Goal: Task Accomplishment & Management: Manage account settings

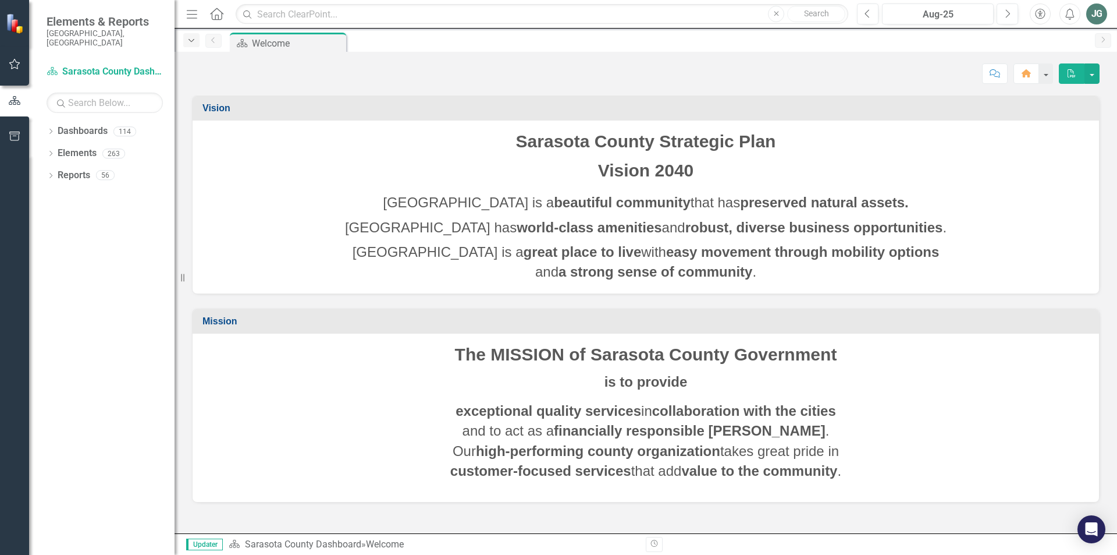
click at [188, 45] on div "Dropdown" at bounding box center [191, 40] width 16 height 14
click at [49, 129] on icon "Dropdown" at bounding box center [51, 132] width 8 height 6
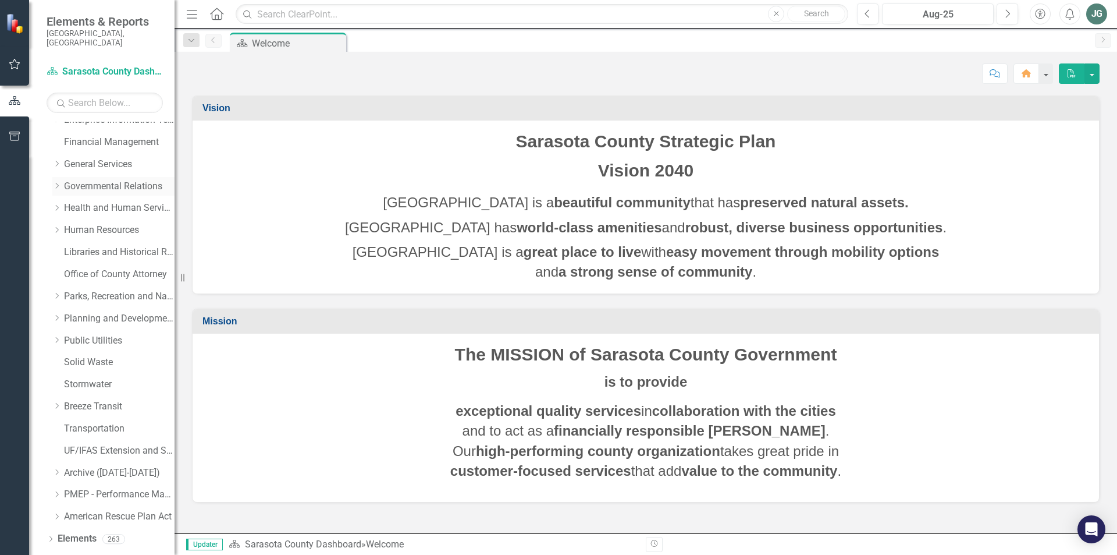
scroll to position [196, 0]
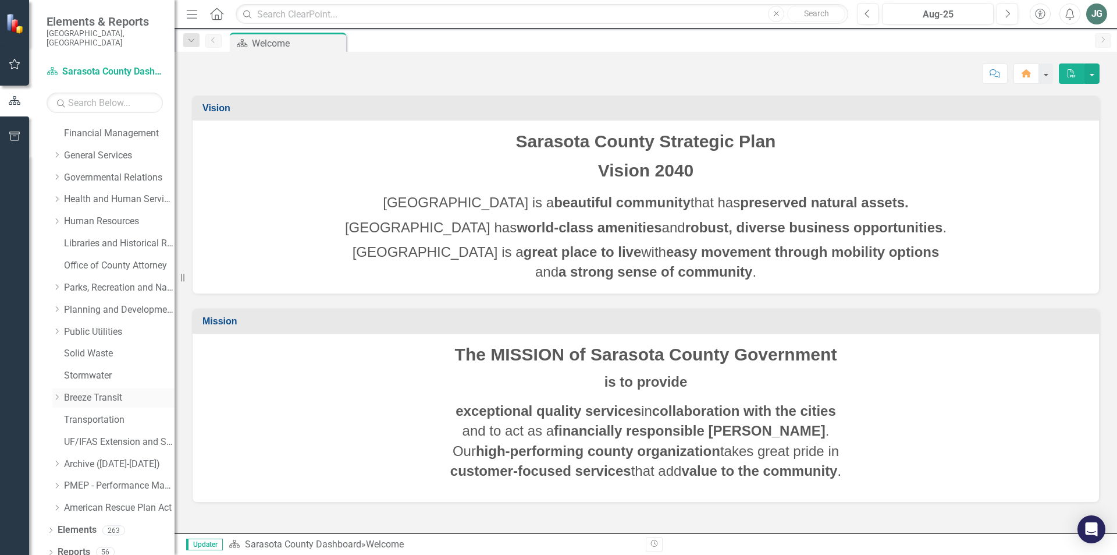
click at [108, 391] on link "Breeze Transit" at bounding box center [119, 397] width 111 height 13
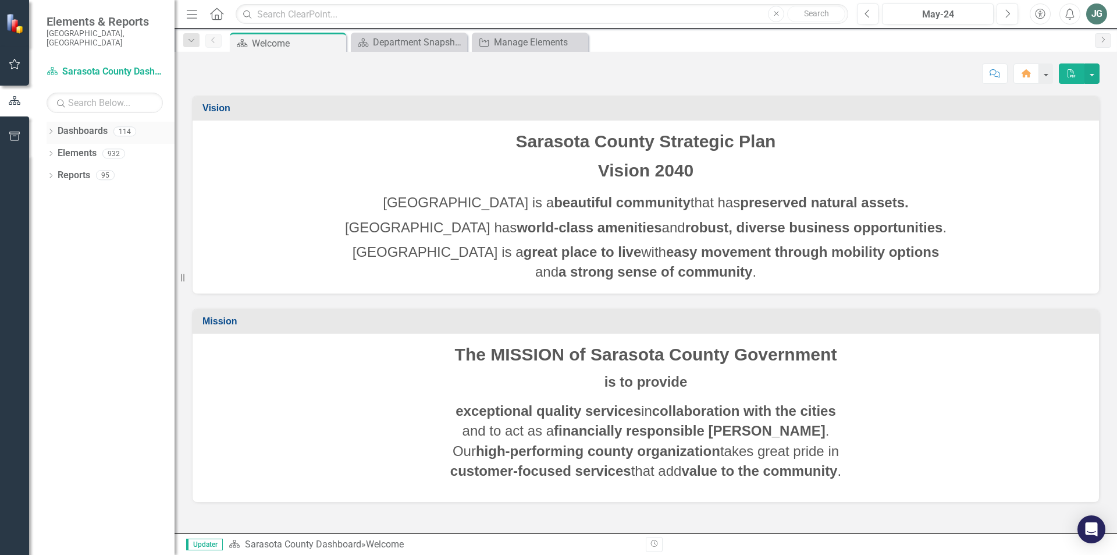
click at [51, 129] on icon "Dropdown" at bounding box center [51, 132] width 8 height 6
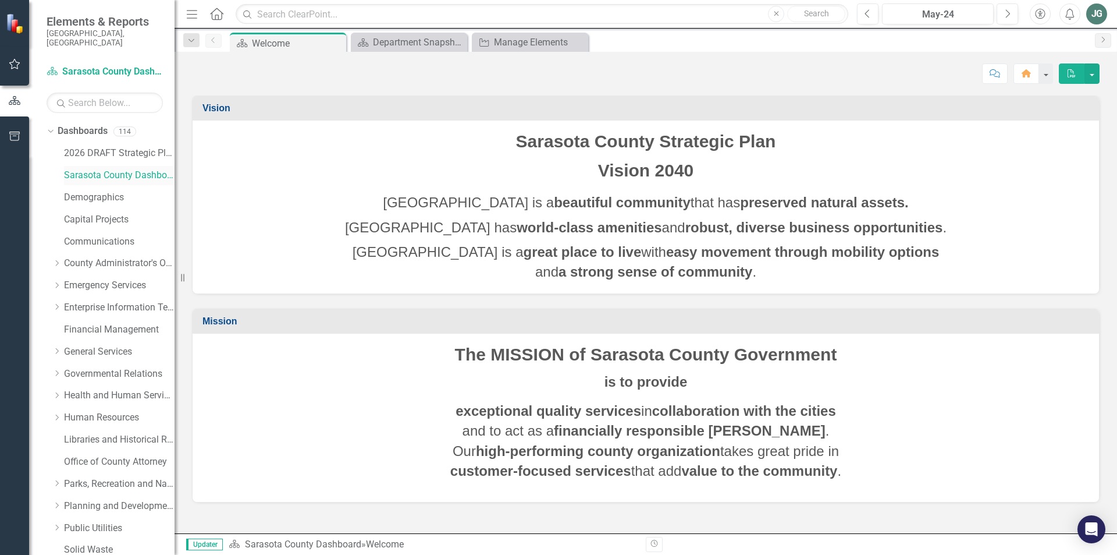
click at [116, 169] on link "Sarasota County Dashboard" at bounding box center [119, 175] width 111 height 13
click at [81, 147] on link "2026 DRAFT Strategic Plan" at bounding box center [119, 153] width 111 height 13
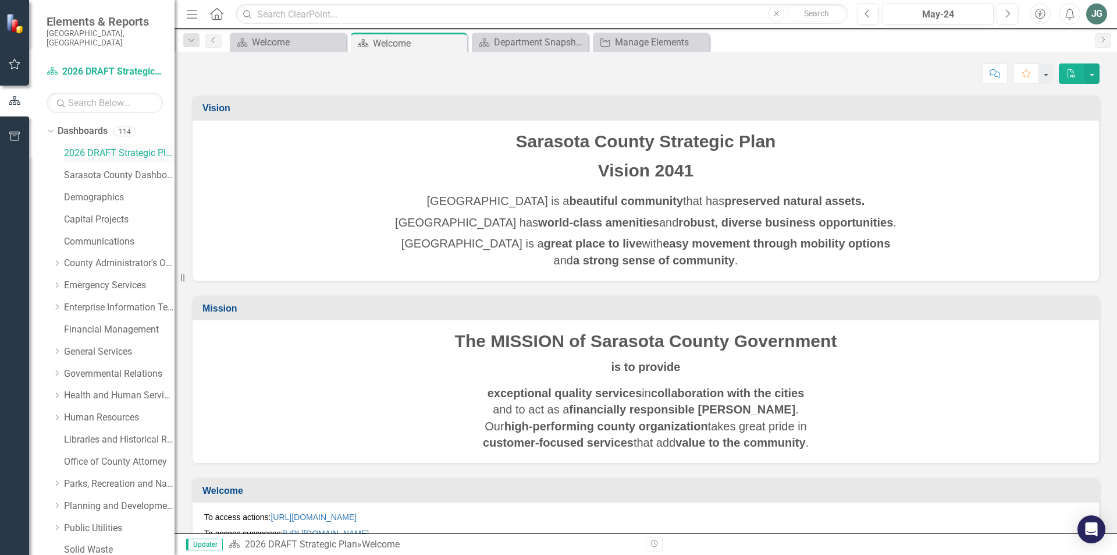
click at [81, 147] on link "2026 DRAFT Strategic Plan" at bounding box center [119, 153] width 111 height 13
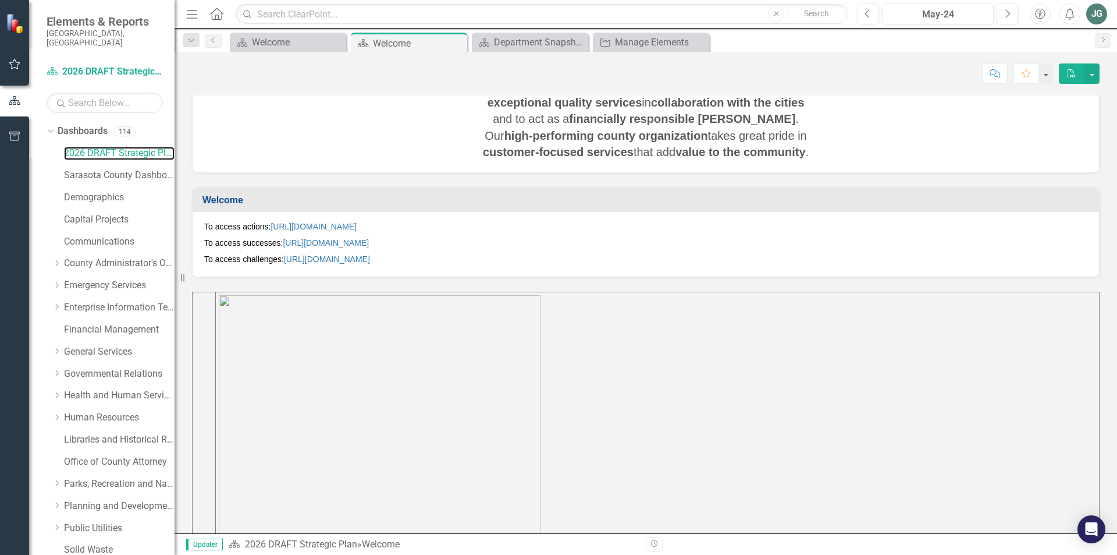
scroll to position [318, 0]
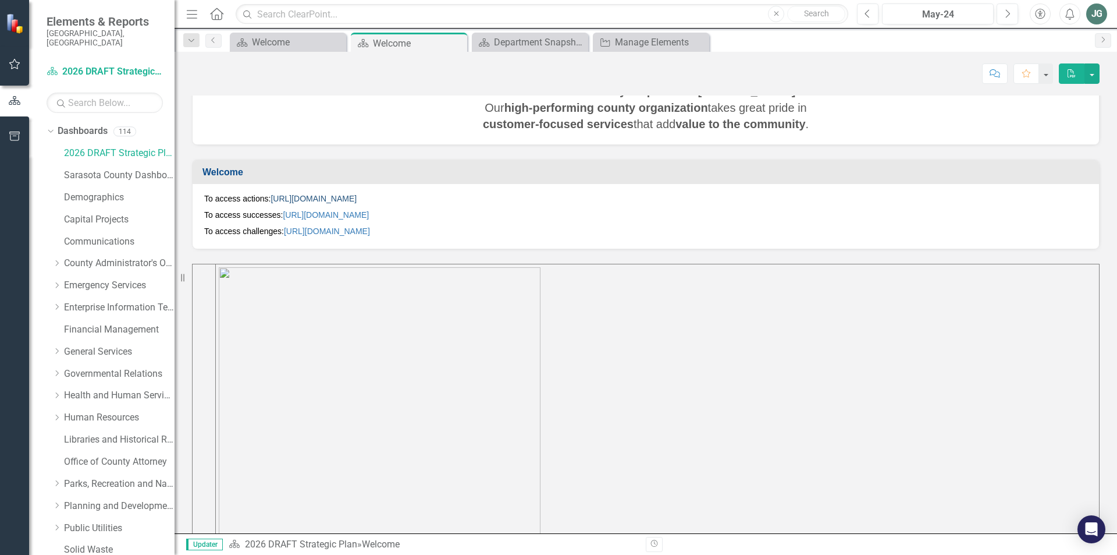
click at [290, 200] on link "https://app.clearpointstrategy.com/#/index/manage?object=initiative&periodId=30…" at bounding box center [314, 198] width 86 height 9
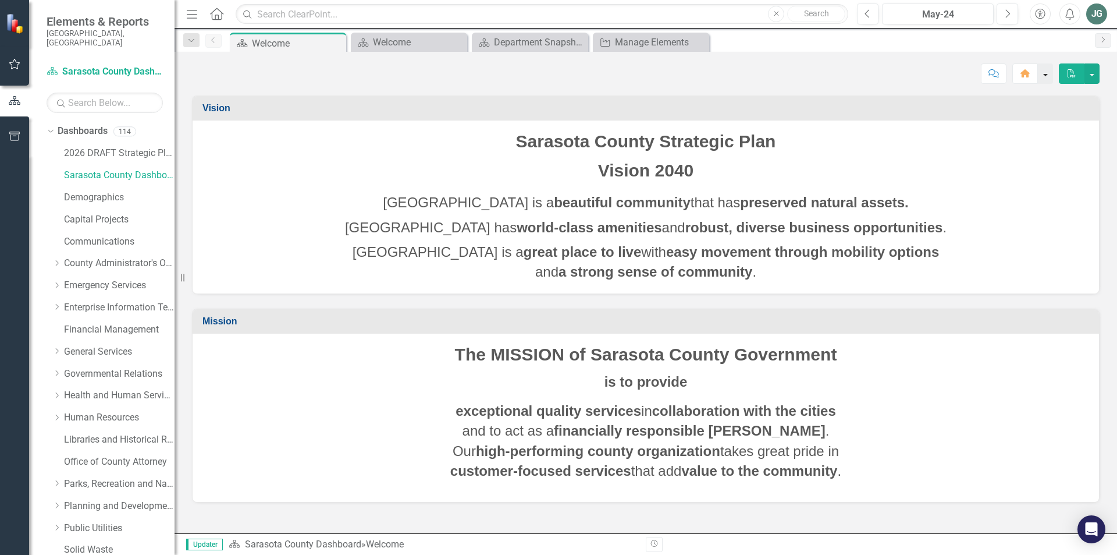
click at [1045, 76] on button "button" at bounding box center [1045, 73] width 15 height 20
click at [1061, 260] on p "Sarasota County is a great place to live with easy movement through mobility op…" at bounding box center [646, 261] width 884 height 42
click at [90, 147] on link "2026 DRAFT Strategic Plan" at bounding box center [119, 153] width 111 height 13
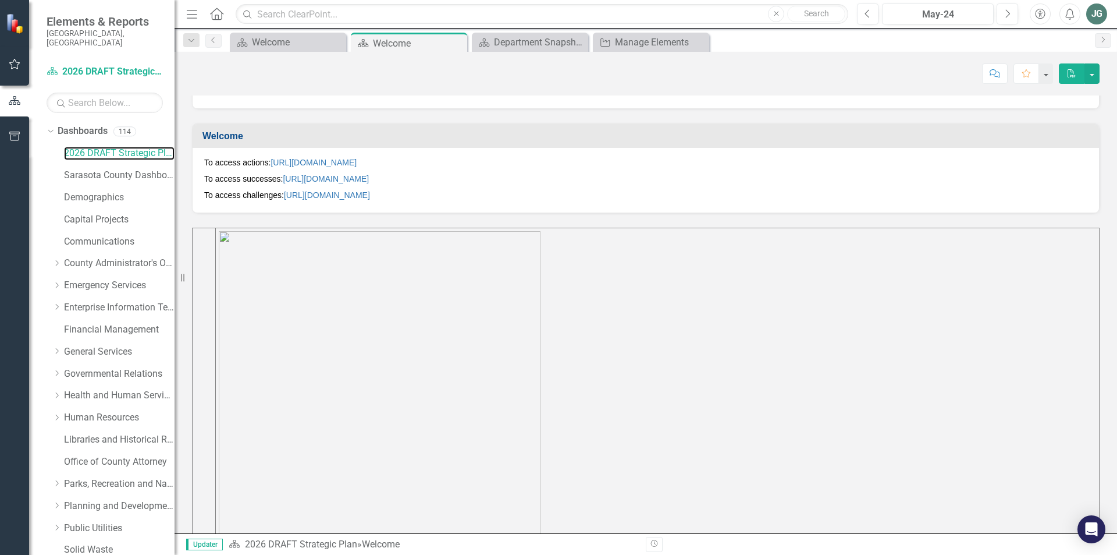
scroll to position [178, 0]
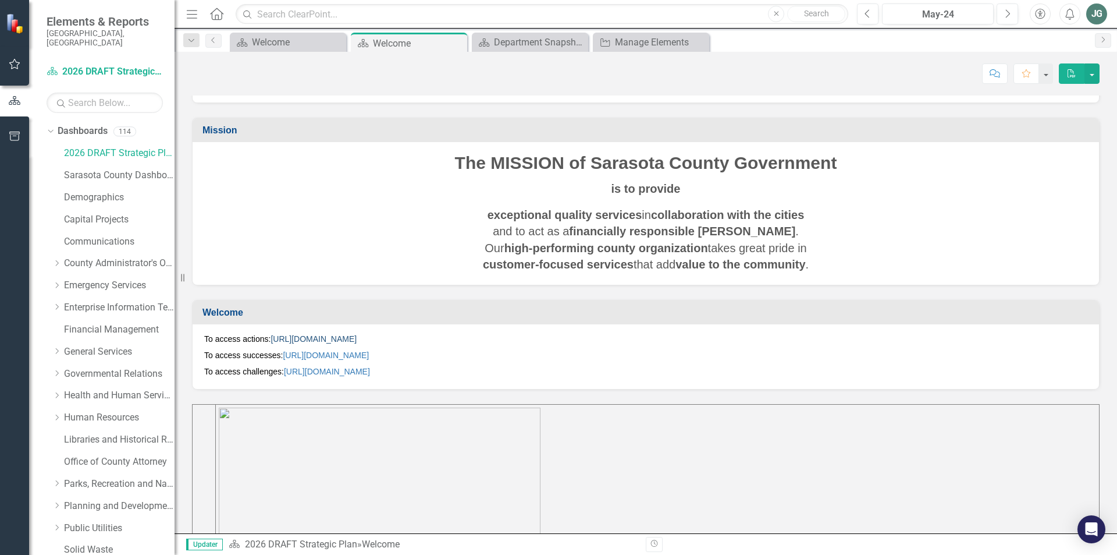
click at [357, 338] on link "https://app.clearpointstrategy.com/#/index/manage?object=initiative&periodId=30…" at bounding box center [314, 338] width 86 height 9
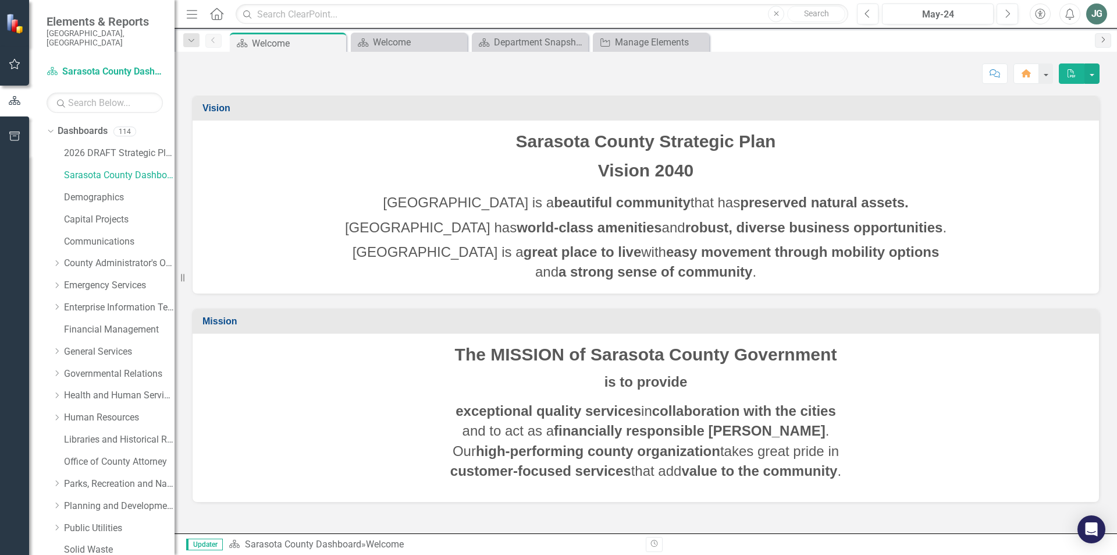
click at [1104, 40] on icon "Next" at bounding box center [1103, 39] width 9 height 7
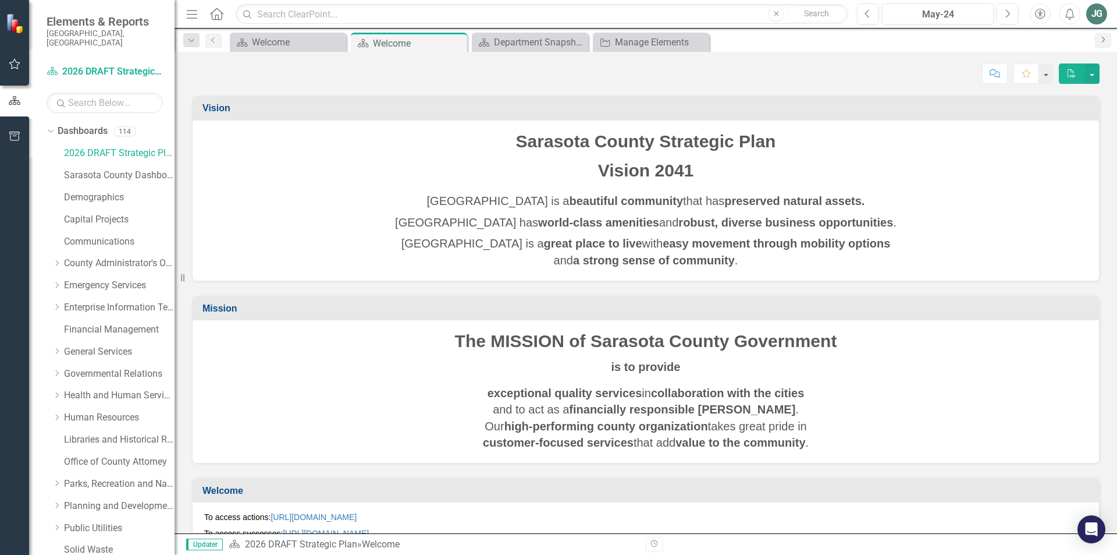
click at [1101, 40] on icon "Next" at bounding box center [1103, 39] width 9 height 7
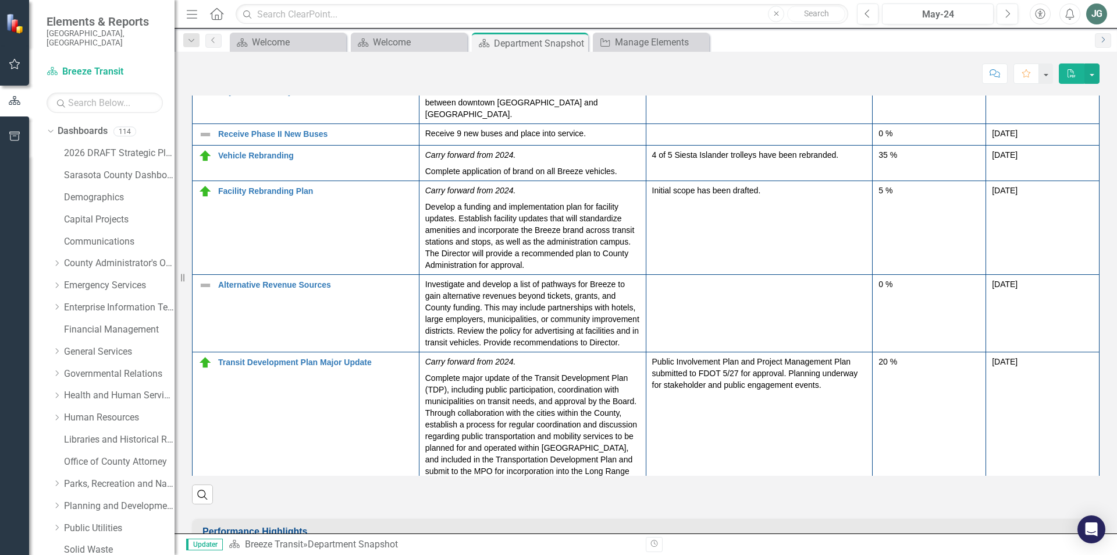
scroll to position [1339, 0]
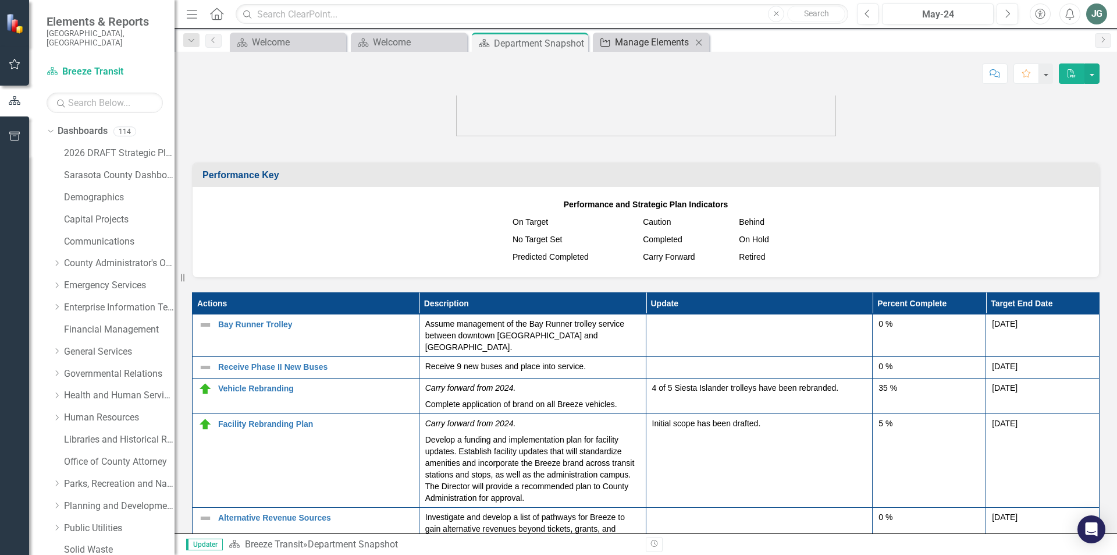
click at [662, 41] on div "Manage Elements" at bounding box center [653, 42] width 77 height 15
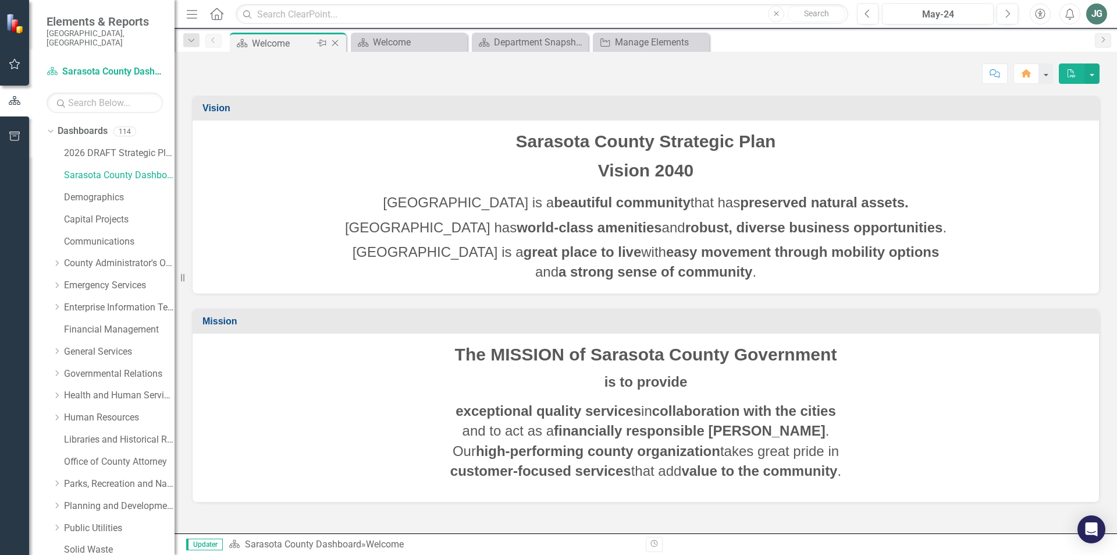
click at [336, 43] on icon "Close" at bounding box center [335, 42] width 12 height 9
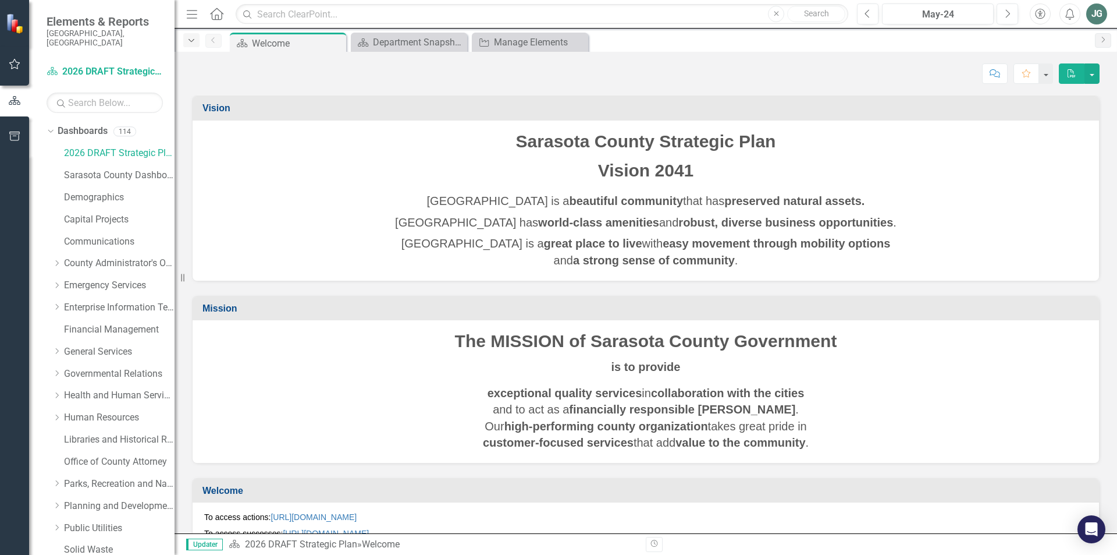
click at [194, 42] on icon "Dropdown" at bounding box center [191, 41] width 10 height 8
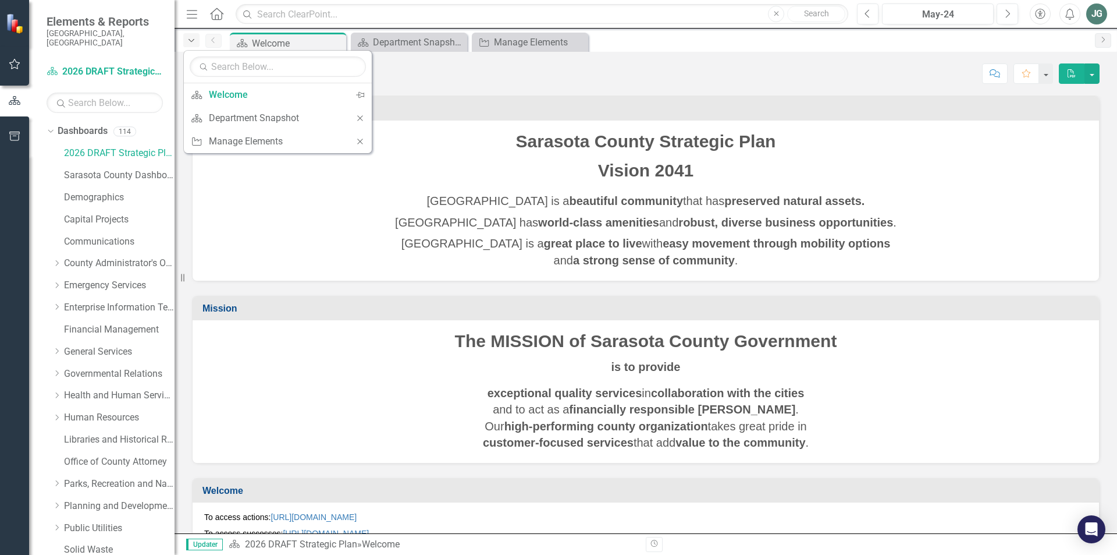
click at [194, 42] on icon "Dropdown" at bounding box center [191, 41] width 10 height 8
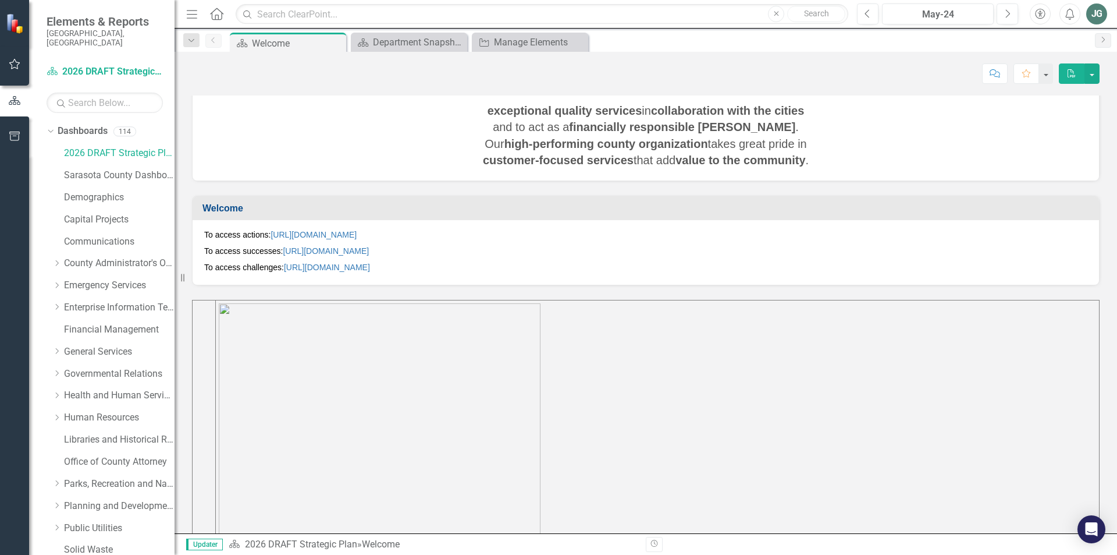
scroll to position [291, 0]
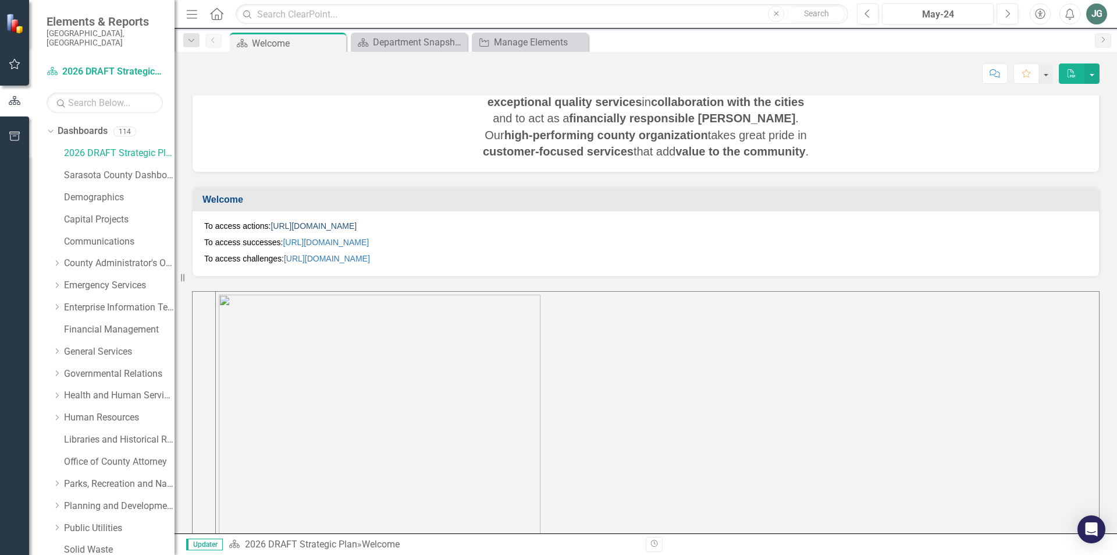
click at [326, 226] on link "https://app.clearpointstrategy.com/#/index/manage?object=initiative&periodId=30…" at bounding box center [314, 225] width 86 height 9
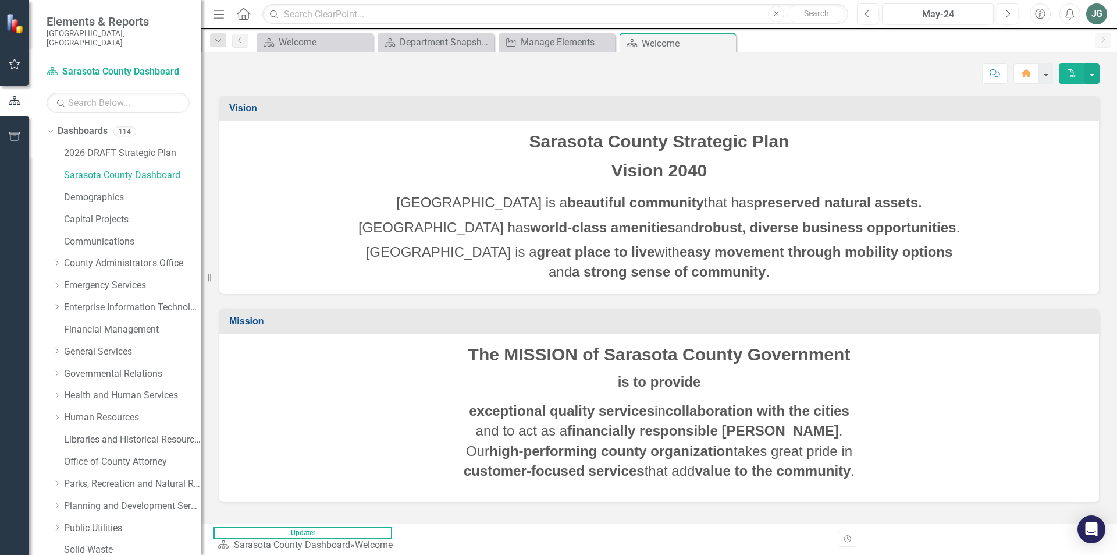
drag, startPoint x: 184, startPoint y: 277, endPoint x: 201, endPoint y: 276, distance: 17.5
click at [201, 276] on div "Resize" at bounding box center [205, 277] width 9 height 555
click at [236, 538] on span "Updater" at bounding box center [302, 533] width 179 height 12
click at [727, 45] on icon "Close" at bounding box center [725, 42] width 12 height 9
click at [725, 43] on icon "Close" at bounding box center [725, 42] width 12 height 9
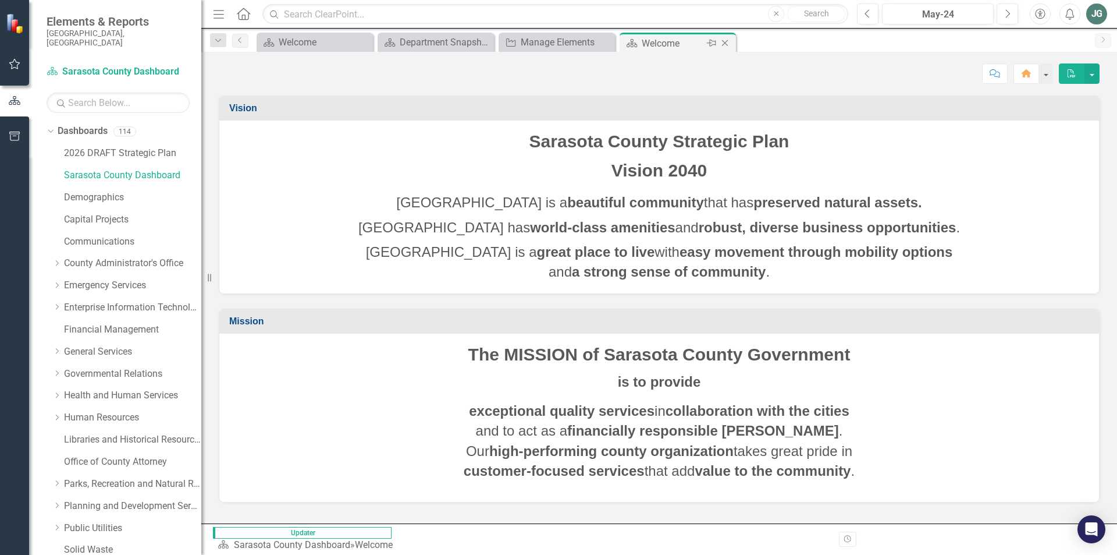
click at [725, 43] on icon "Close" at bounding box center [725, 42] width 12 height 9
click at [297, 38] on div "Welcome" at bounding box center [317, 42] width 77 height 15
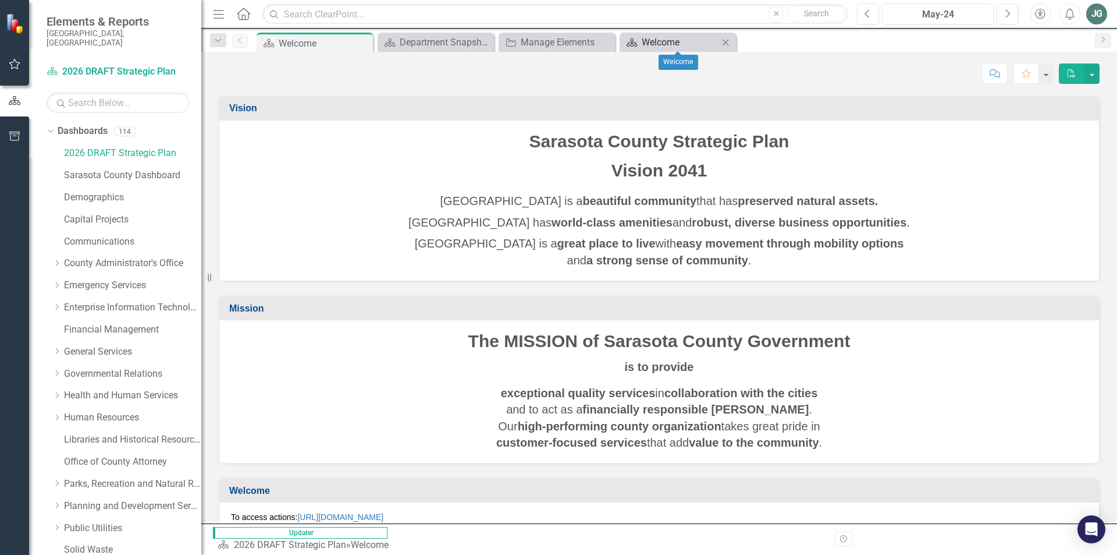
click at [675, 40] on div "Welcome" at bounding box center [680, 42] width 77 height 15
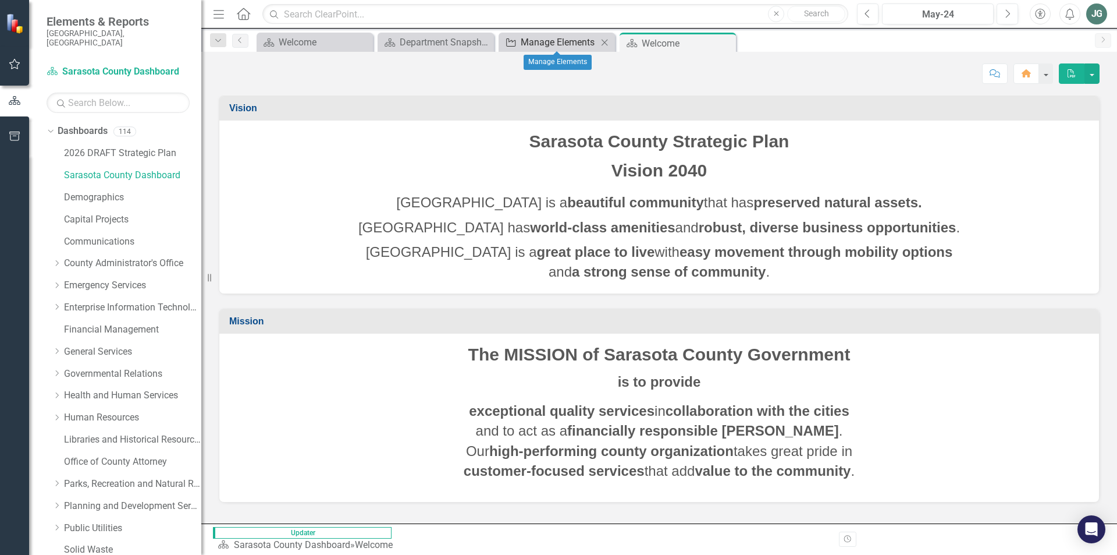
click at [536, 48] on div "Manage Elements" at bounding box center [559, 42] width 77 height 15
click at [446, 45] on div "Department Snapshot" at bounding box center [438, 42] width 77 height 15
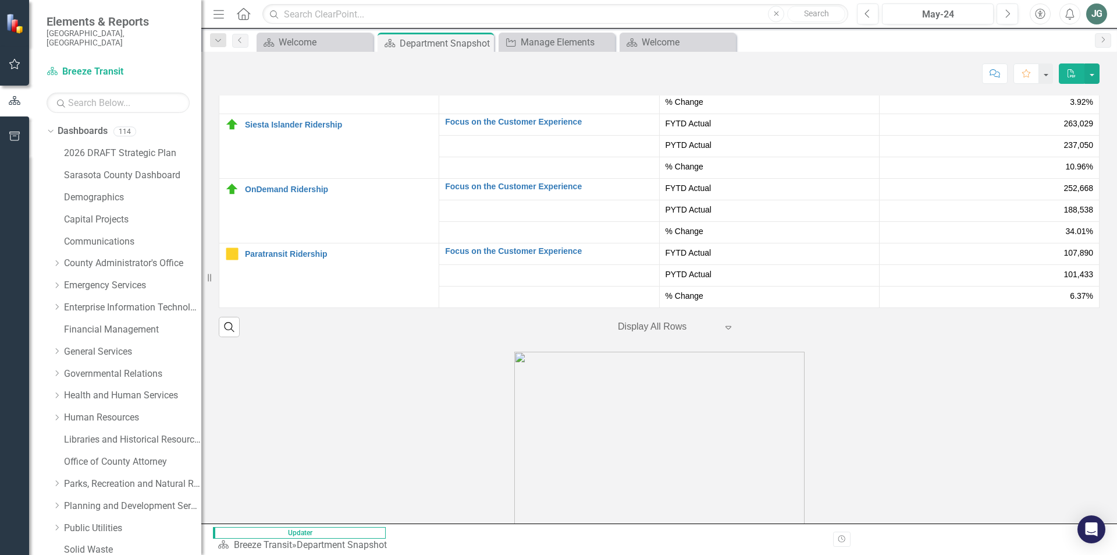
scroll to position [2656, 0]
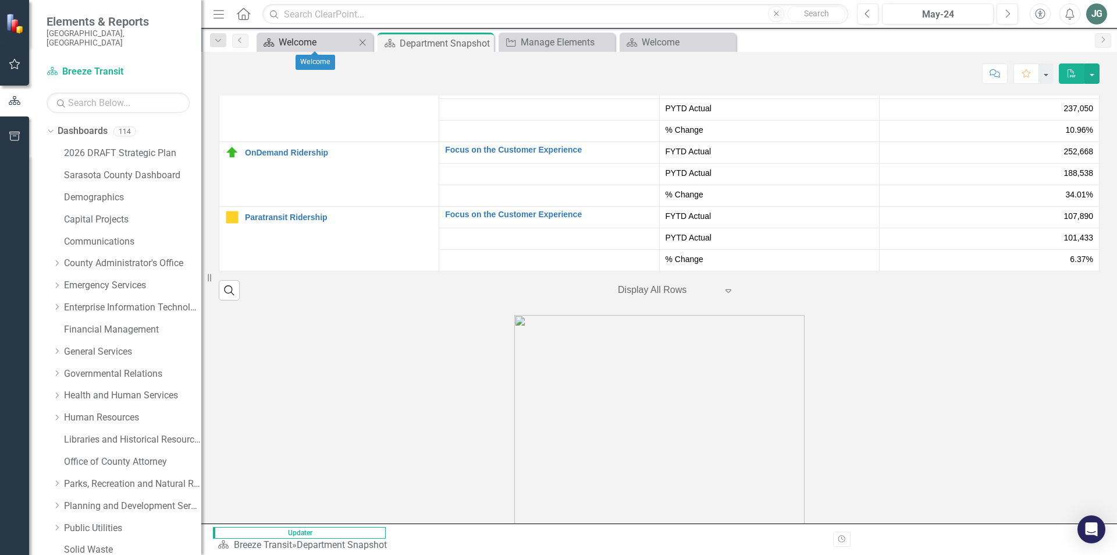
click at [318, 43] on div "Welcome" at bounding box center [317, 42] width 77 height 15
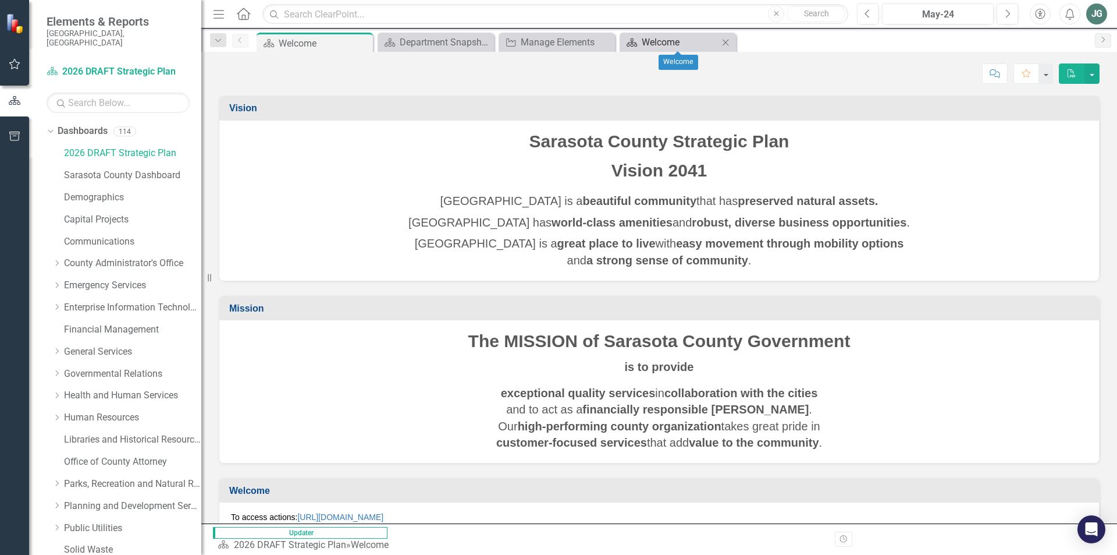
click at [689, 45] on div "Welcome" at bounding box center [680, 42] width 77 height 15
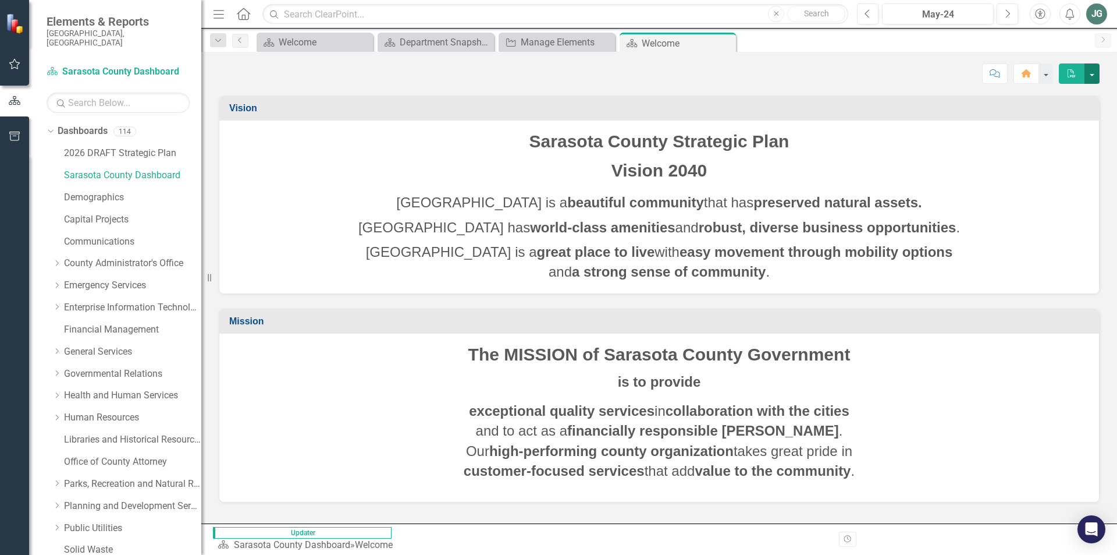
click at [1092, 72] on button "button" at bounding box center [1092, 73] width 15 height 20
drag, startPoint x: 109, startPoint y: 170, endPoint x: 334, endPoint y: 310, distance: 265.0
click at [109, 170] on link "Sarasota County Dashboard" at bounding box center [132, 175] width 137 height 13
click at [347, 46] on div "Welcome" at bounding box center [317, 42] width 77 height 15
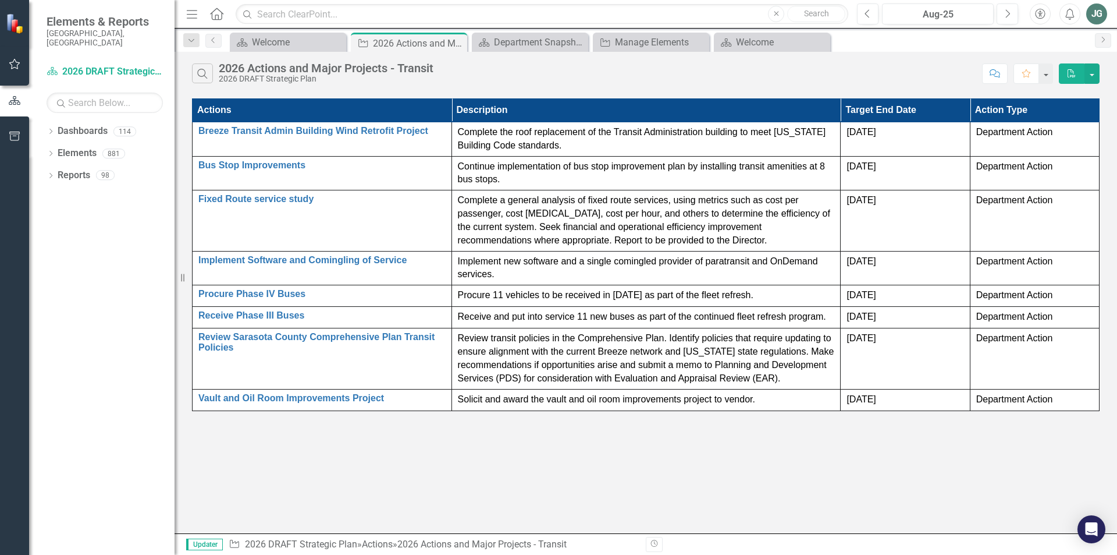
click at [529, 179] on p "Continue implementation of bus stop improvement plan by installing transit amen…" at bounding box center [646, 173] width 377 height 27
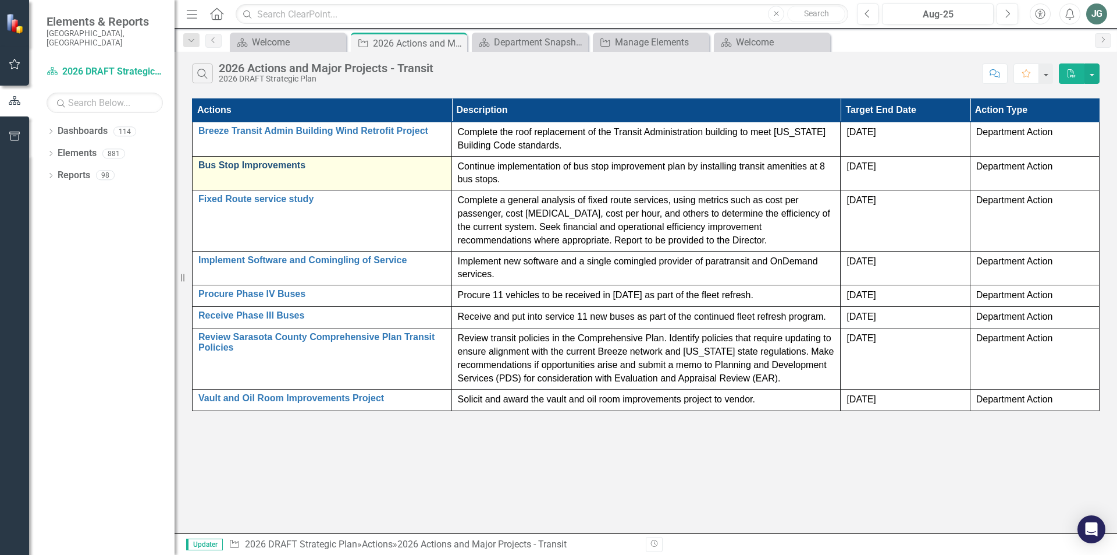
click at [364, 169] on link "Bus Stop Improvements" at bounding box center [321, 165] width 247 height 10
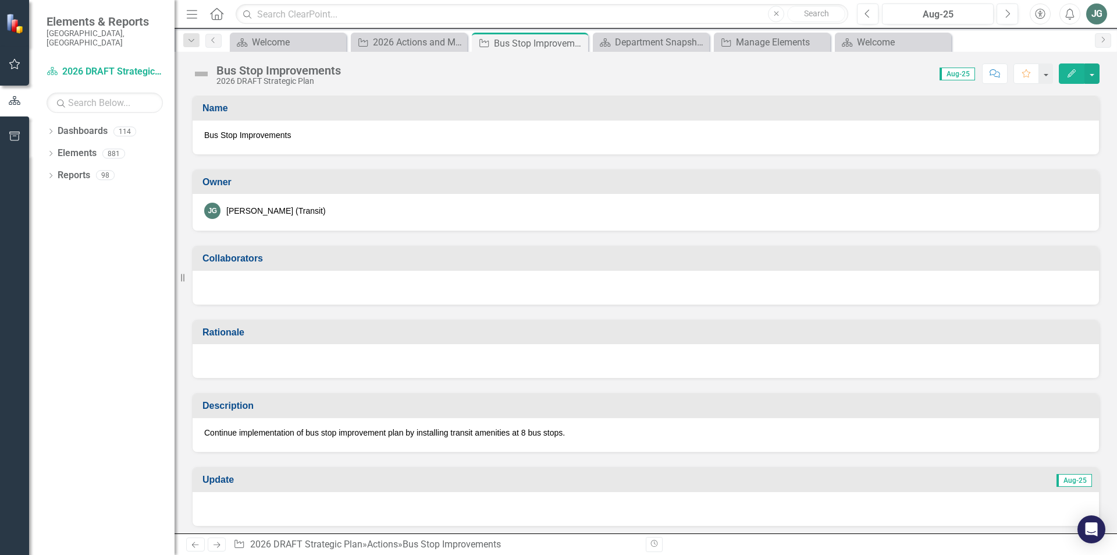
click at [363, 431] on p "Continue implementation of bus stop improvement plan by installing transit amen…" at bounding box center [646, 433] width 884 height 12
click at [237, 428] on p "Continue implementation of bus stop improvement plan by installing transit amen…" at bounding box center [646, 433] width 884 height 12
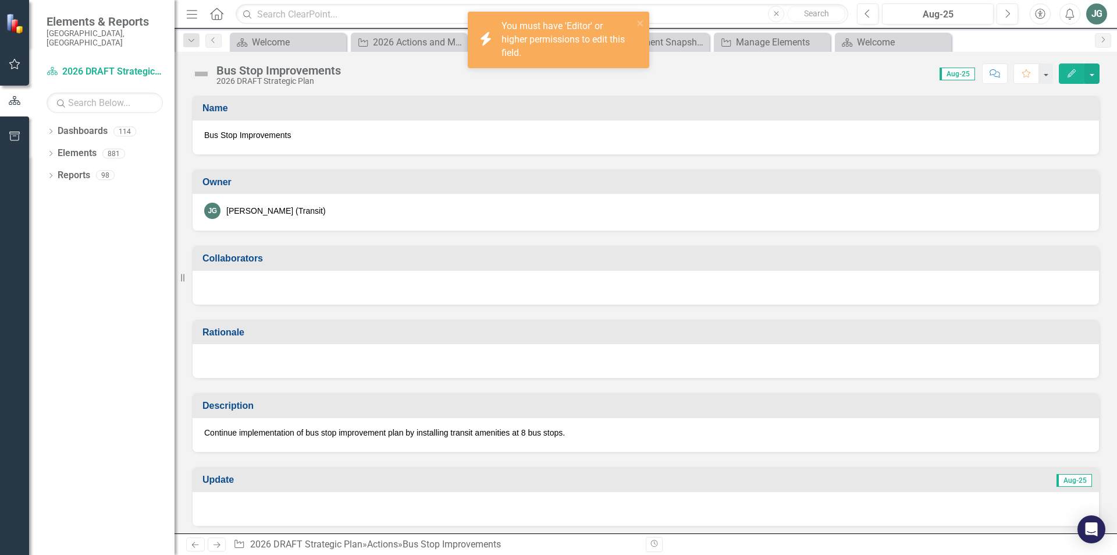
click at [1074, 70] on icon "Edit" at bounding box center [1072, 73] width 10 height 8
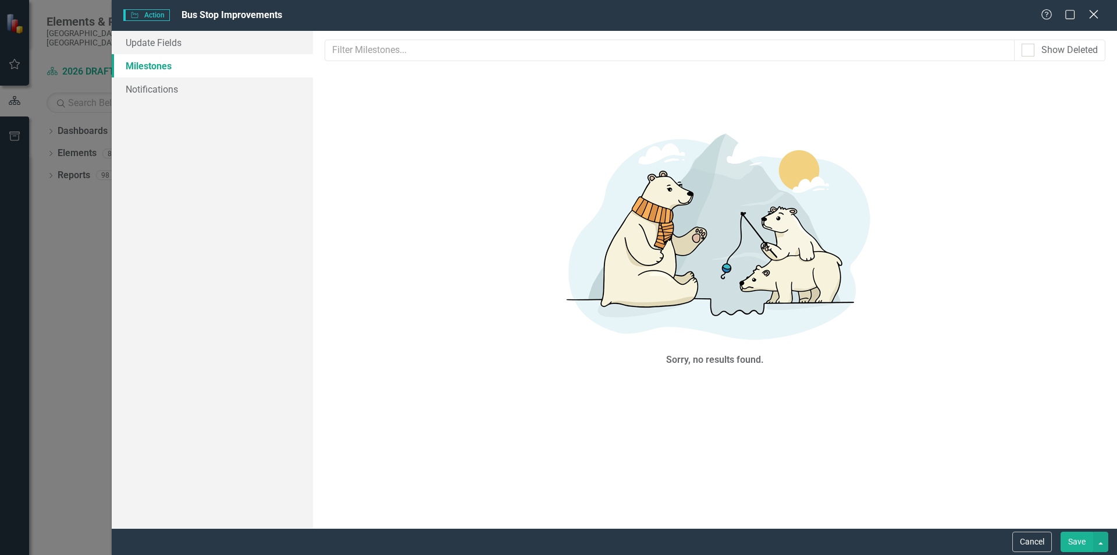
click at [1097, 16] on icon "Close" at bounding box center [1094, 14] width 15 height 11
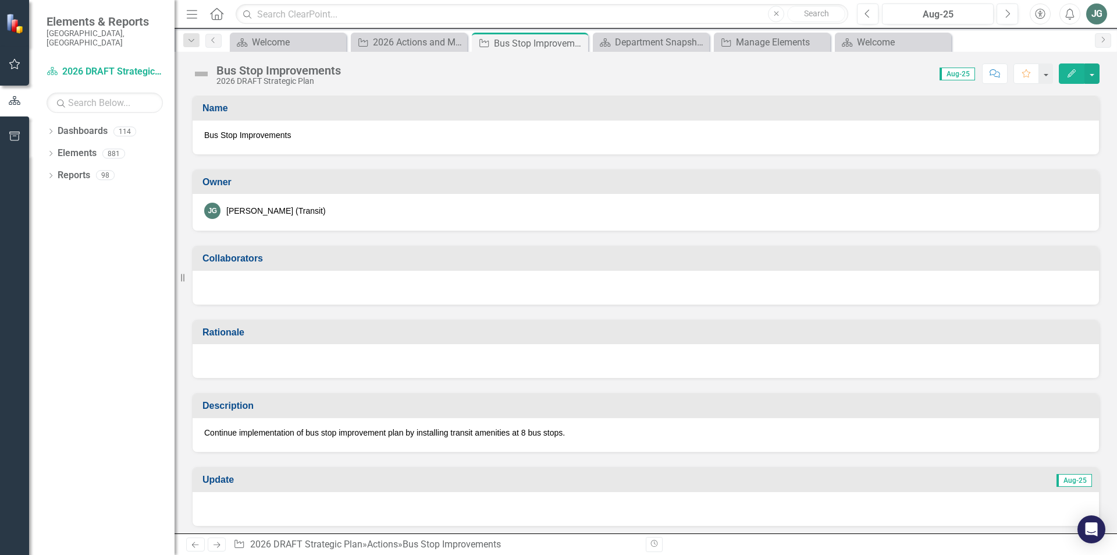
click at [246, 425] on div "Continue implementation of bus stop improvement plan by installing transit amen…" at bounding box center [646, 435] width 907 height 34
drag, startPoint x: 291, startPoint y: 434, endPoint x: 268, endPoint y: 431, distance: 22.9
click at [268, 431] on p "Continue implementation of bus stop improvement plan by installing transit amen…" at bounding box center [646, 433] width 884 height 12
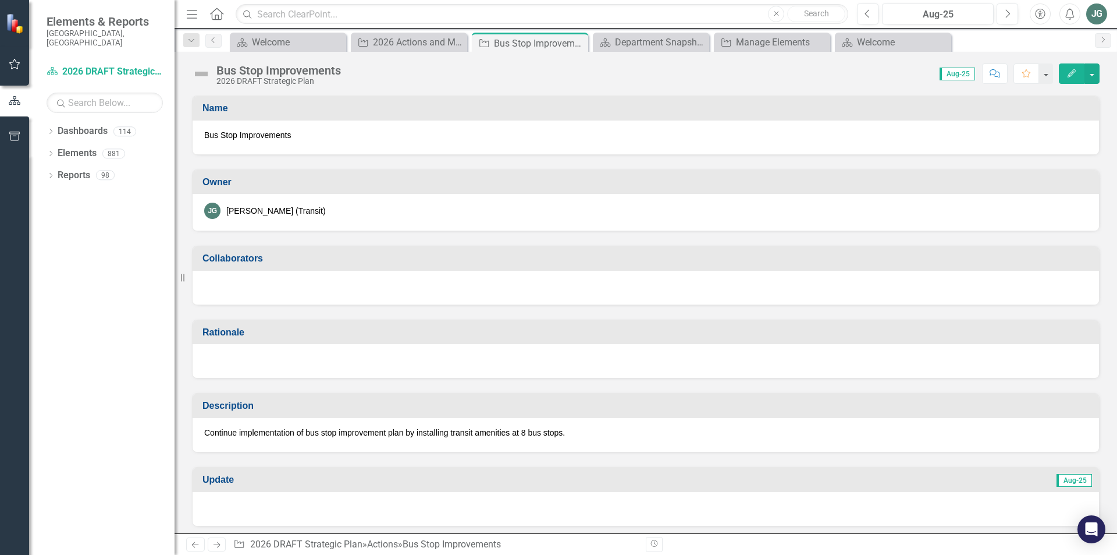
click at [1065, 75] on button "Edit" at bounding box center [1072, 73] width 26 height 20
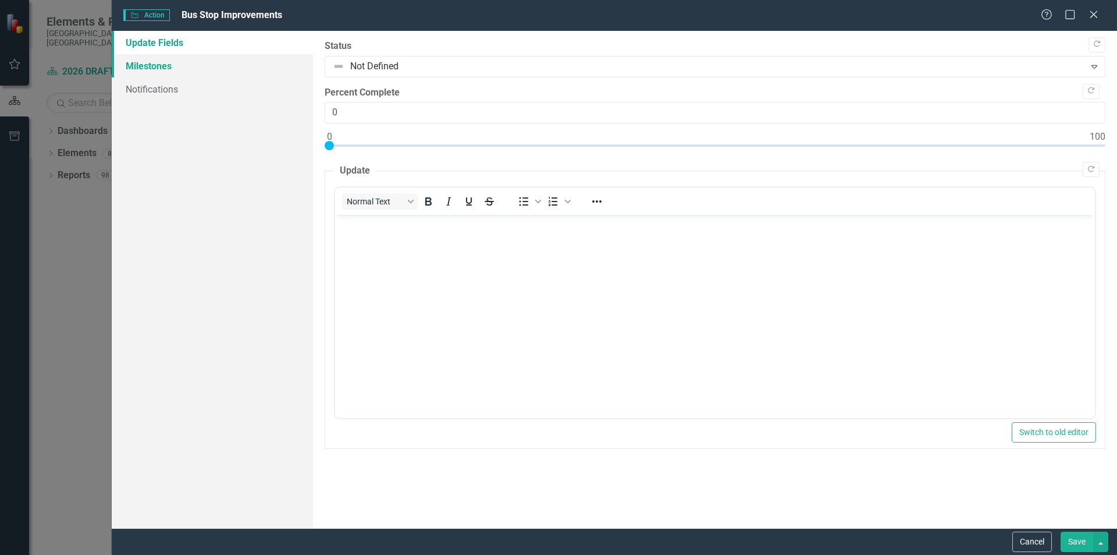
click at [150, 68] on link "Milestones" at bounding box center [212, 65] width 201 height 23
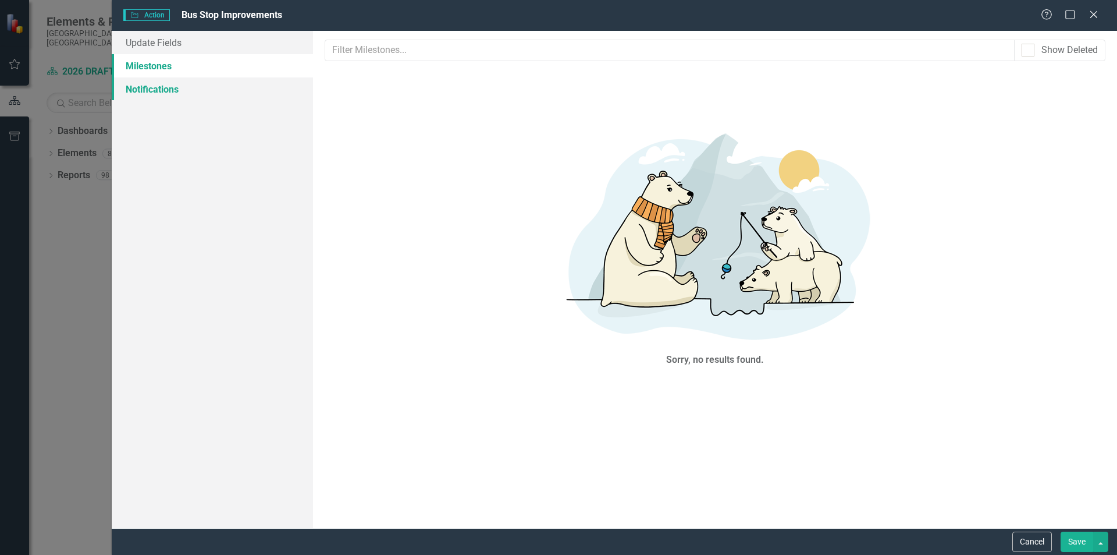
click at [150, 91] on link "Notifications" at bounding box center [212, 88] width 201 height 23
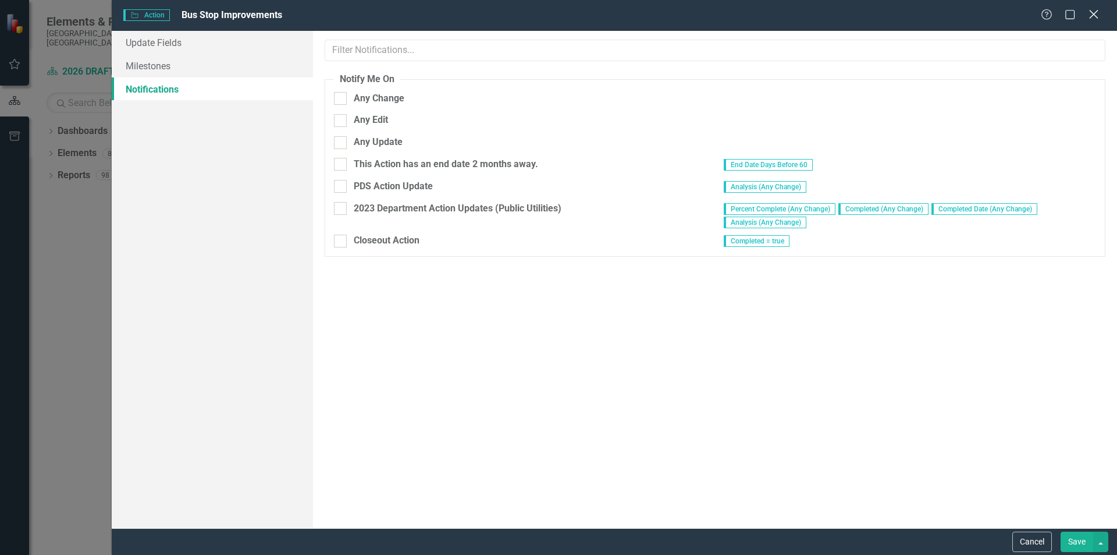
click at [1093, 15] on icon at bounding box center [1094, 14] width 9 height 9
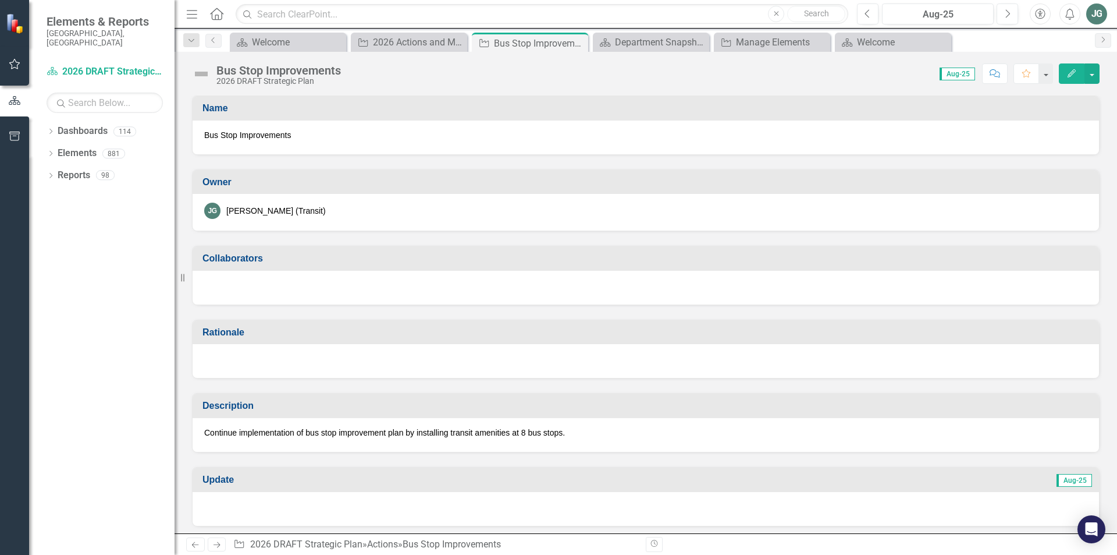
click at [345, 429] on p "Continue implementation of bus stop improvement plan by installing transit amen…" at bounding box center [646, 433] width 884 height 12
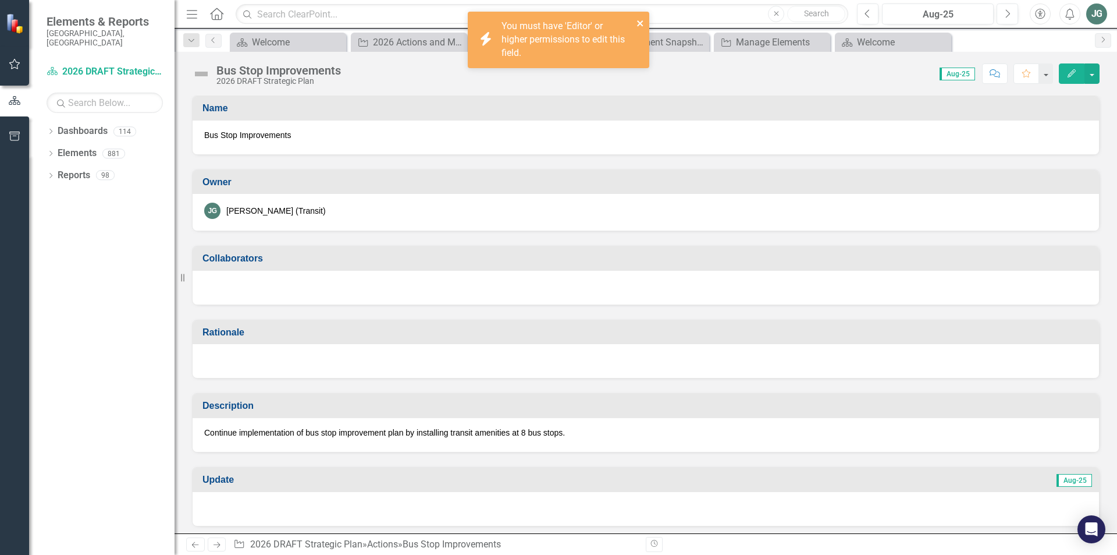
click at [639, 22] on icon "close" at bounding box center [640, 23] width 6 height 6
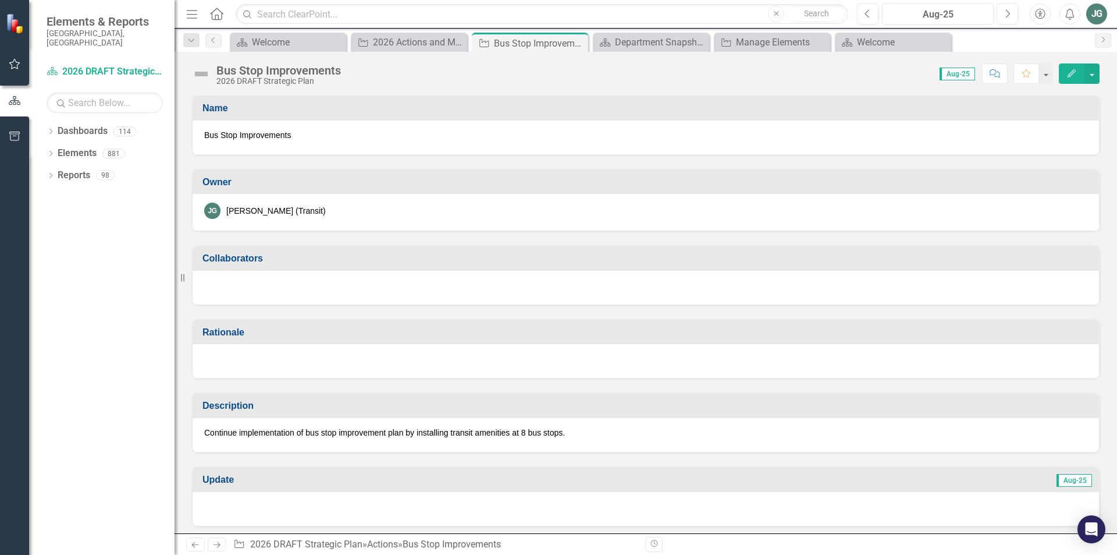
click at [1084, 76] on button "Edit" at bounding box center [1072, 73] width 26 height 20
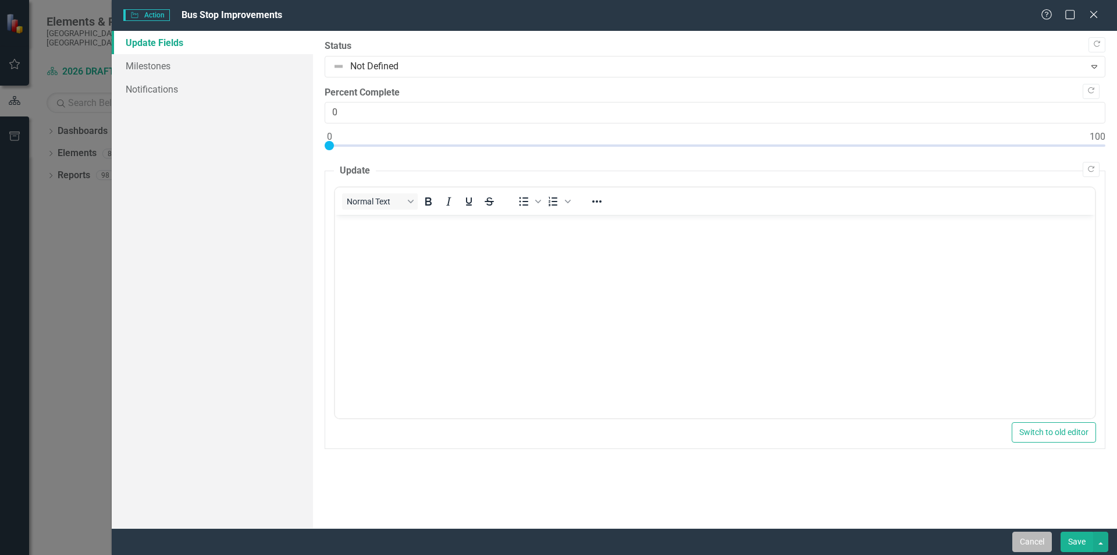
click at [1035, 542] on button "Cancel" at bounding box center [1033, 541] width 40 height 20
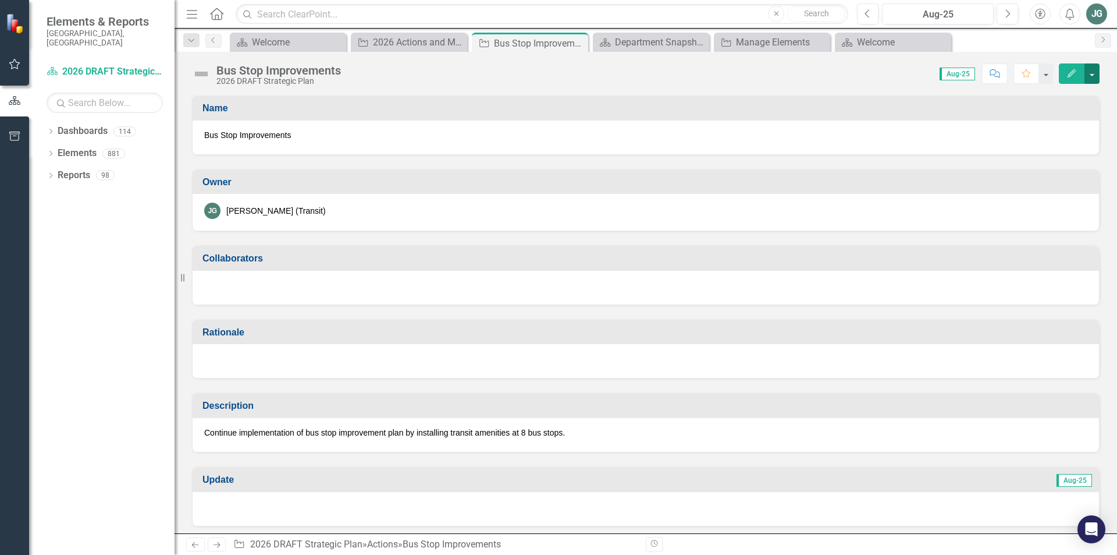
click at [1094, 73] on button "button" at bounding box center [1092, 73] width 15 height 20
click at [1023, 94] on link "Edit Edit Action" at bounding box center [1028, 95] width 141 height 22
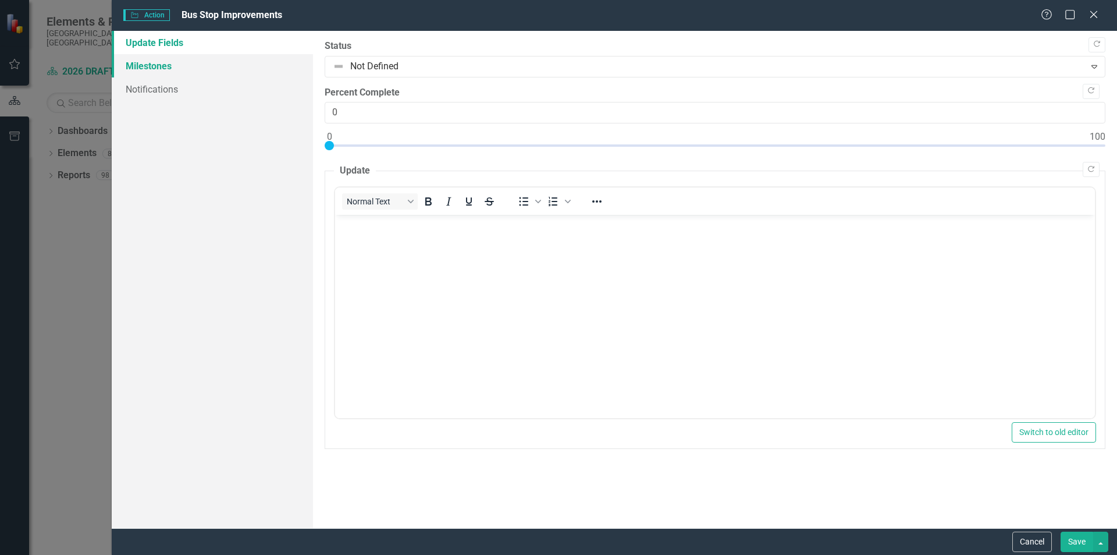
click at [165, 71] on link "Milestones" at bounding box center [212, 65] width 201 height 23
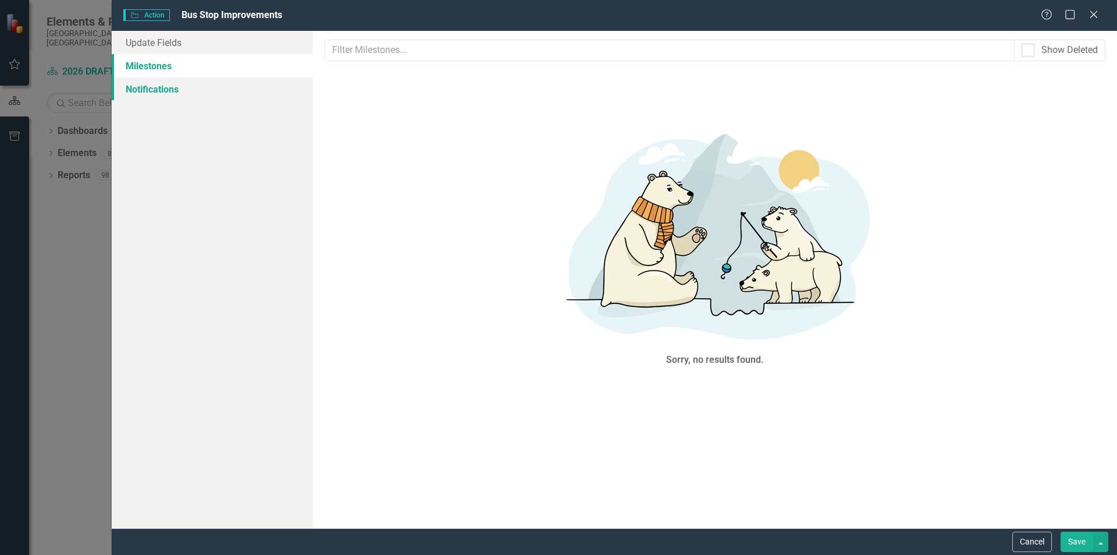
click at [165, 90] on link "Notifications" at bounding box center [212, 88] width 201 height 23
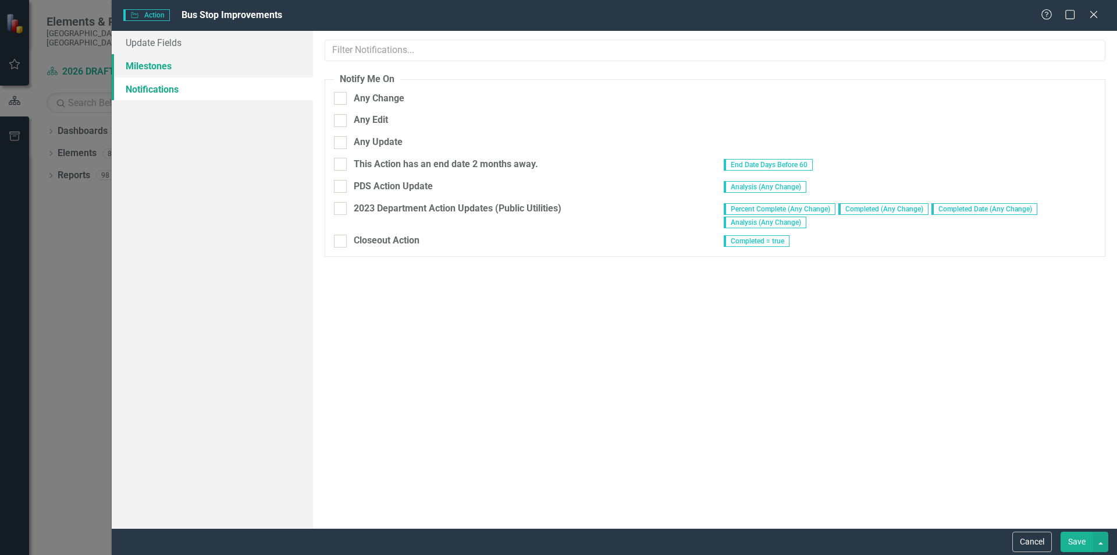
click at [159, 69] on link "Milestones" at bounding box center [212, 65] width 201 height 23
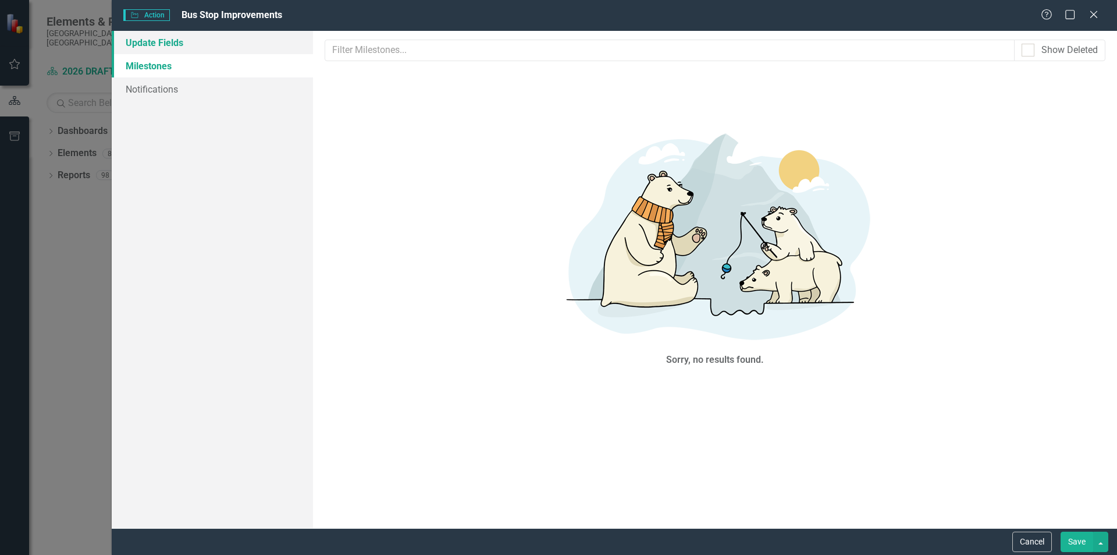
click at [171, 39] on link "Update Fields" at bounding box center [212, 42] width 201 height 23
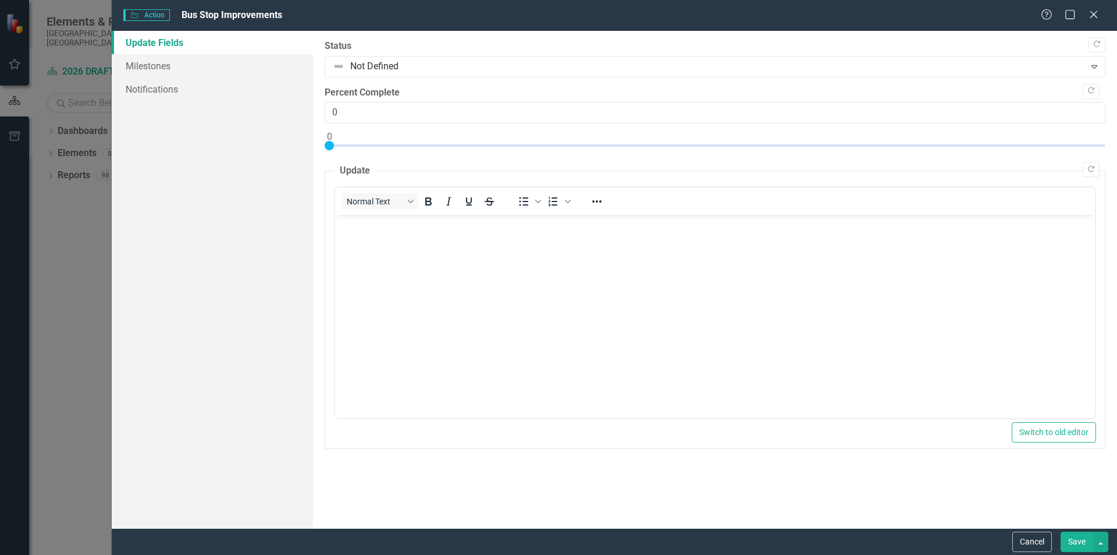
click at [451, 276] on body "Rich Text Area. Press ALT-0 for help." at bounding box center [715, 302] width 760 height 175
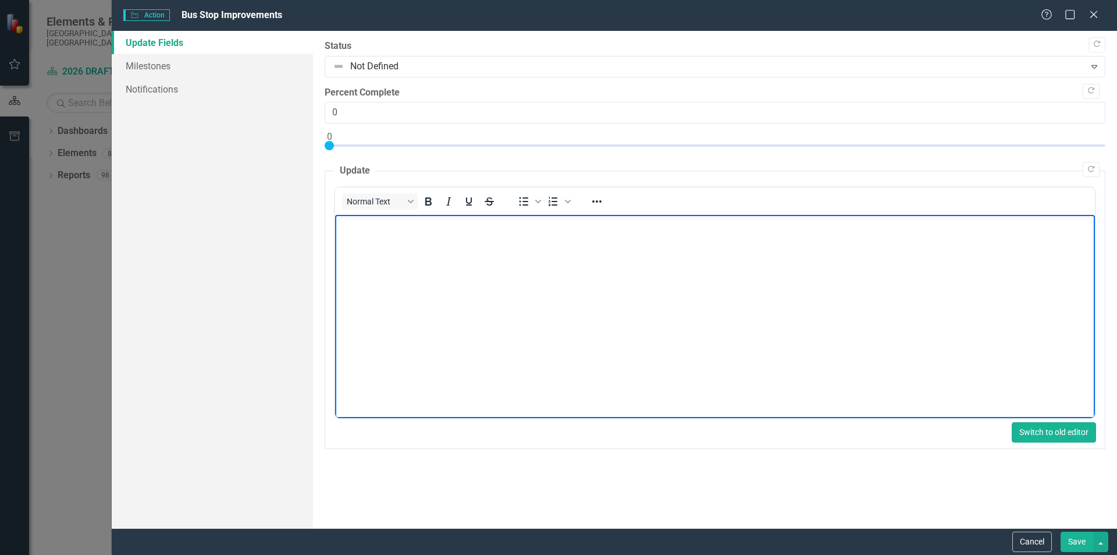
click at [1030, 431] on button "Switch to old editor" at bounding box center [1054, 432] width 84 height 20
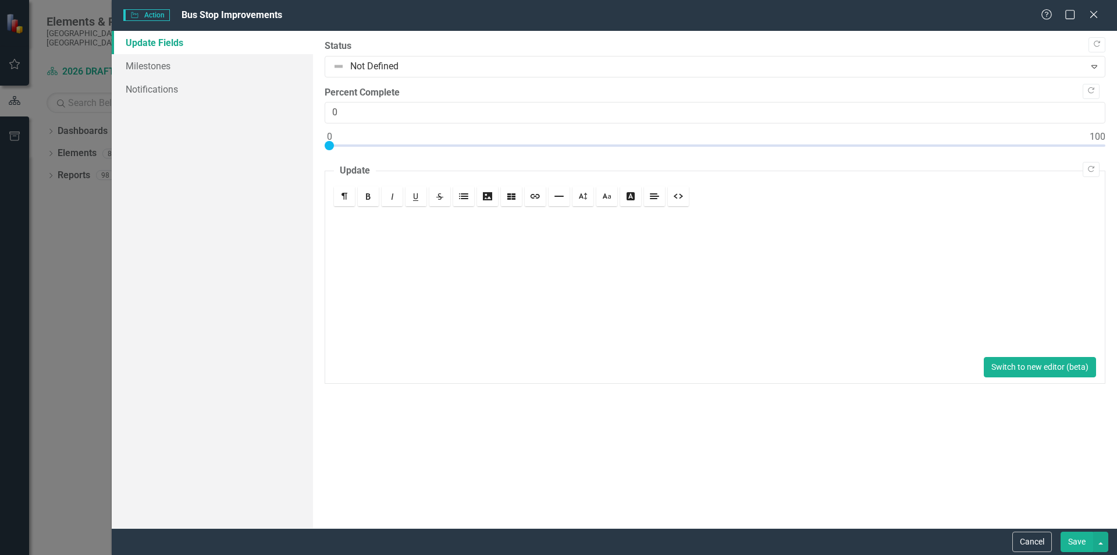
click at [1035, 364] on button "Switch to new editor (beta)" at bounding box center [1040, 367] width 112 height 20
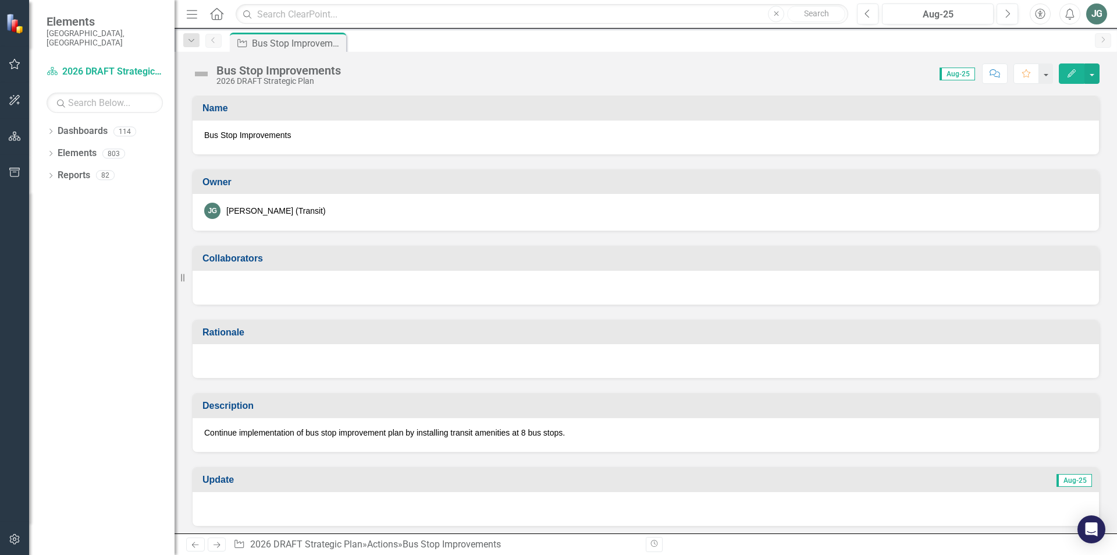
click at [347, 433] on p "Continue implementation of bus stop improvement plan by installing transit amen…" at bounding box center [646, 433] width 884 height 12
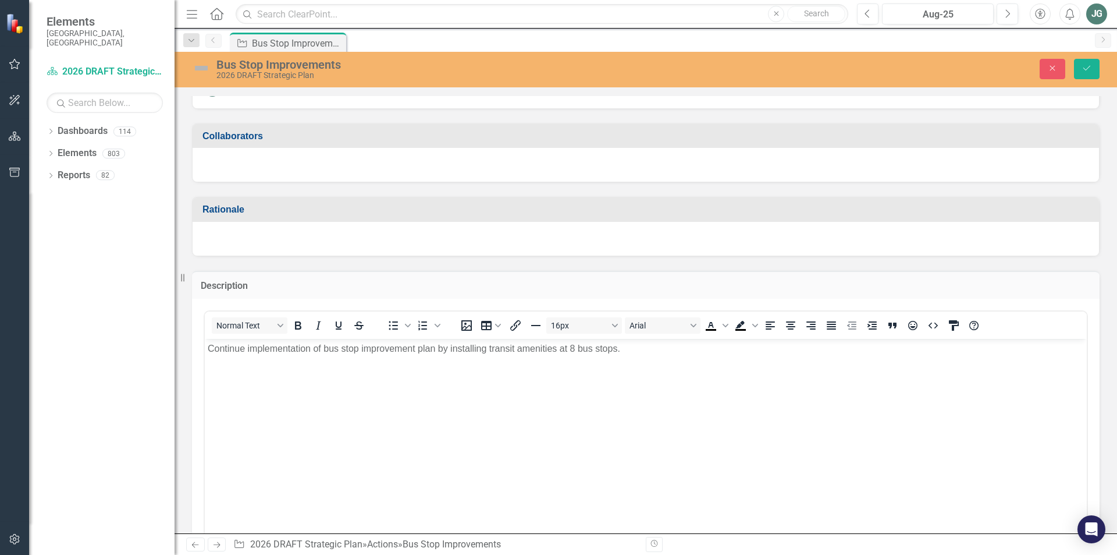
scroll to position [233, 0]
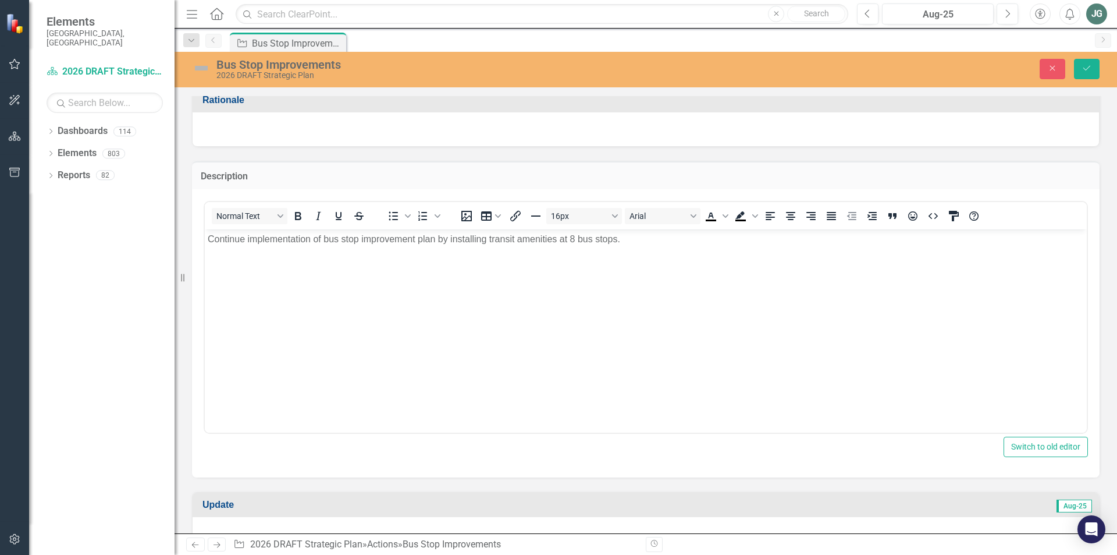
click at [209, 240] on p "Continue implementation of bus stop improvement plan by installing transit amen…" at bounding box center [646, 239] width 877 height 14
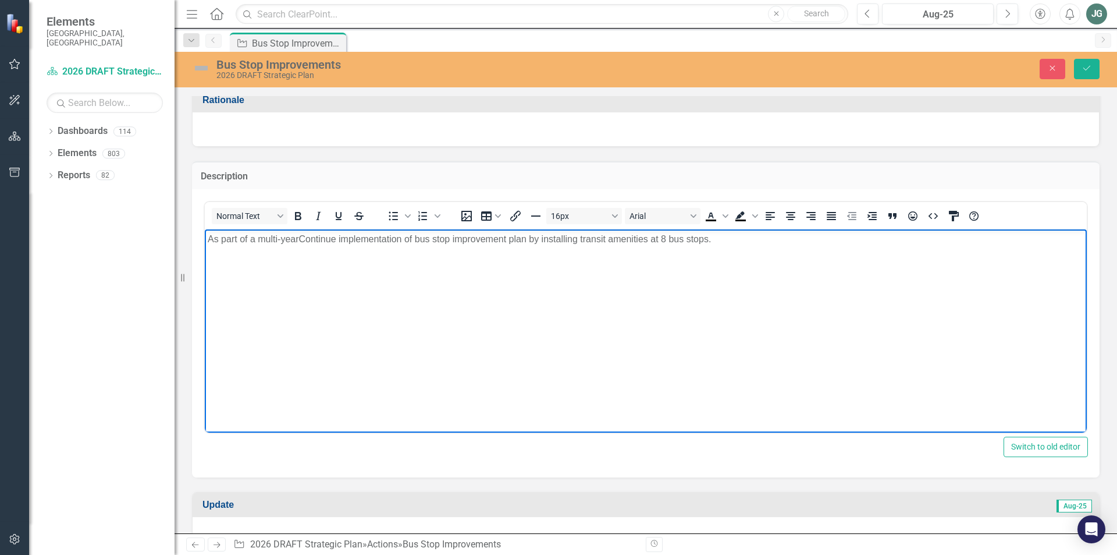
drag, startPoint x: 297, startPoint y: 235, endPoint x: 348, endPoint y: 253, distance: 53.6
click at [297, 235] on p "As part of a multi-yearContinue implementation of bus stop improvement plan by …" at bounding box center [646, 239] width 877 height 14
click at [382, 237] on p "As part of a multi-year to update bus stops, continue implementation of bus sto…" at bounding box center [646, 239] width 877 height 14
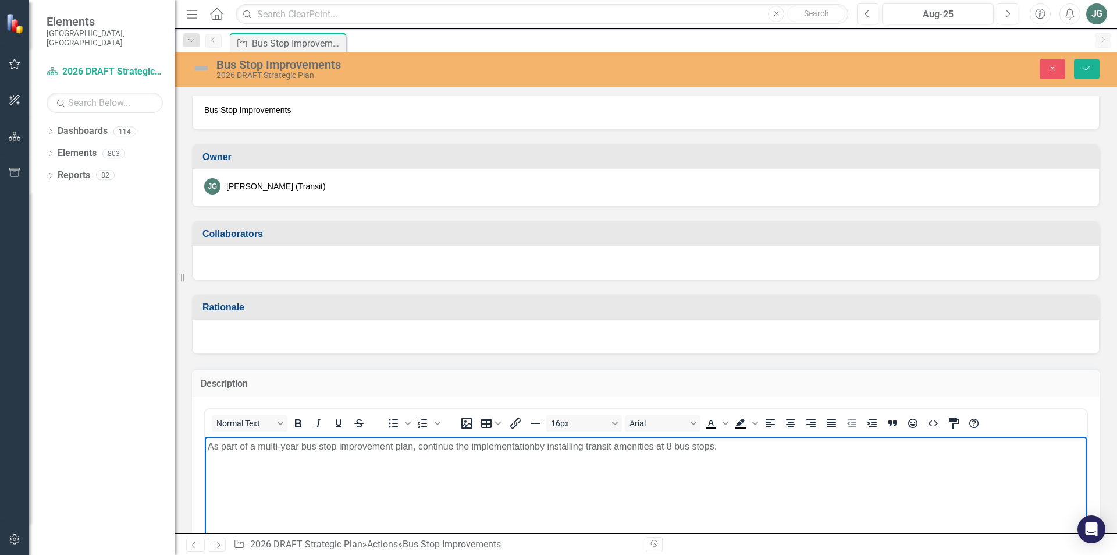
scroll to position [0, 0]
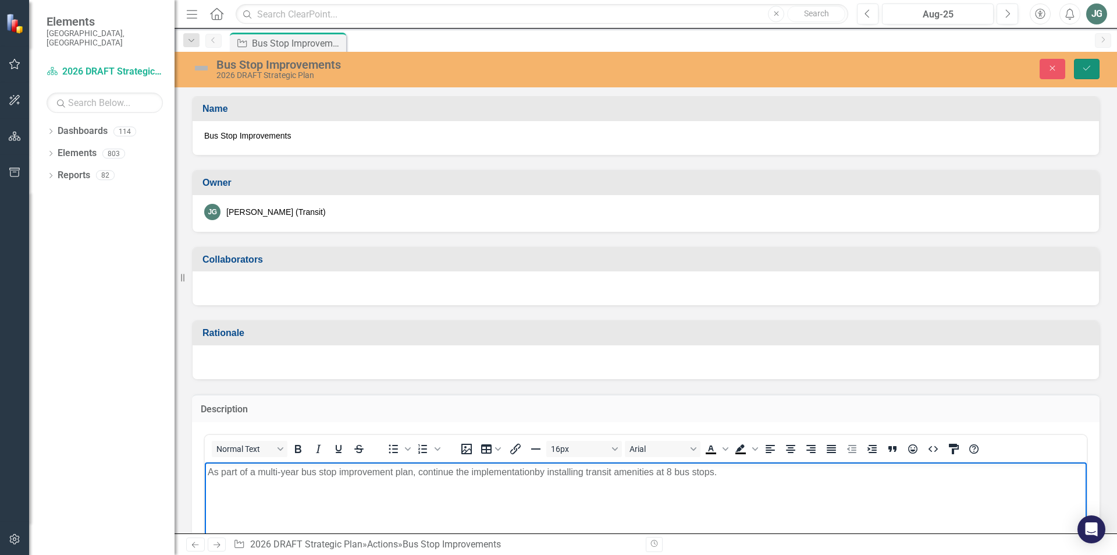
click at [1085, 69] on icon "Save" at bounding box center [1087, 68] width 10 height 8
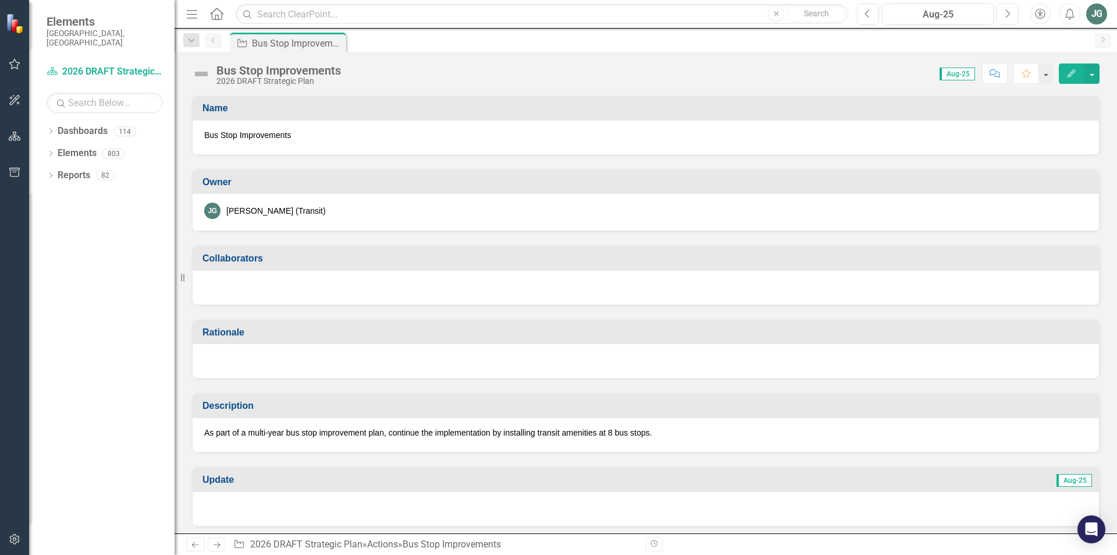
click at [264, 288] on div at bounding box center [646, 288] width 907 height 34
click at [247, 282] on div at bounding box center [646, 288] width 907 height 34
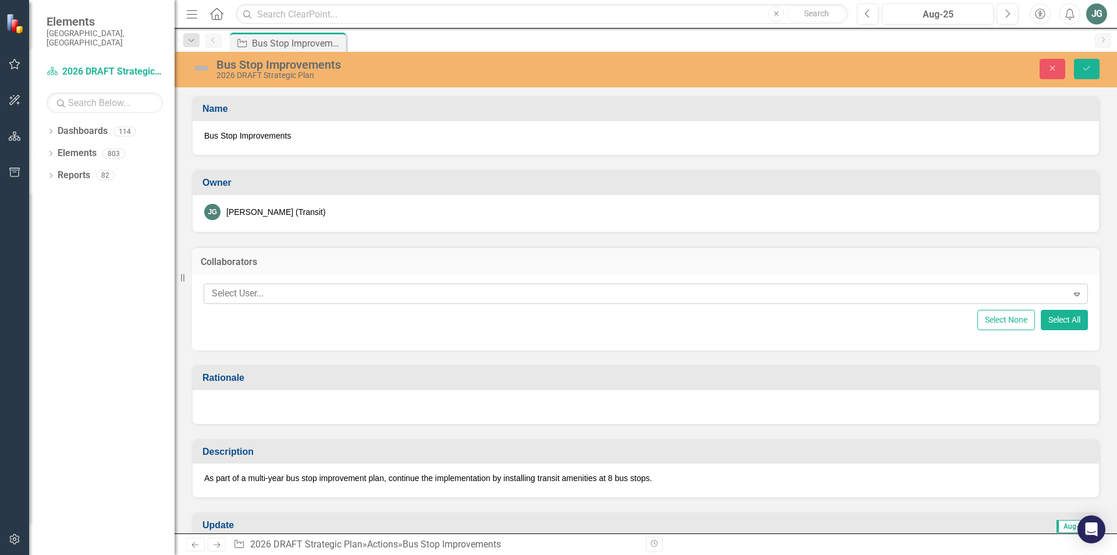
click at [810, 292] on div at bounding box center [637, 294] width 861 height 16
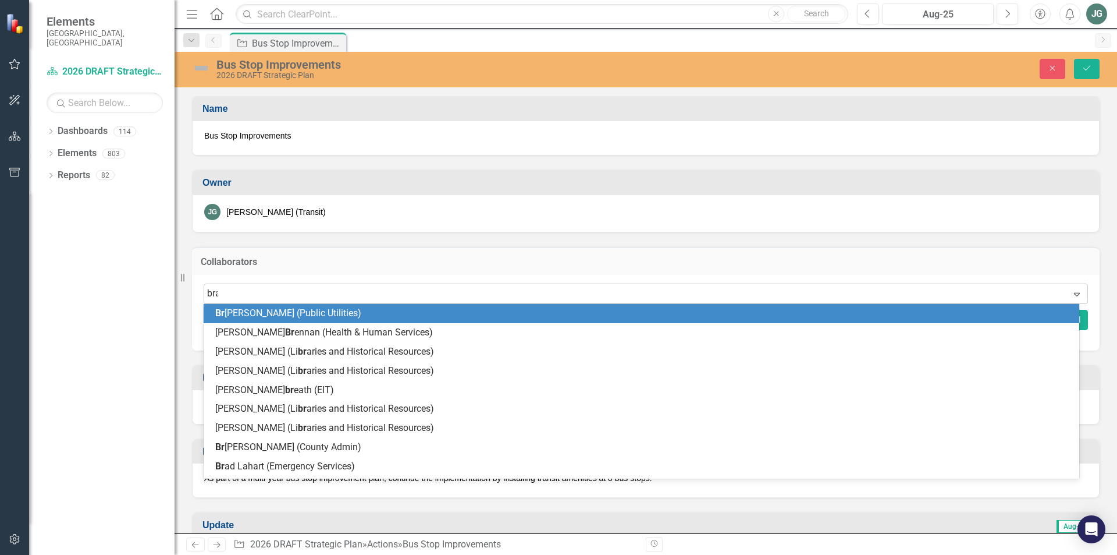
type input "[PERSON_NAME]"
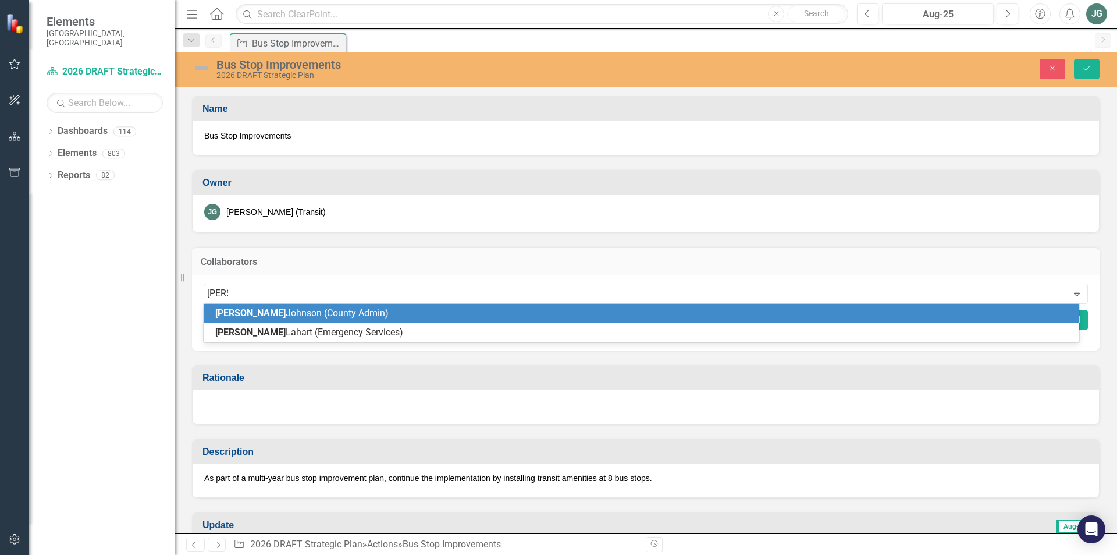
click at [332, 314] on span "[PERSON_NAME] (County Admin)" at bounding box center [301, 312] width 173 height 11
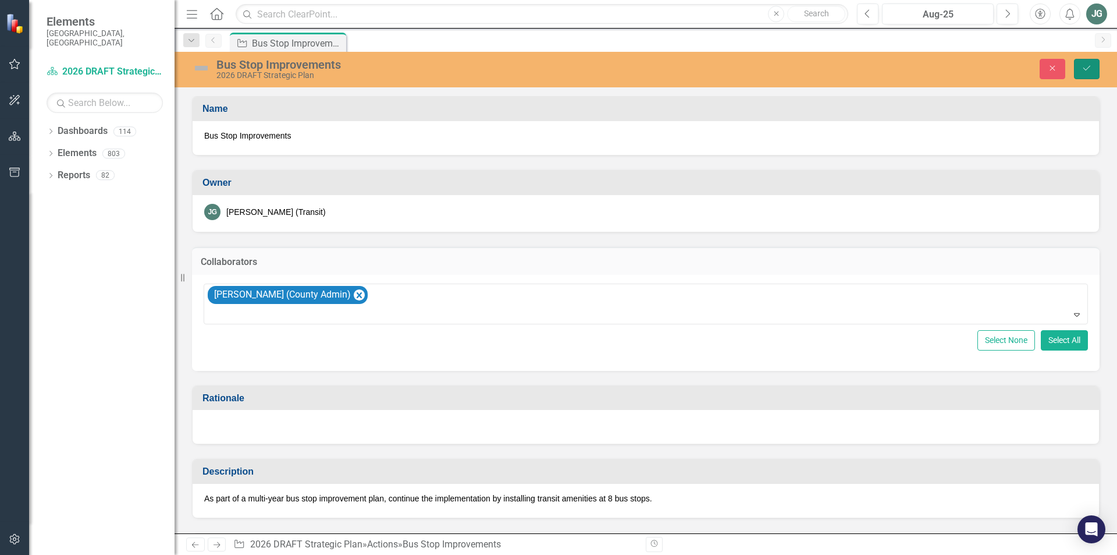
click at [1088, 72] on icon "Save" at bounding box center [1087, 68] width 10 height 8
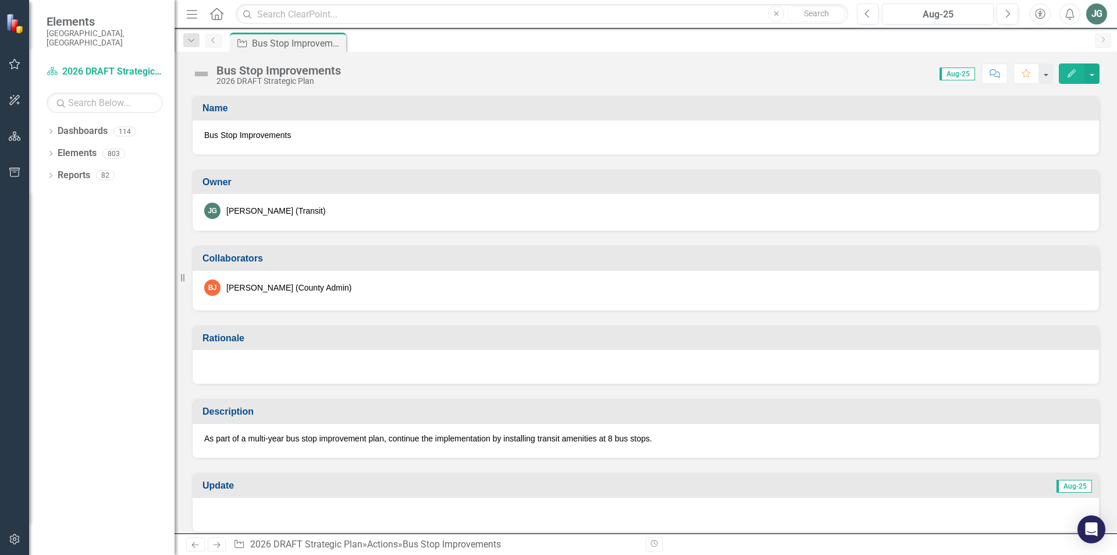
click at [215, 42] on icon "Previous" at bounding box center [213, 40] width 9 height 7
click at [197, 42] on div "Dropdown" at bounding box center [191, 40] width 16 height 14
click at [516, 72] on div "Score: N/A Aug-25 Completed Comment Favorite Edit" at bounding box center [723, 73] width 753 height 20
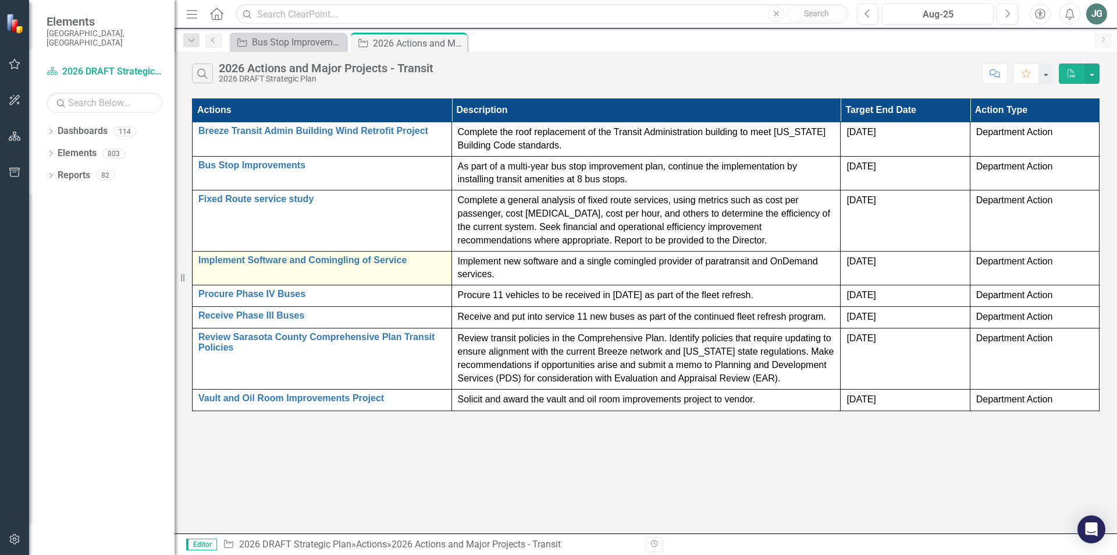
click at [428, 267] on div "Implement Software and Comingling of Service Edit Edit Action Link Open Element" at bounding box center [321, 262] width 247 height 14
click at [378, 262] on link "Implement Software and Comingling of Service" at bounding box center [321, 260] width 247 height 10
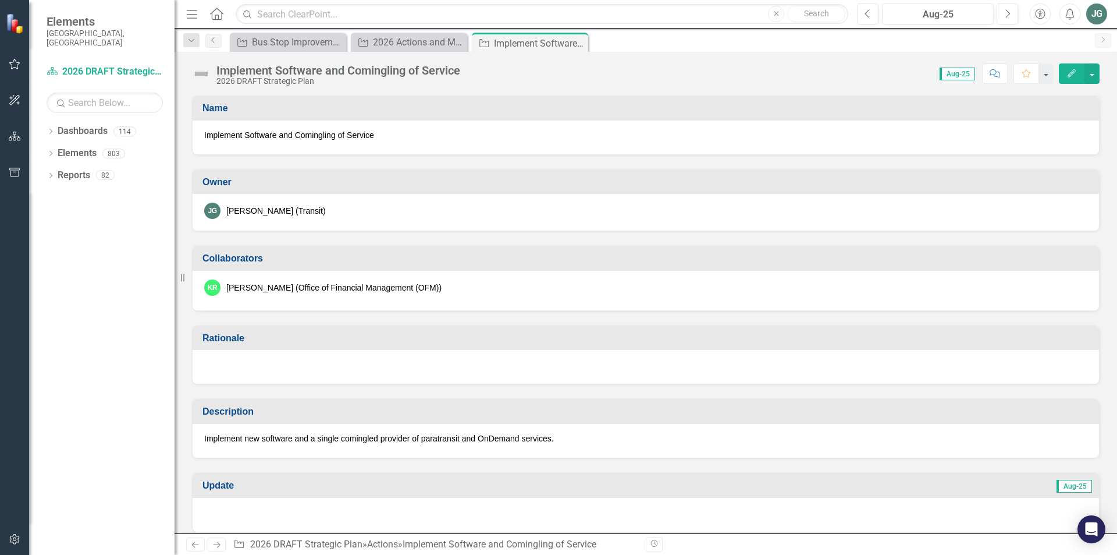
click at [242, 138] on span "Implement Software and Comingling of Service" at bounding box center [646, 135] width 884 height 12
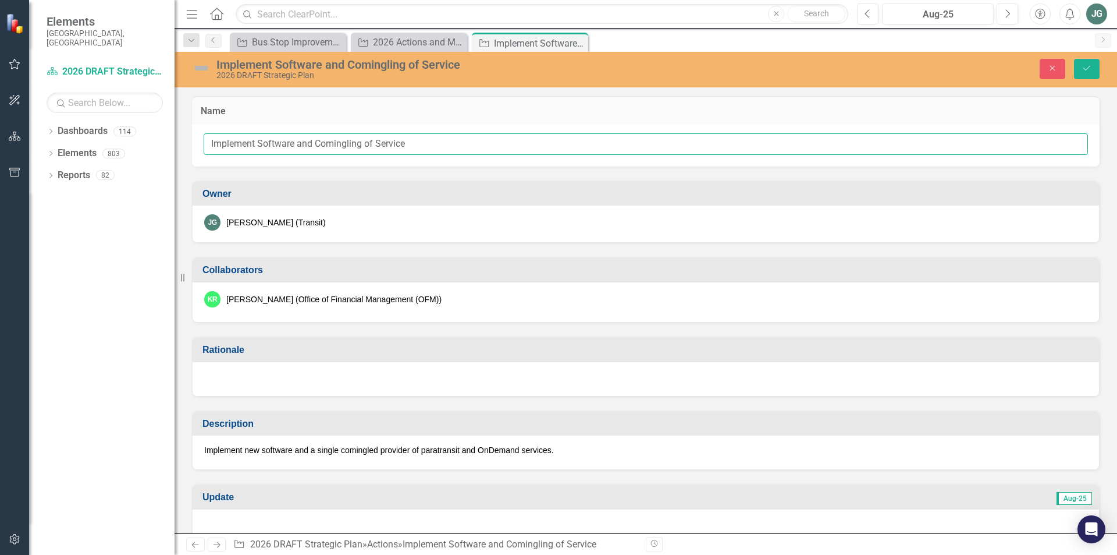
click at [212, 144] on input "Implement Software and Comingling of Service" at bounding box center [646, 144] width 885 height 22
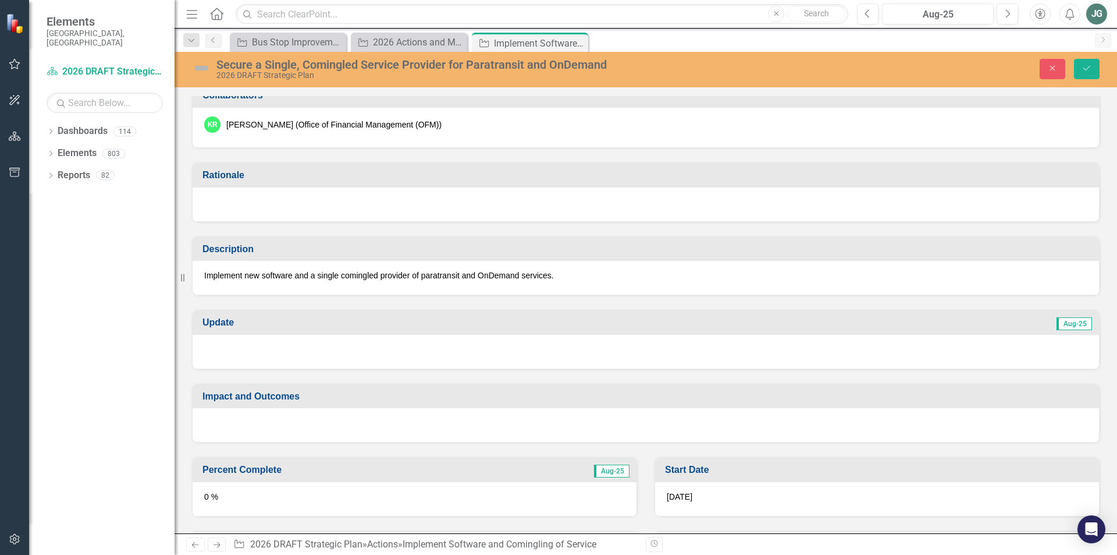
type input "Secure a Single, Comingled Service Provider for Paratransit and OnDemand"
click at [313, 271] on p "Implement new software and a single comingled provider of paratransit and OnDem…" at bounding box center [646, 275] width 884 height 12
click at [314, 278] on p "Implement new software and a single comingled provider of paratransit and OnDem…" at bounding box center [646, 275] width 884 height 12
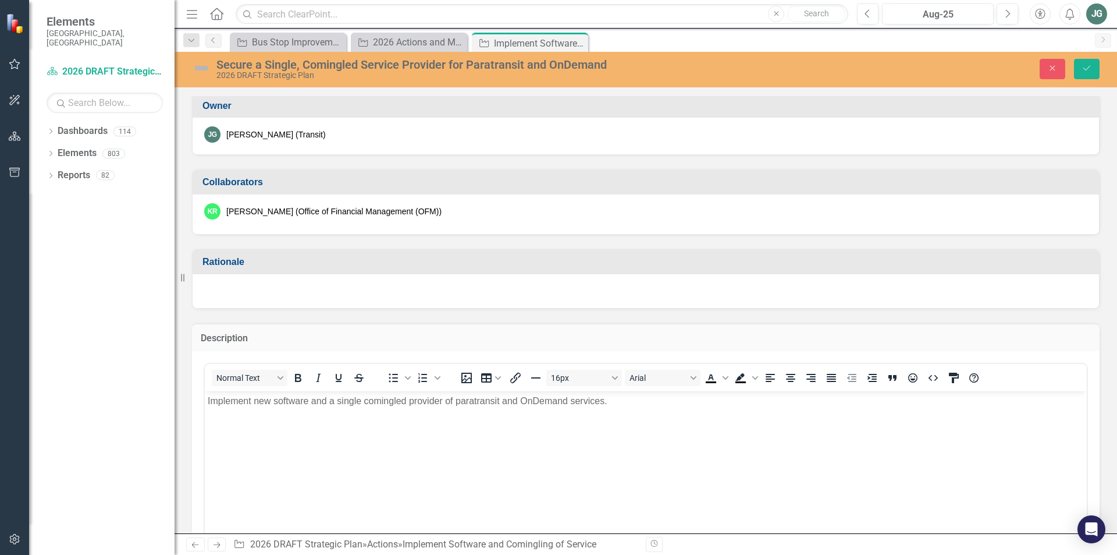
scroll to position [58, 0]
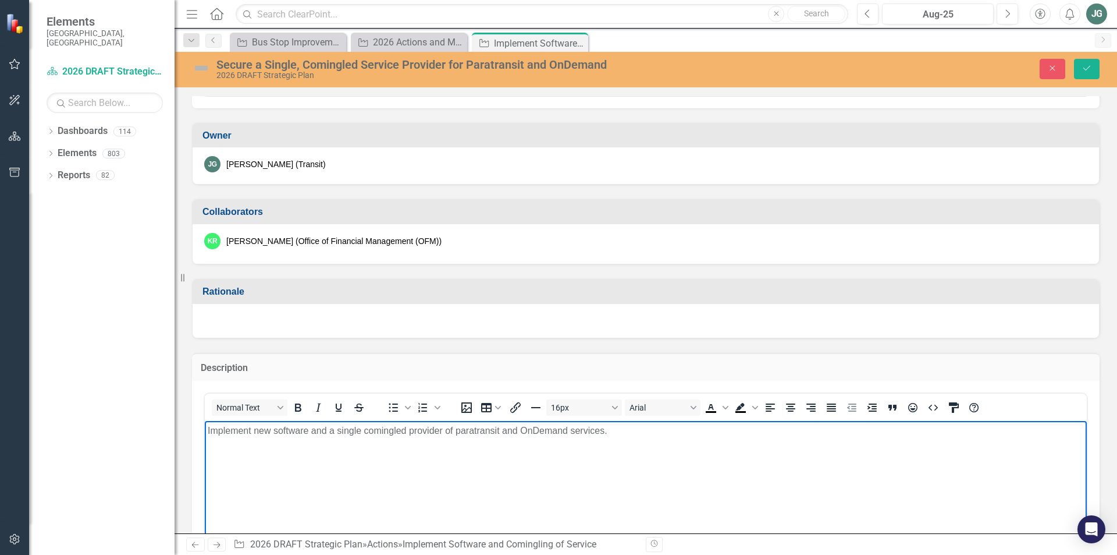
click at [209, 428] on p "Implement new software and a single comingled provider of paratransit and OnDem…" at bounding box center [646, 431] width 877 height 14
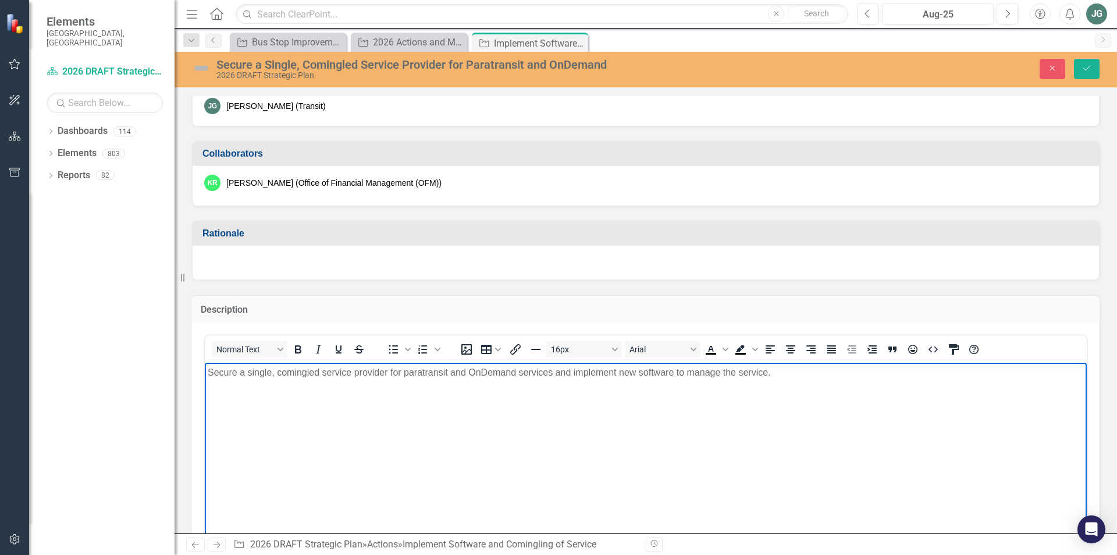
scroll to position [0, 0]
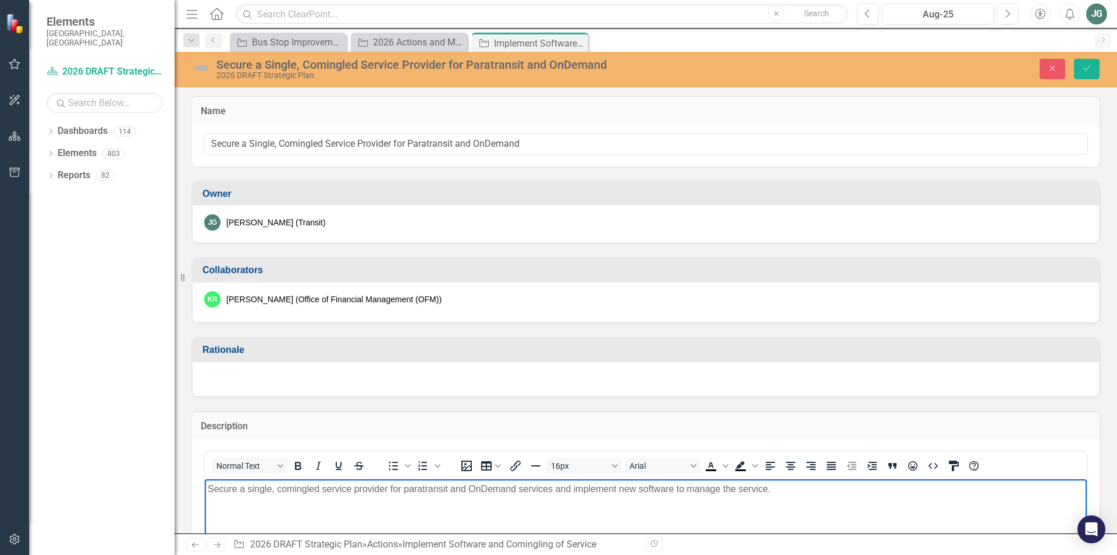
click at [207, 294] on div "KR" at bounding box center [212, 299] width 16 height 16
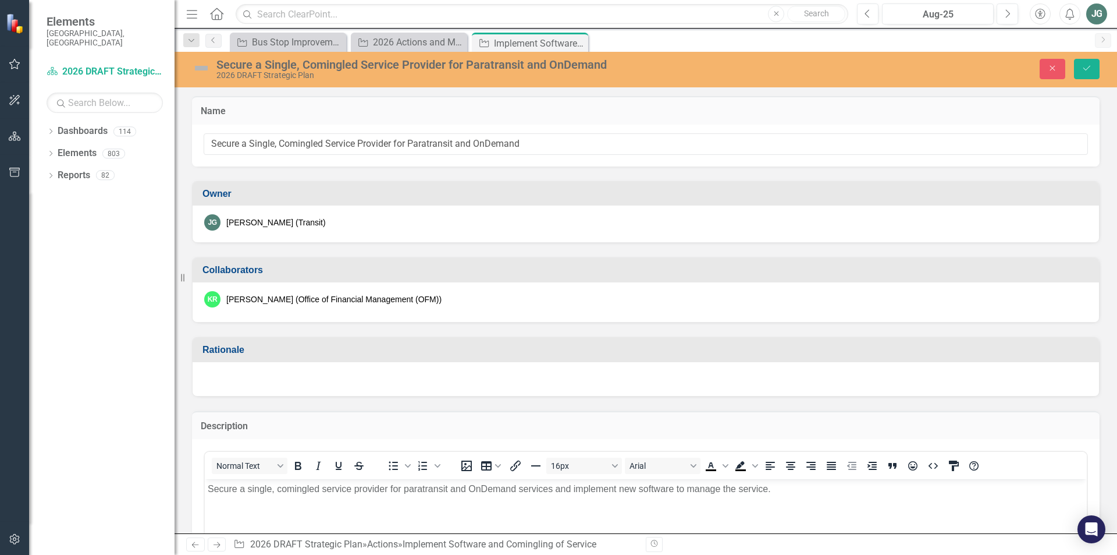
click at [214, 271] on h3 "Collaborators" at bounding box center [648, 270] width 891 height 10
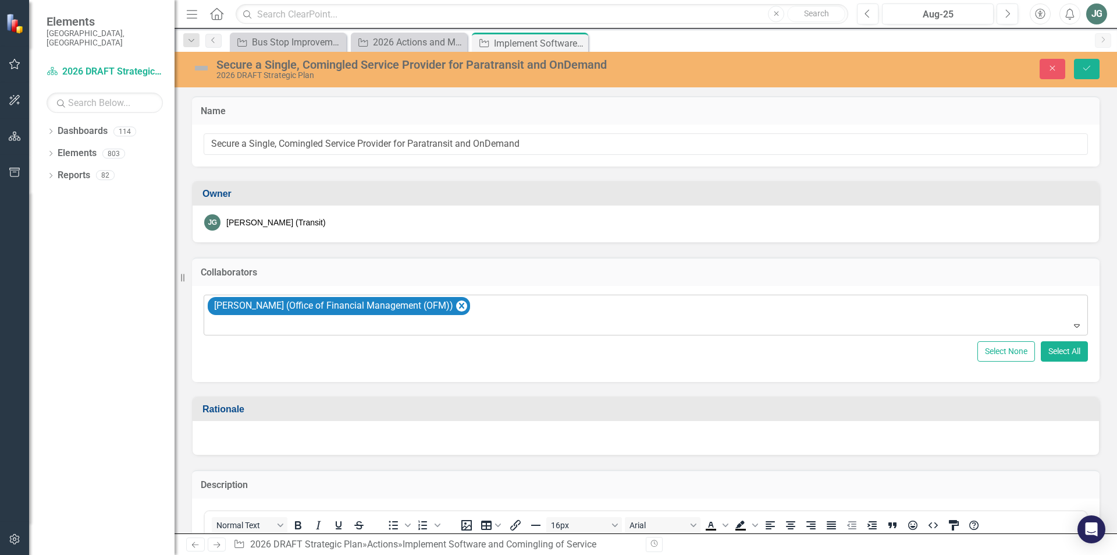
click at [455, 321] on div at bounding box center [646, 326] width 879 height 16
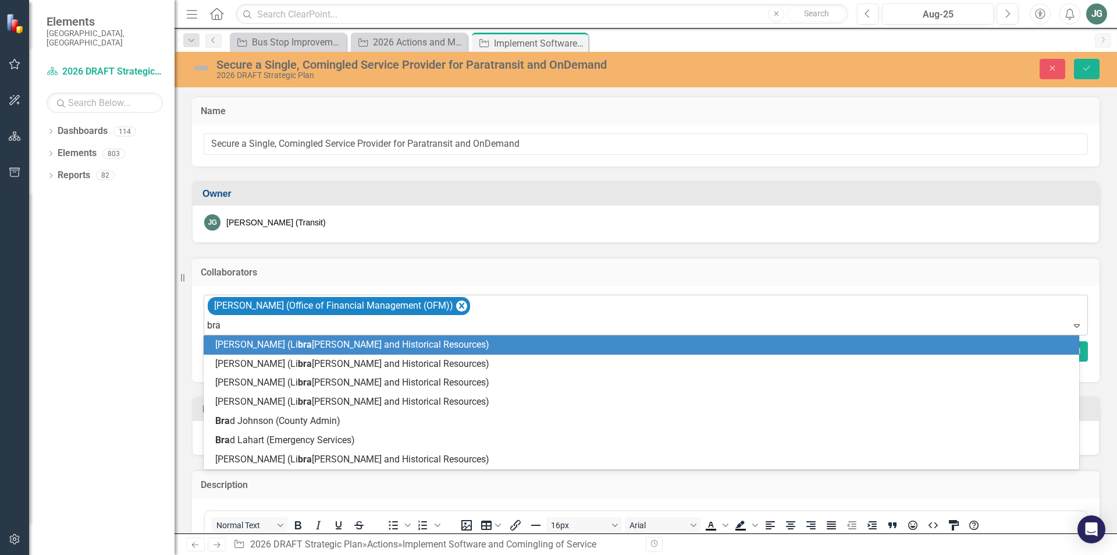
type input "[PERSON_NAME]"
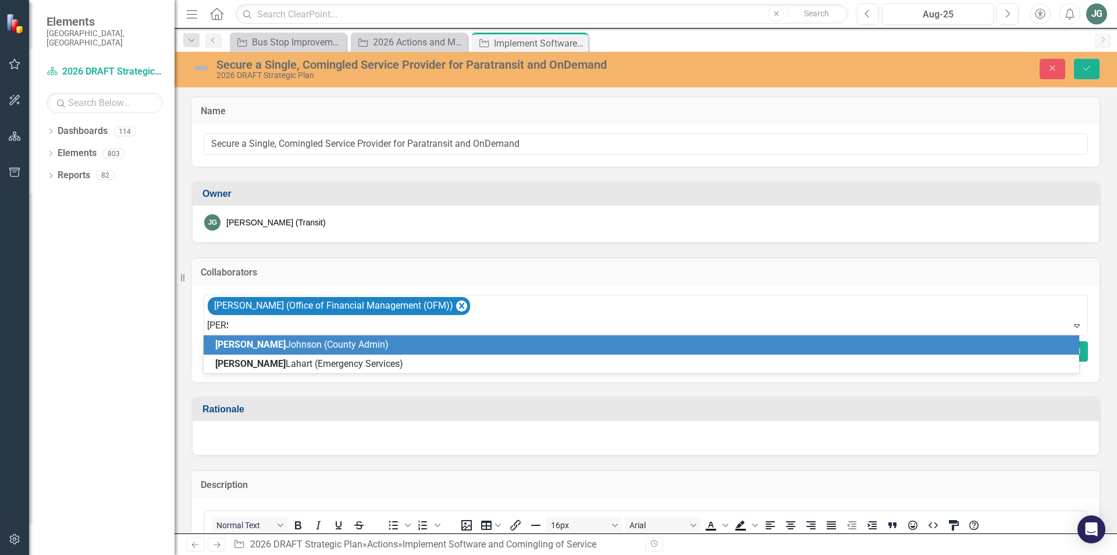
click at [303, 348] on span "[PERSON_NAME] (County Admin)" at bounding box center [301, 344] width 173 height 11
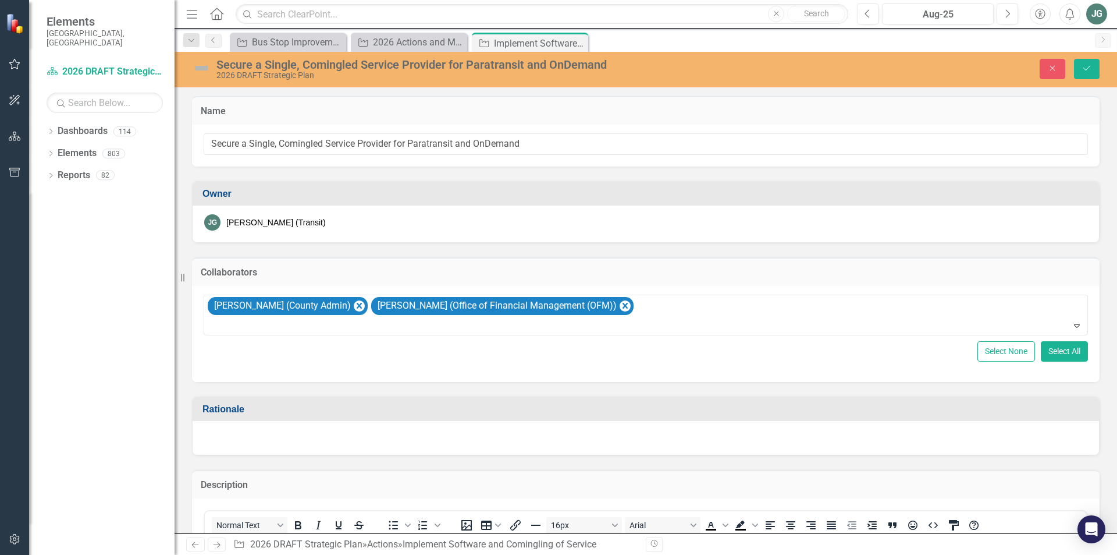
click at [458, 416] on td "Rationale" at bounding box center [648, 410] width 891 height 19
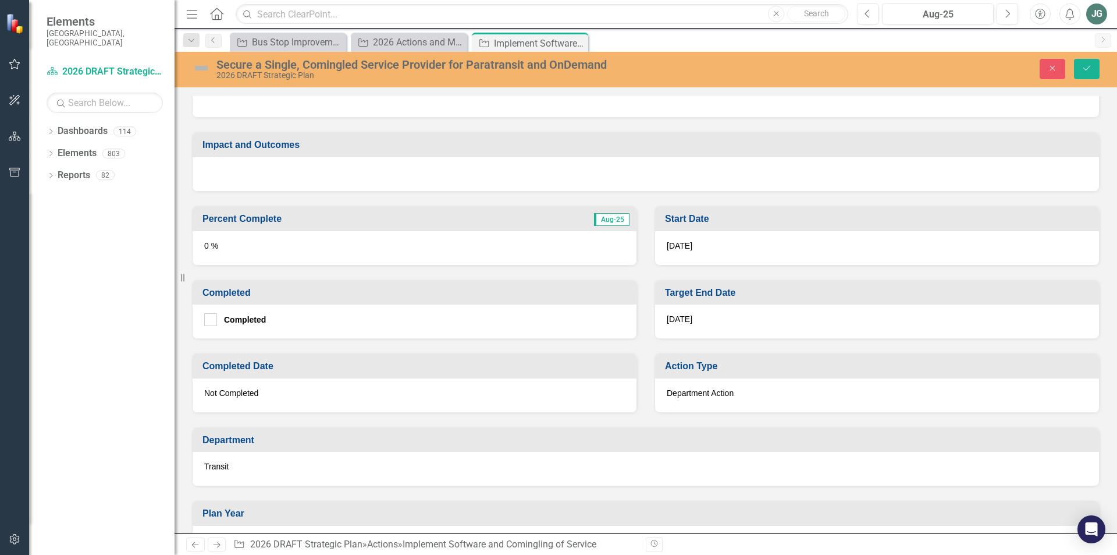
scroll to position [757, 0]
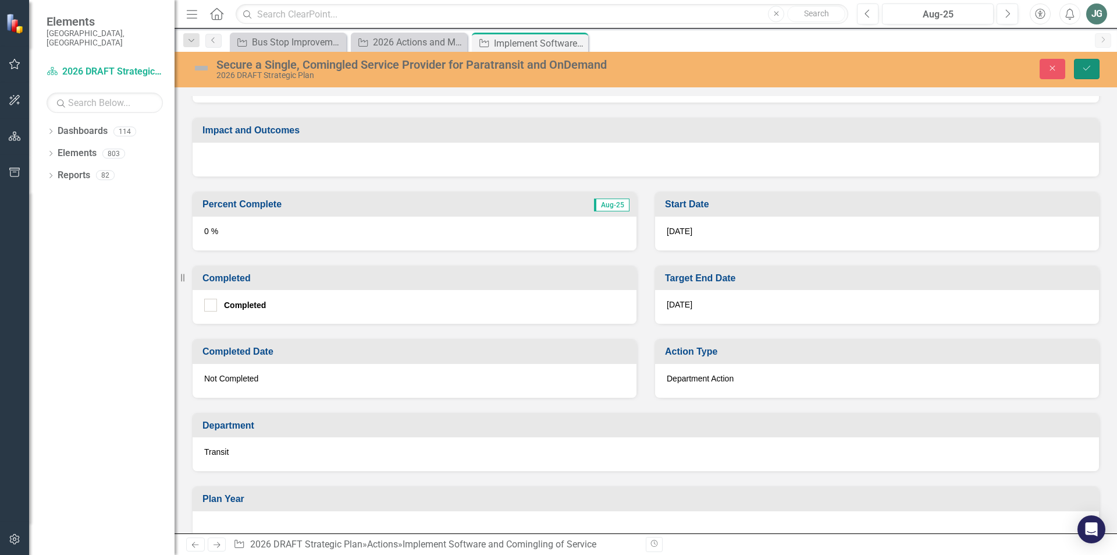
click at [1091, 70] on icon "Save" at bounding box center [1087, 68] width 10 height 8
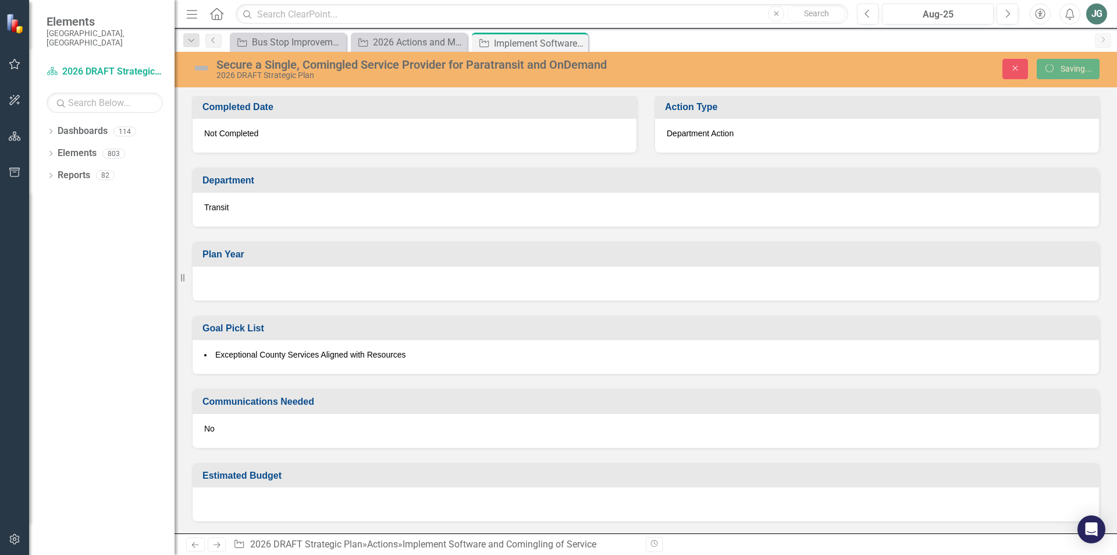
scroll to position [449, 0]
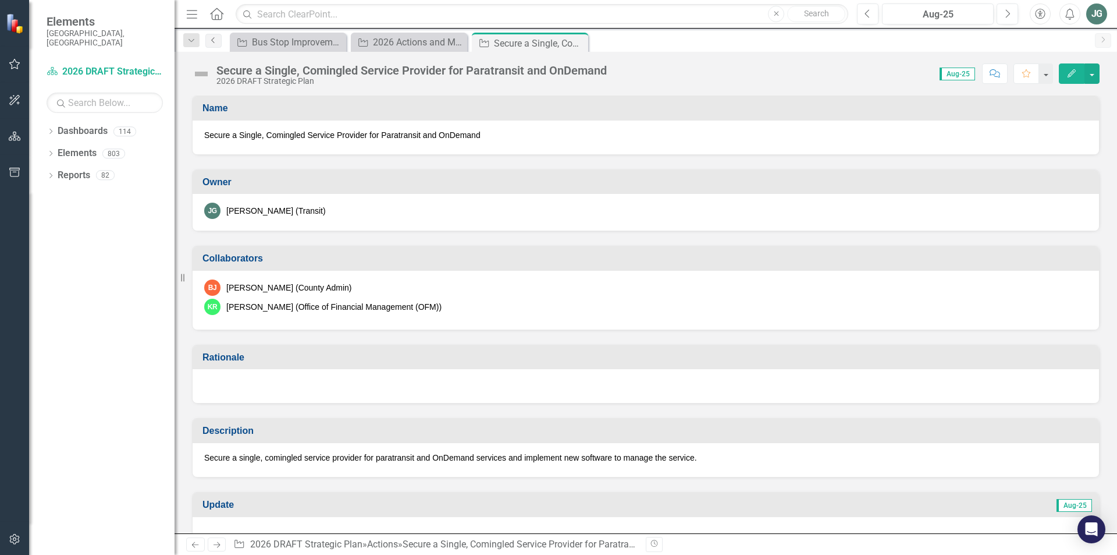
click at [221, 40] on link "Previous" at bounding box center [213, 41] width 16 height 14
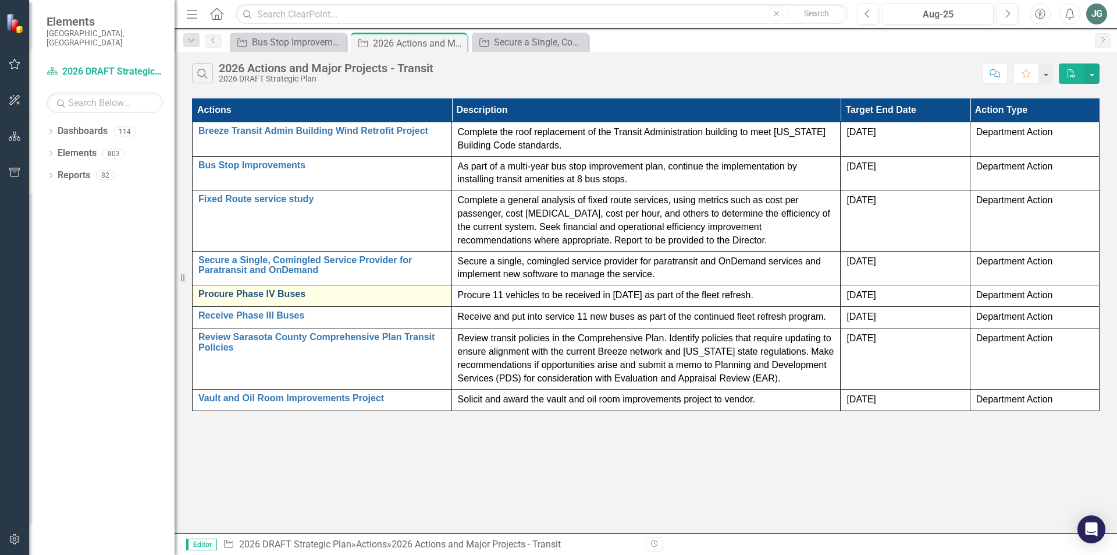
click at [258, 294] on link "Procure Phase IV Buses" at bounding box center [321, 294] width 247 height 10
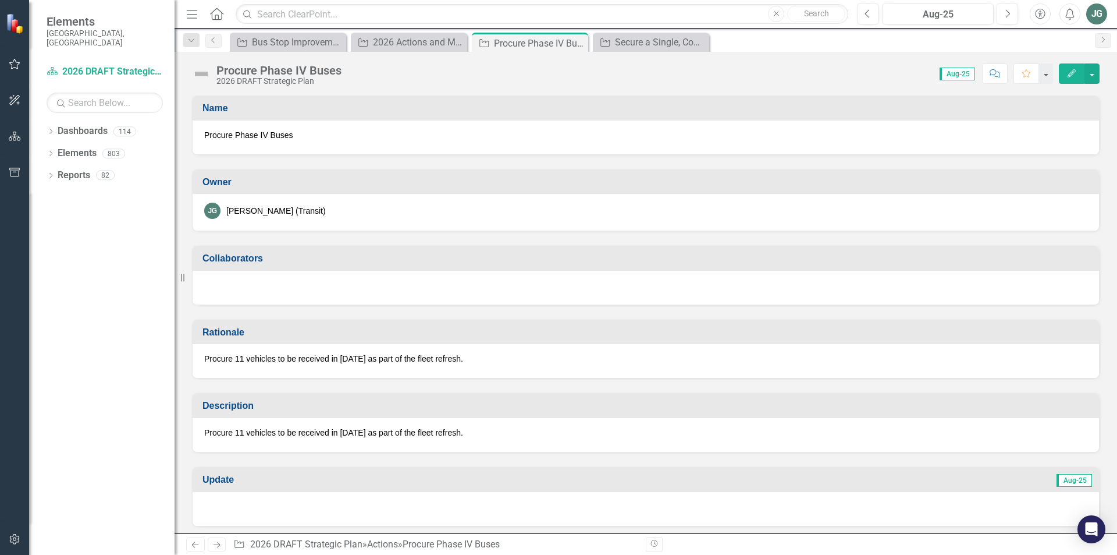
click at [218, 257] on h3 "Collaborators" at bounding box center [648, 258] width 891 height 10
click at [240, 278] on div at bounding box center [646, 288] width 907 height 34
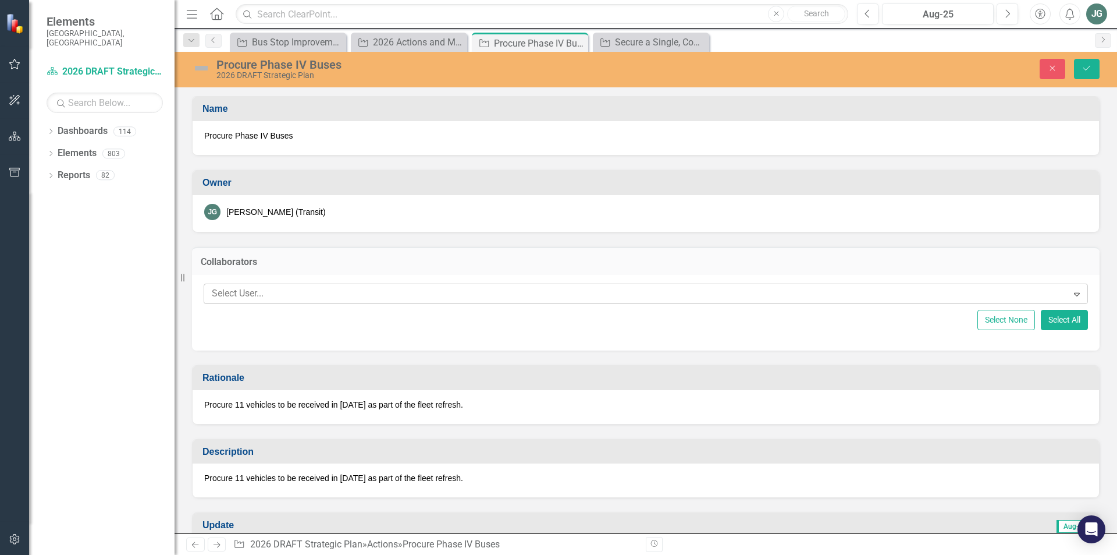
click at [245, 295] on div at bounding box center [637, 294] width 861 height 16
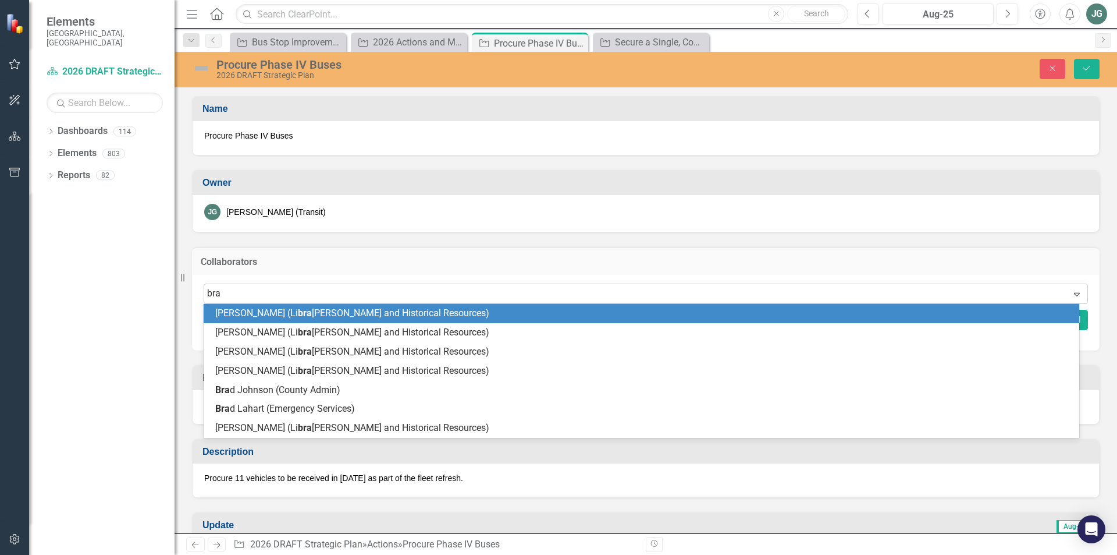
type input "[PERSON_NAME]"
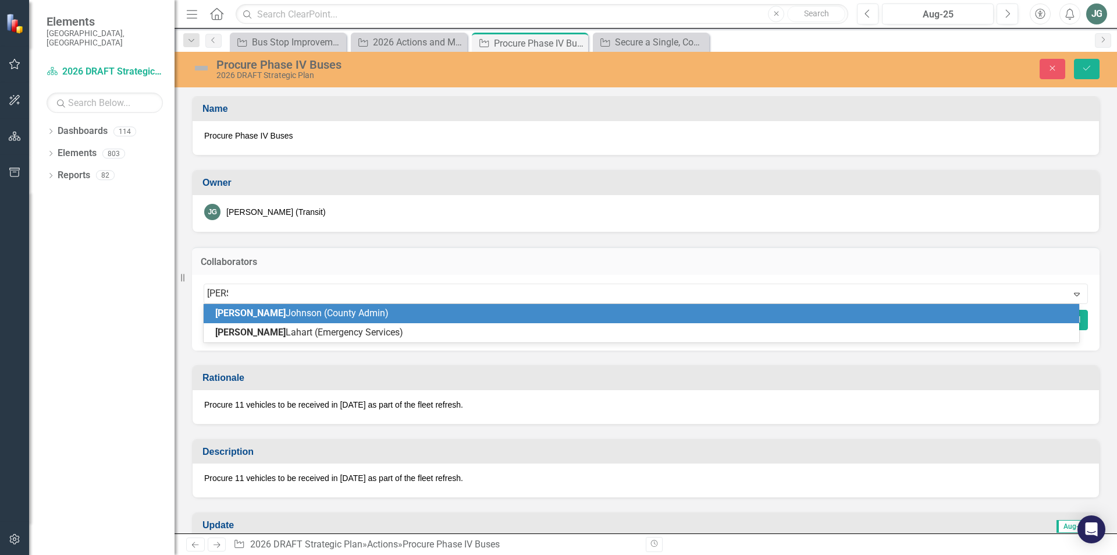
click at [247, 310] on span "[PERSON_NAME] (County Admin)" at bounding box center [301, 312] width 173 height 11
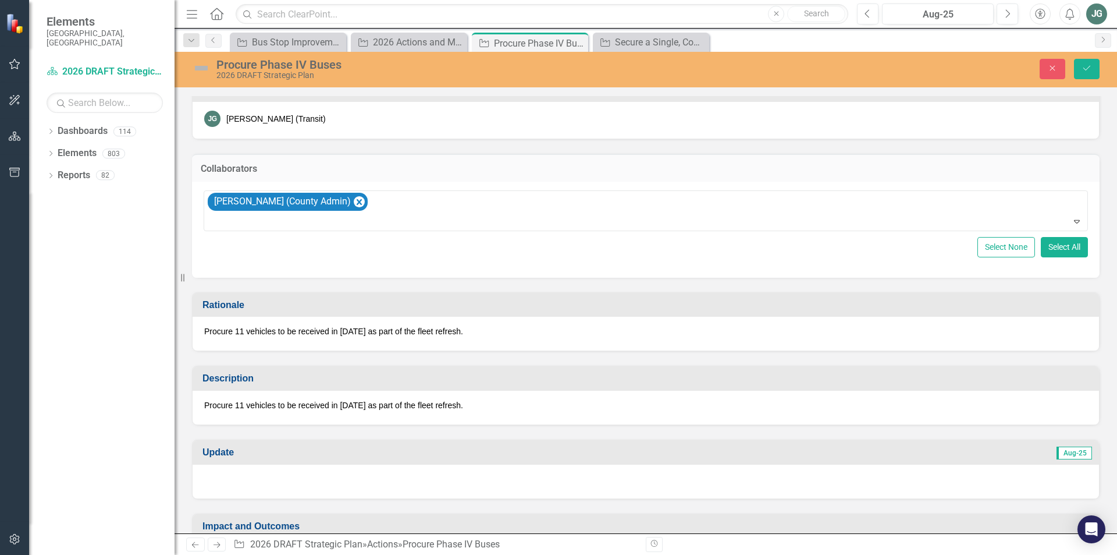
scroll to position [233, 0]
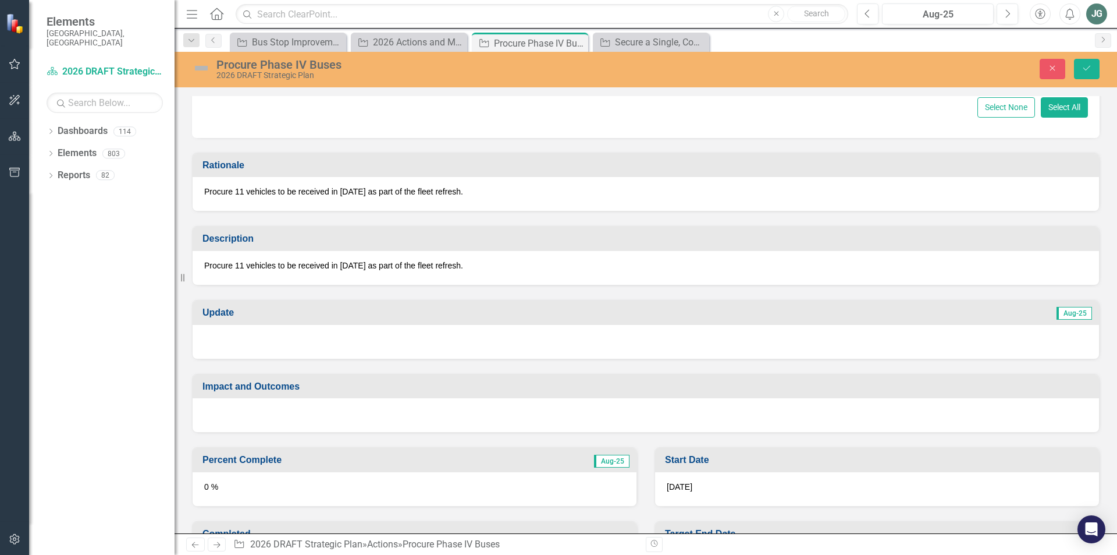
click at [211, 194] on span "Procure 11 vehicles to be received in [DATE] as part of the fleet refresh." at bounding box center [333, 191] width 259 height 9
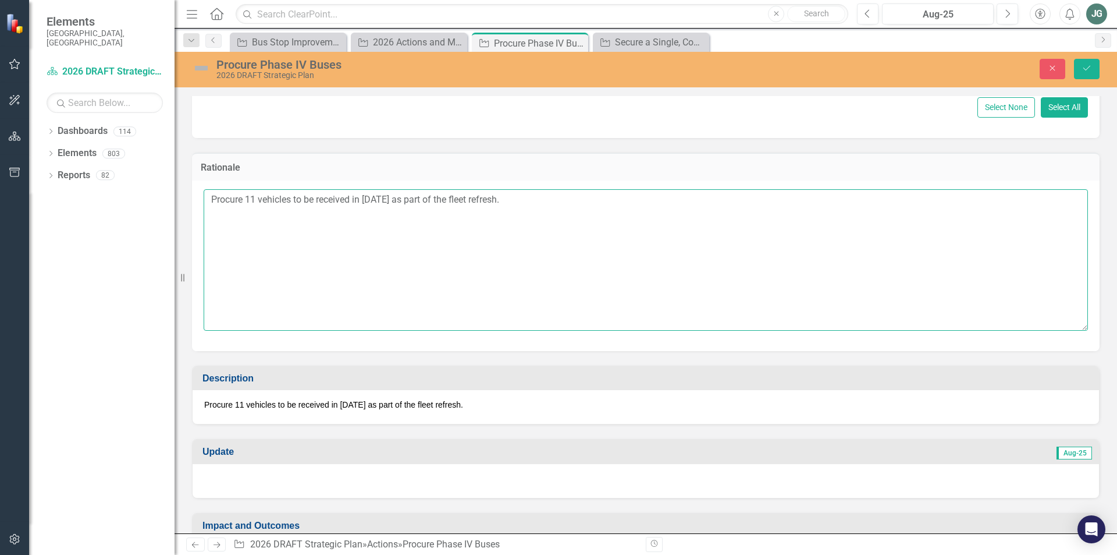
click at [210, 197] on textarea "Procure 11 vehicles to be received in [DATE] as part of the fleet refresh." at bounding box center [646, 259] width 885 height 141
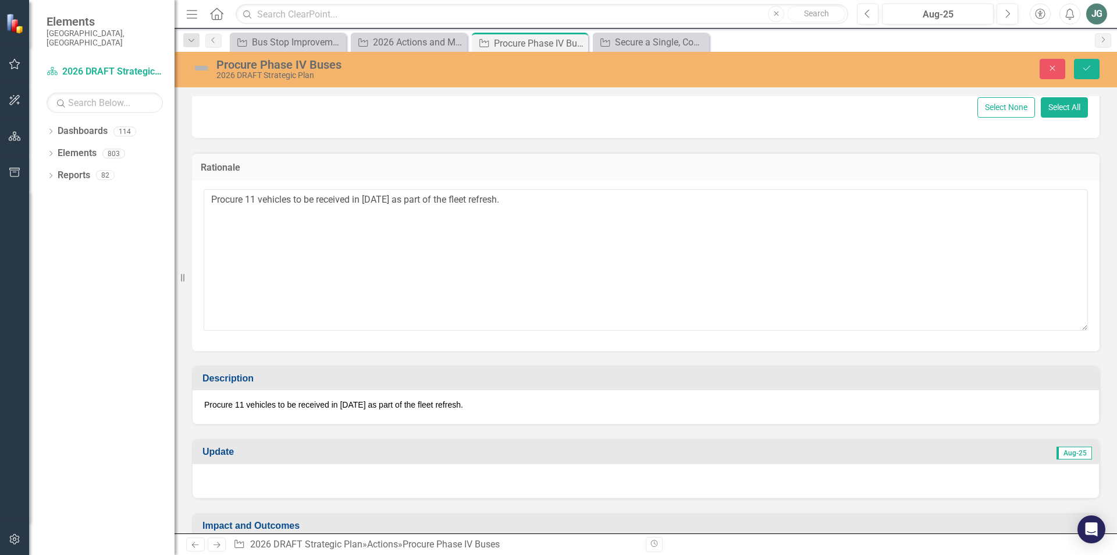
click at [294, 396] on div "Procure 11 vehicles to be received in [DATE] as part of the fleet refresh." at bounding box center [646, 407] width 907 height 34
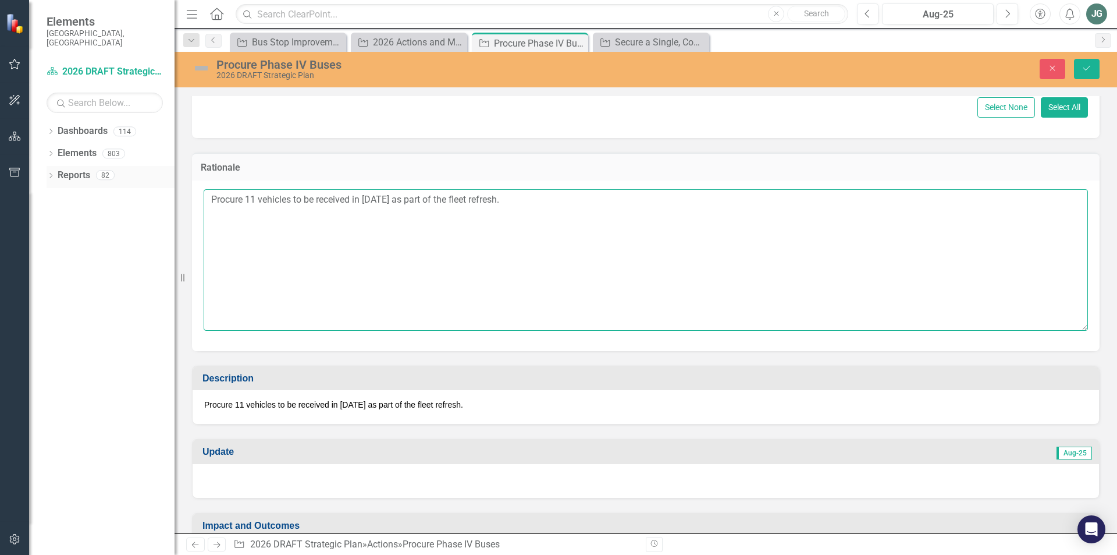
drag, startPoint x: 504, startPoint y: 200, endPoint x: 81, endPoint y: 168, distance: 423.8
click at [81, 168] on div "Elements [GEOGRAPHIC_DATA], [GEOGRAPHIC_DATA] Dashboard 2026 DRAFT Strategic Pl…" at bounding box center [558, 277] width 1117 height 555
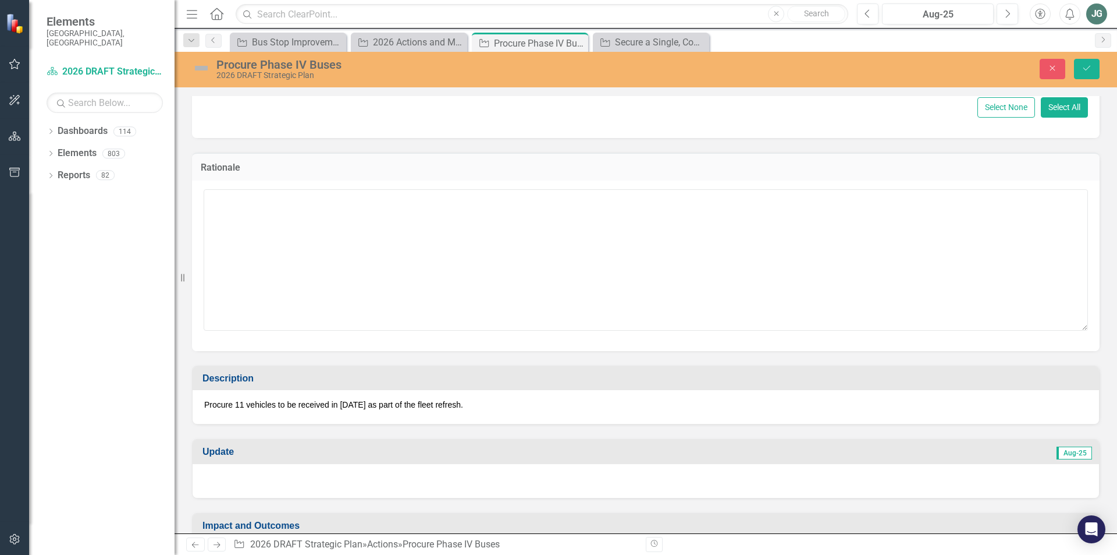
click at [281, 377] on h3 "Description" at bounding box center [648, 378] width 891 height 10
click at [235, 402] on p "Procure 11 vehicles to be received in [DATE] as part of the fleet refresh." at bounding box center [646, 405] width 884 height 12
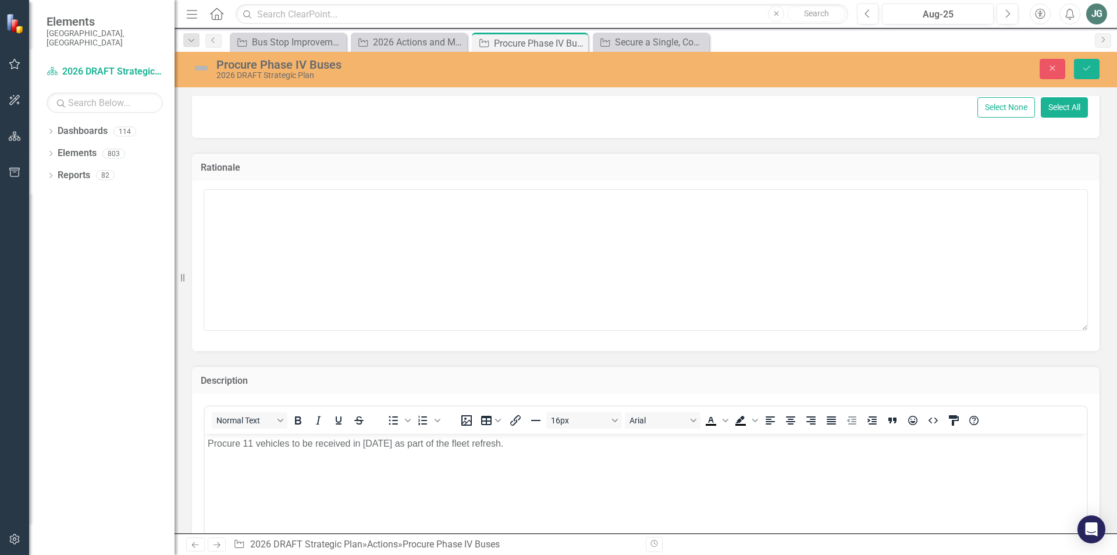
scroll to position [0, 0]
click at [206, 439] on body "Procure 11 vehicles to be received in [DATE] as part of the fleet refresh." at bounding box center [646, 521] width 882 height 175
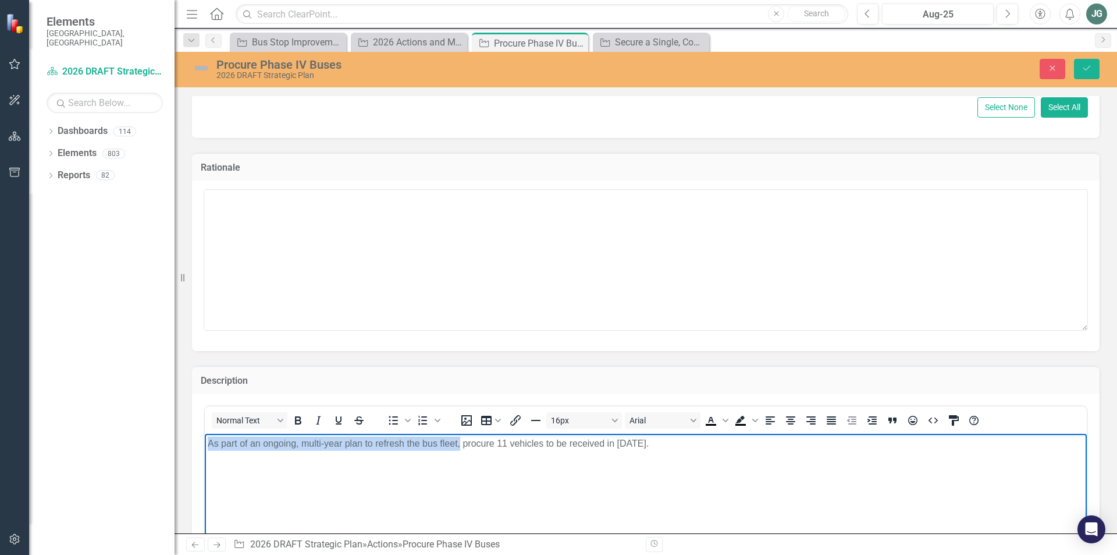
drag, startPoint x: 459, startPoint y: 443, endPoint x: 183, endPoint y: 435, distance: 276.0
click at [205, 435] on html "As part of an ongoing, multi-year plan to refresh the bus fleet, procure 11 veh…" at bounding box center [646, 521] width 882 height 175
copy p "As part of an ongoing, multi-year plan to refresh the bus fleet,"
click at [1081, 74] on button "Save" at bounding box center [1087, 69] width 26 height 20
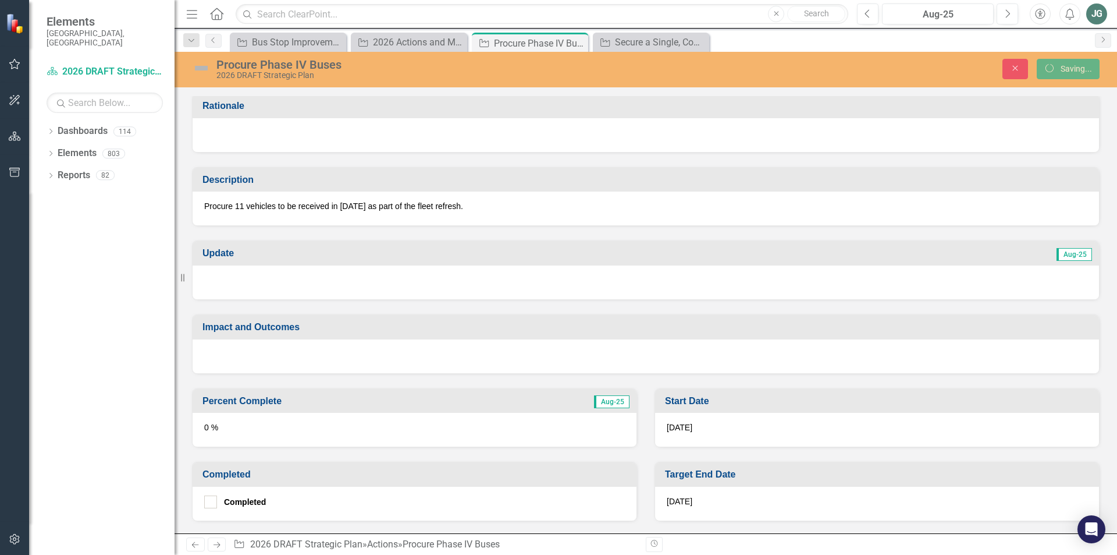
scroll to position [229, 0]
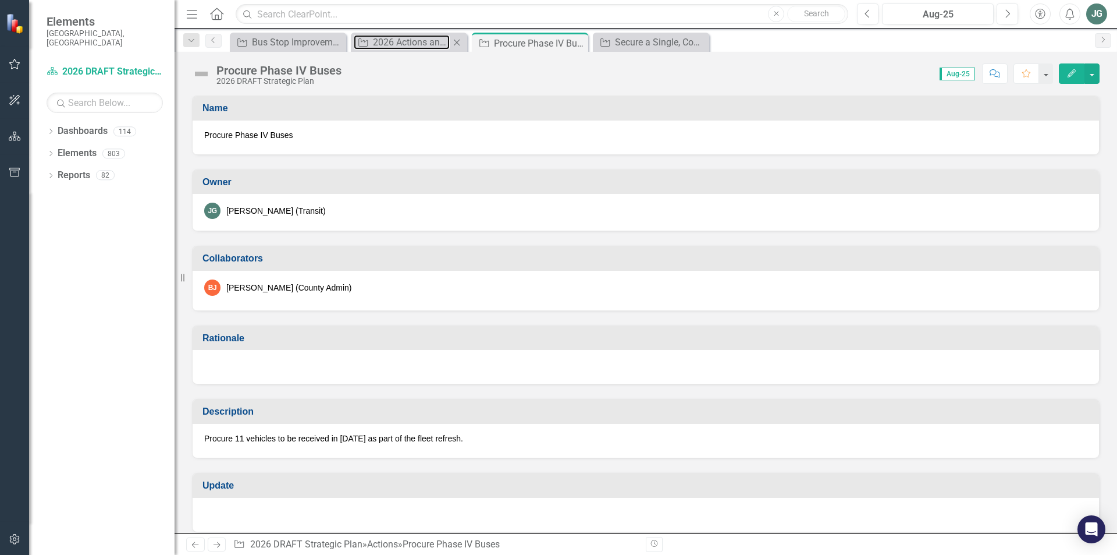
click at [413, 44] on div "2026 Actions and Major Projects - Transit" at bounding box center [411, 42] width 77 height 15
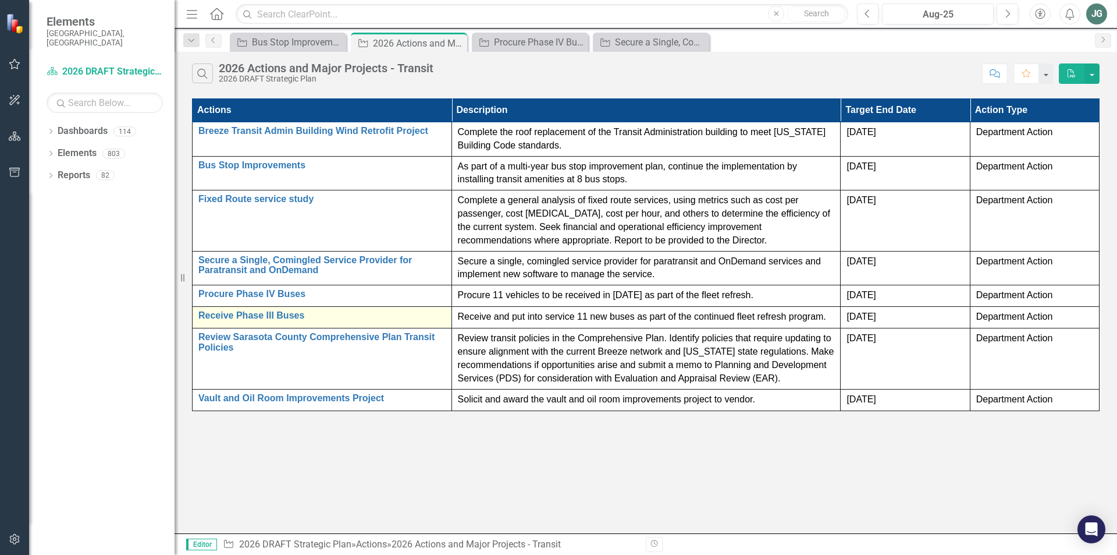
click at [282, 310] on td "Receive Phase III Buses Edit Edit Action Link Open Element" at bounding box center [323, 318] width 260 height 22
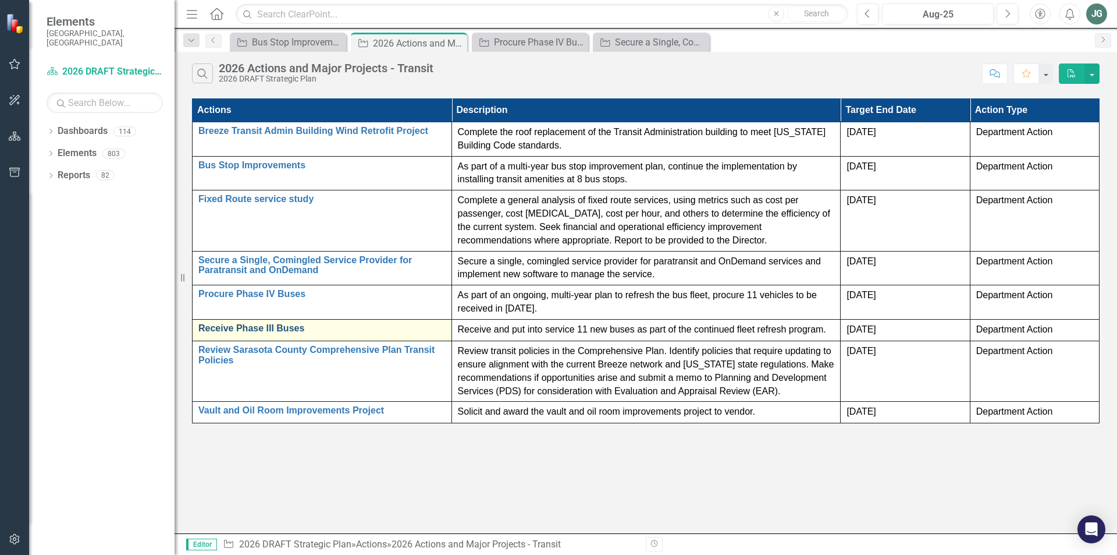
click at [285, 327] on link "Receive Phase III Buses" at bounding box center [321, 328] width 247 height 10
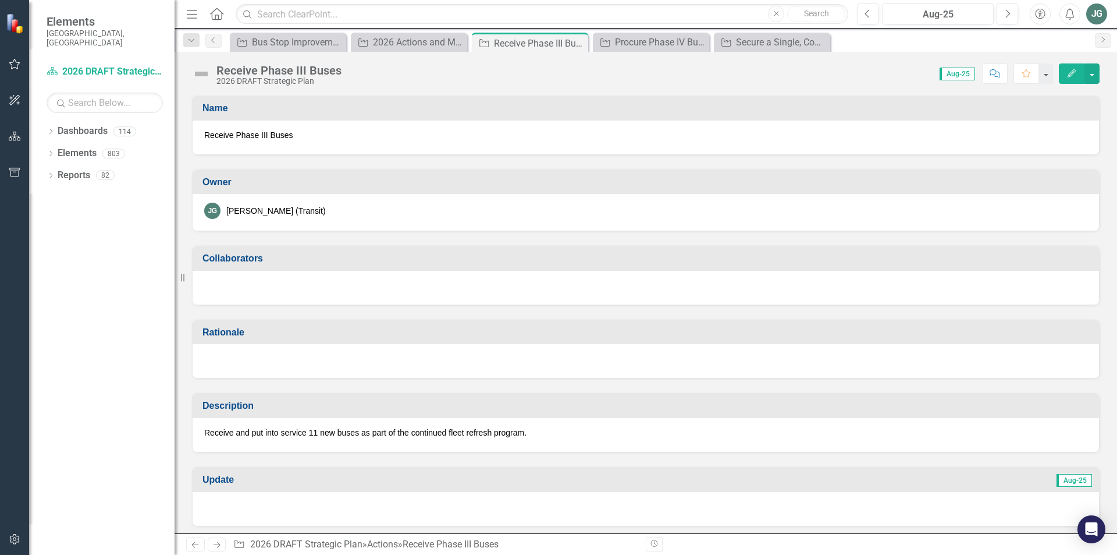
click at [235, 275] on div at bounding box center [646, 288] width 907 height 34
click at [242, 257] on h3 "Collaborators" at bounding box center [648, 258] width 891 height 10
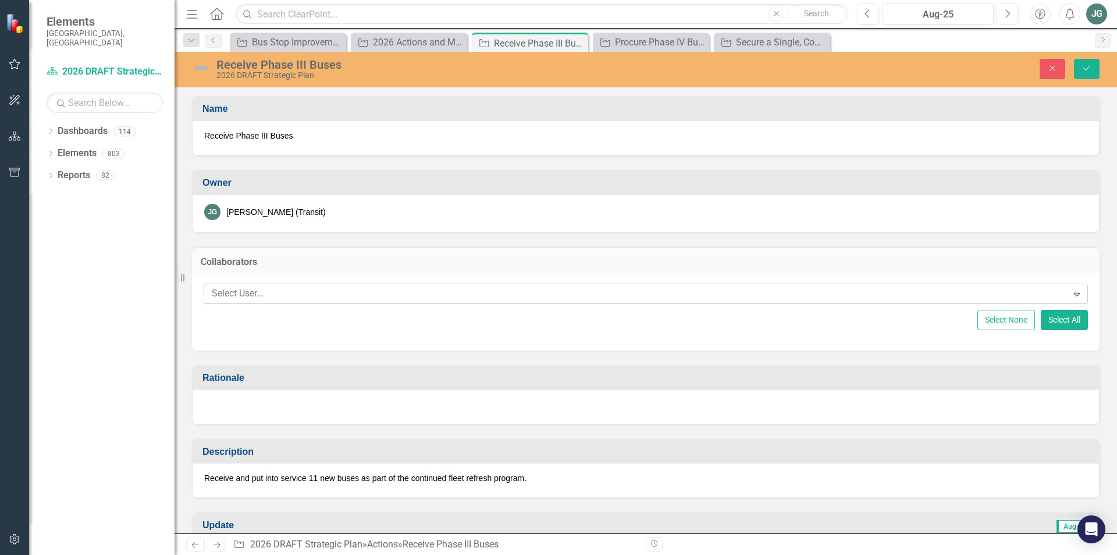
click at [253, 290] on div at bounding box center [637, 294] width 861 height 16
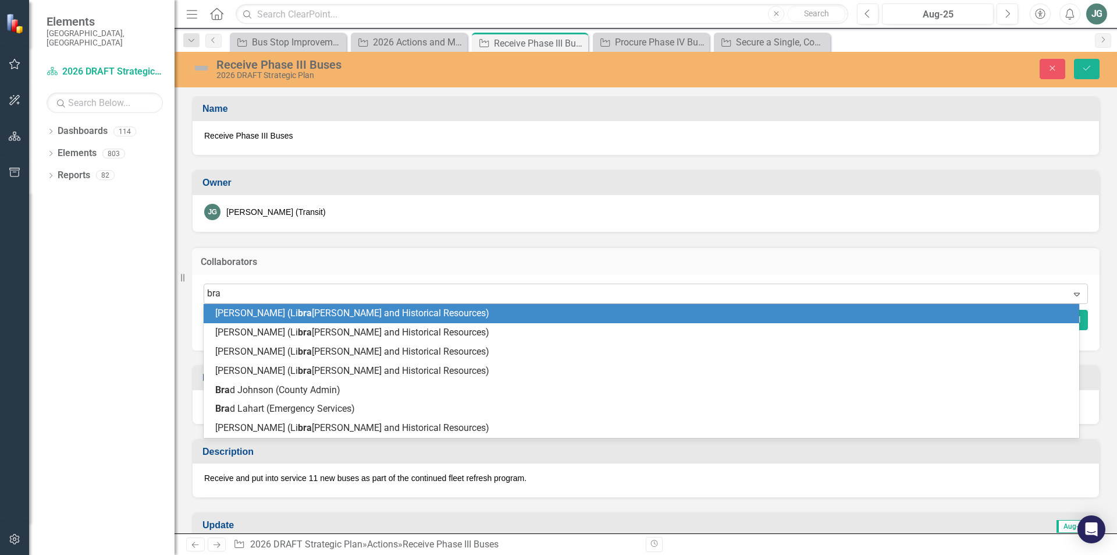
type input "[PERSON_NAME]"
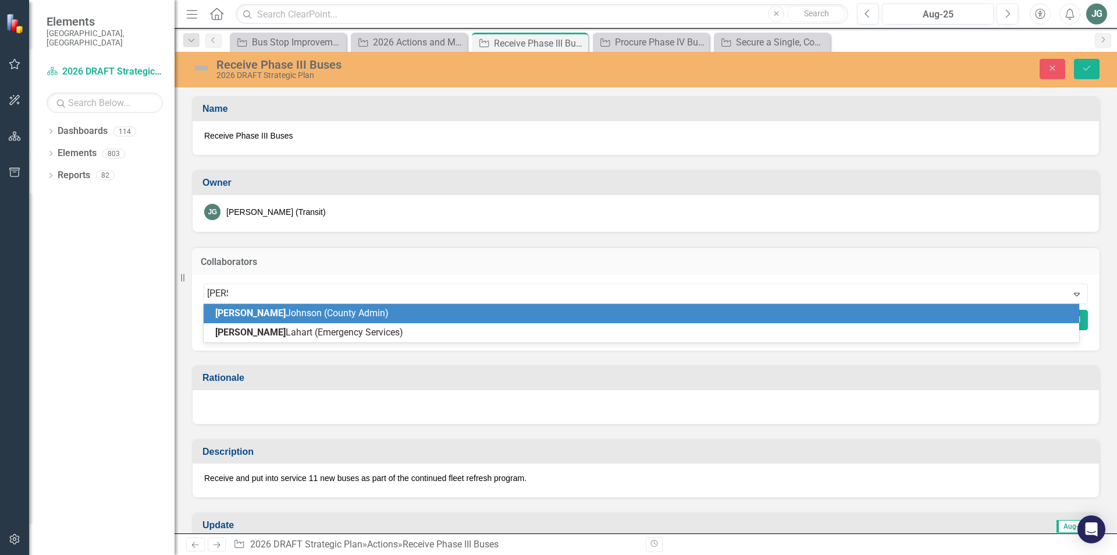
click at [256, 307] on span "[PERSON_NAME] (County Admin)" at bounding box center [301, 312] width 173 height 11
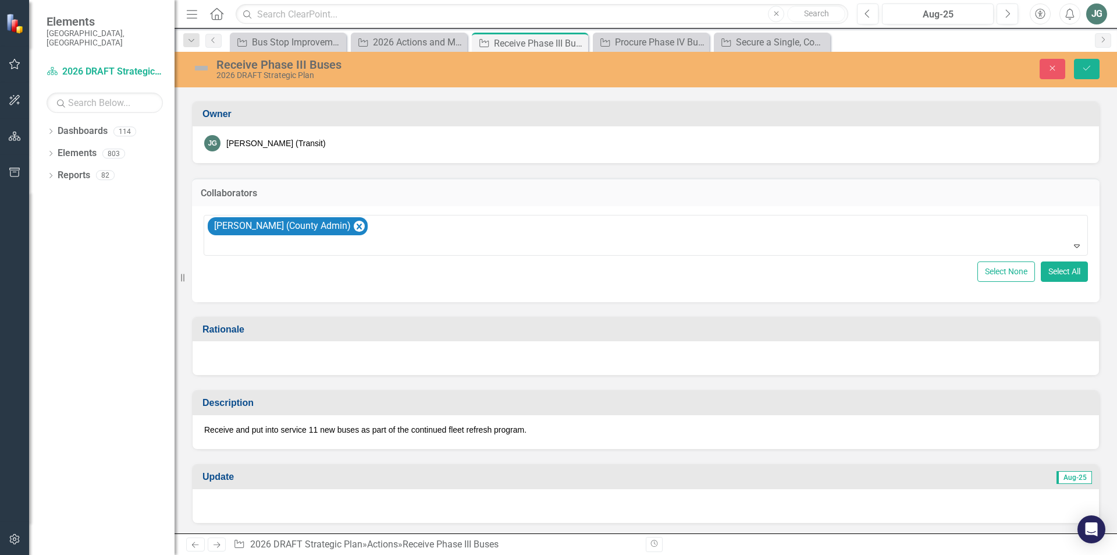
scroll to position [175, 0]
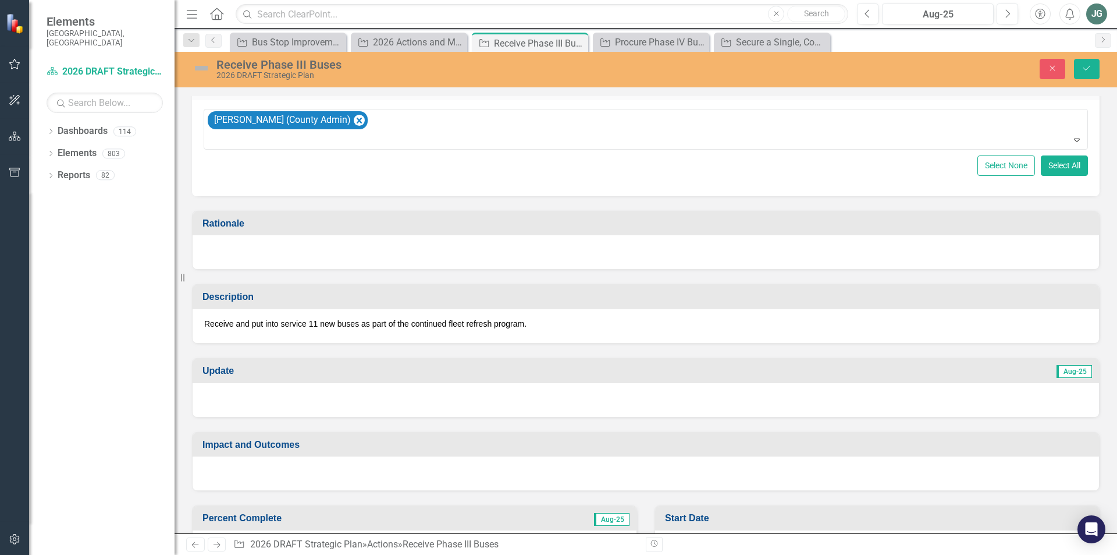
click at [274, 309] on div "Receive and put into service 11 new buses as part of the continued fleet refres…" at bounding box center [646, 326] width 907 height 34
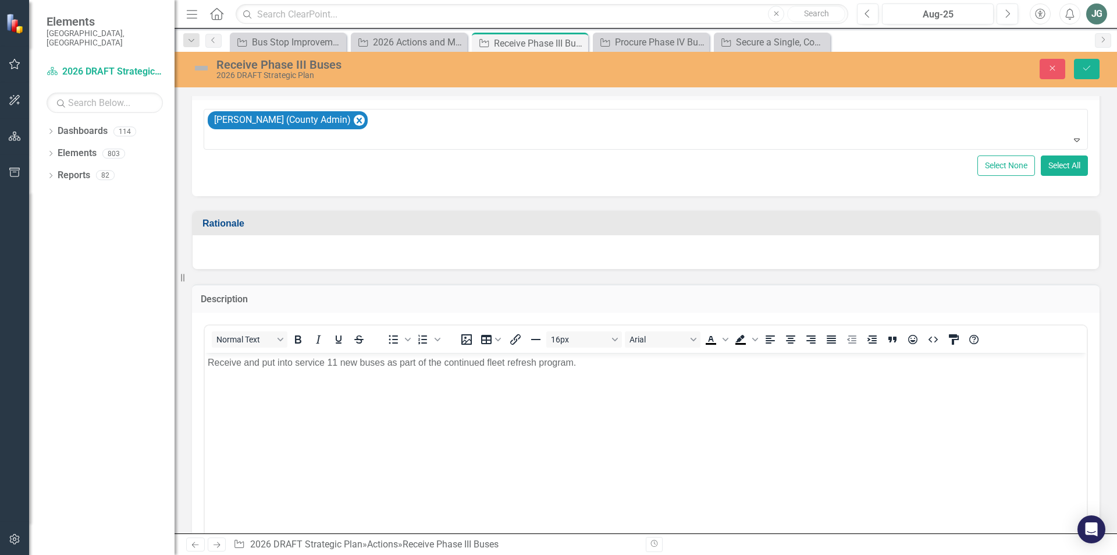
scroll to position [0, 0]
click at [210, 361] on p "Receive and put into service 11 new buses as part of the continued fleet refres…" at bounding box center [646, 363] width 877 height 14
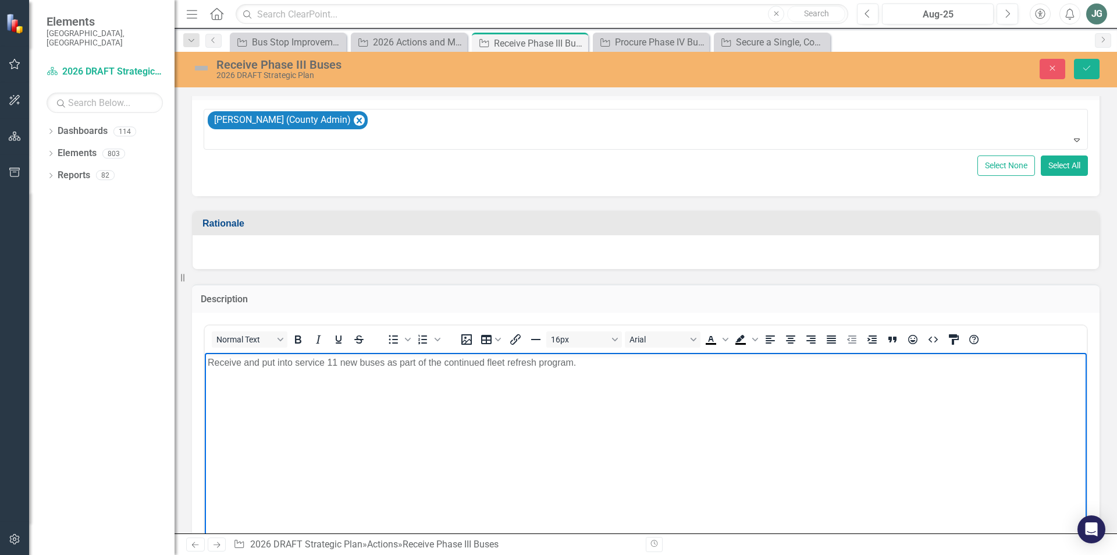
paste body "Rich Text Area. Press ALT-0 for help."
drag, startPoint x: 639, startPoint y: 363, endPoint x: 1013, endPoint y: 363, distance: 374.2
click at [1016, 363] on p "As part of an ongoing, multi-year plan to refresh the bus fleet, receive and pu…" at bounding box center [646, 363] width 877 height 14
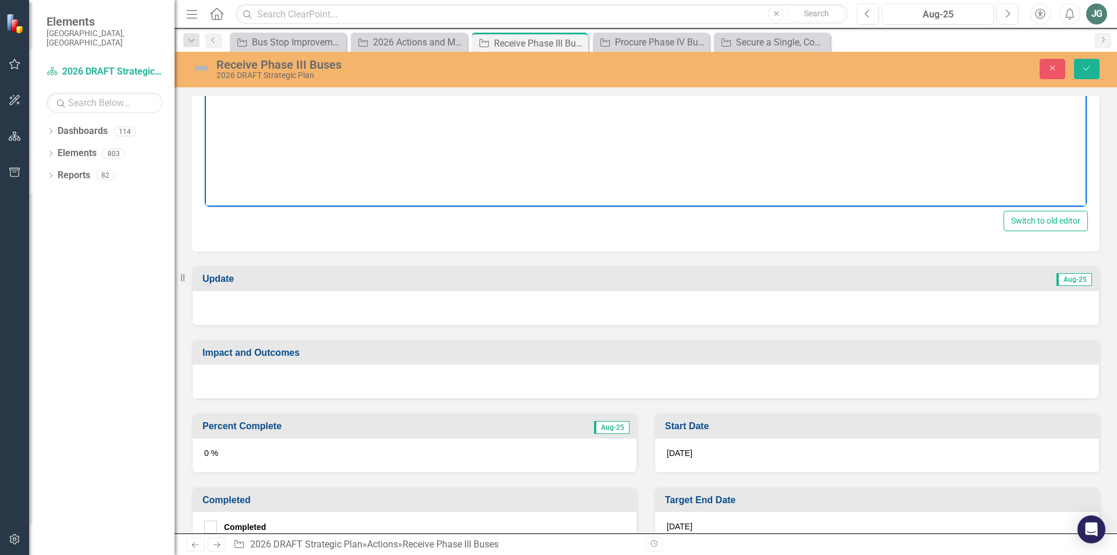
scroll to position [698, 0]
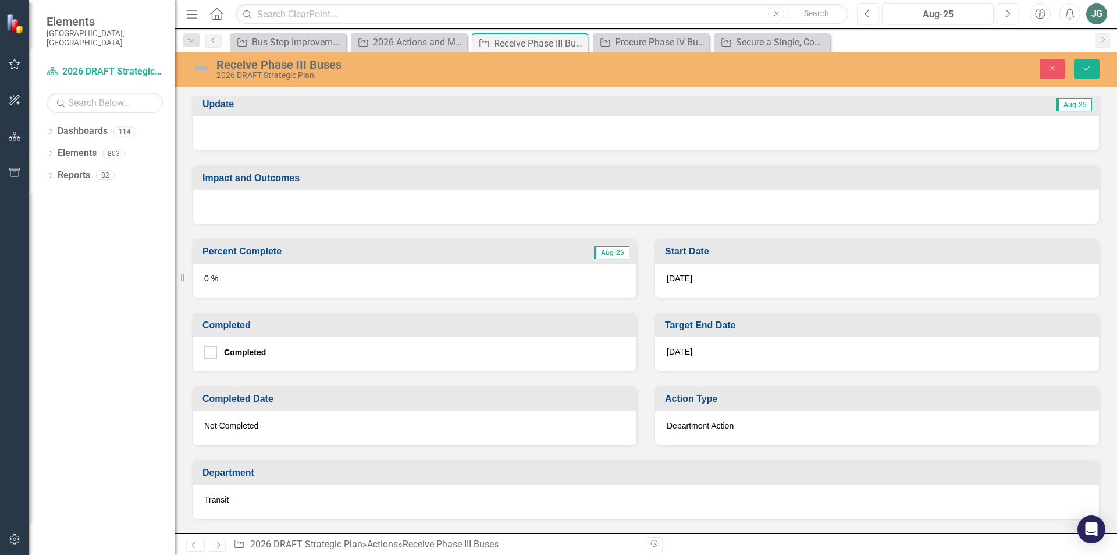
click at [679, 351] on span "[DATE]" at bounding box center [680, 351] width 26 height 9
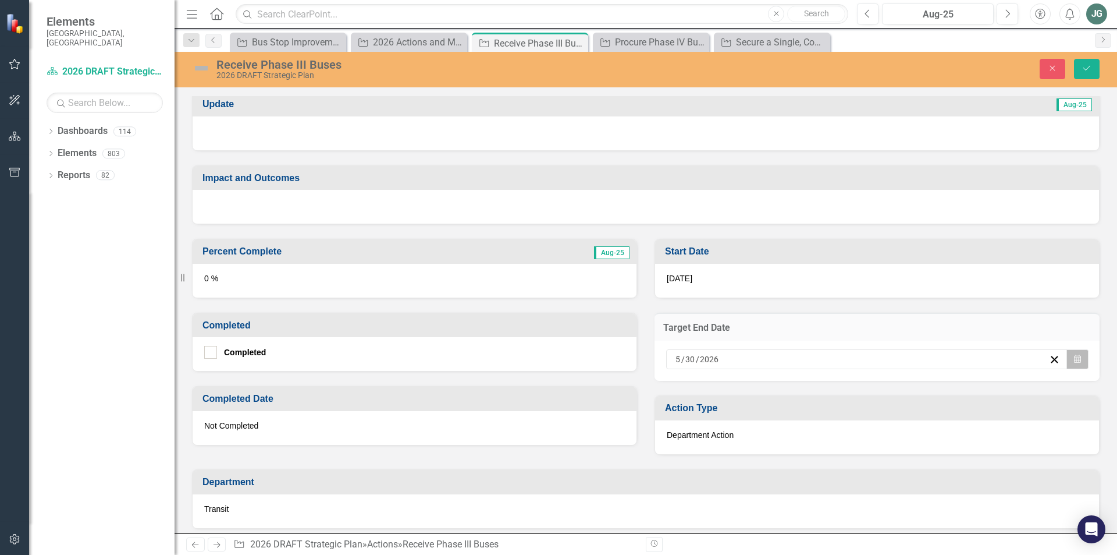
click at [1073, 362] on button "Calendar" at bounding box center [1078, 359] width 22 height 20
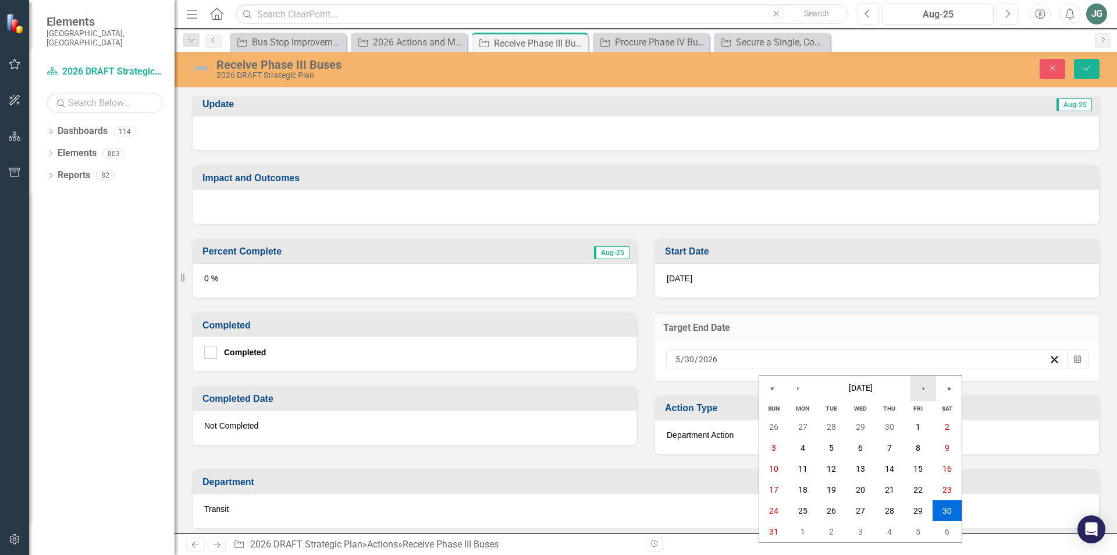
click at [921, 388] on button "›" at bounding box center [924, 388] width 26 height 26
click at [921, 509] on abbr "31" at bounding box center [918, 510] width 9 height 9
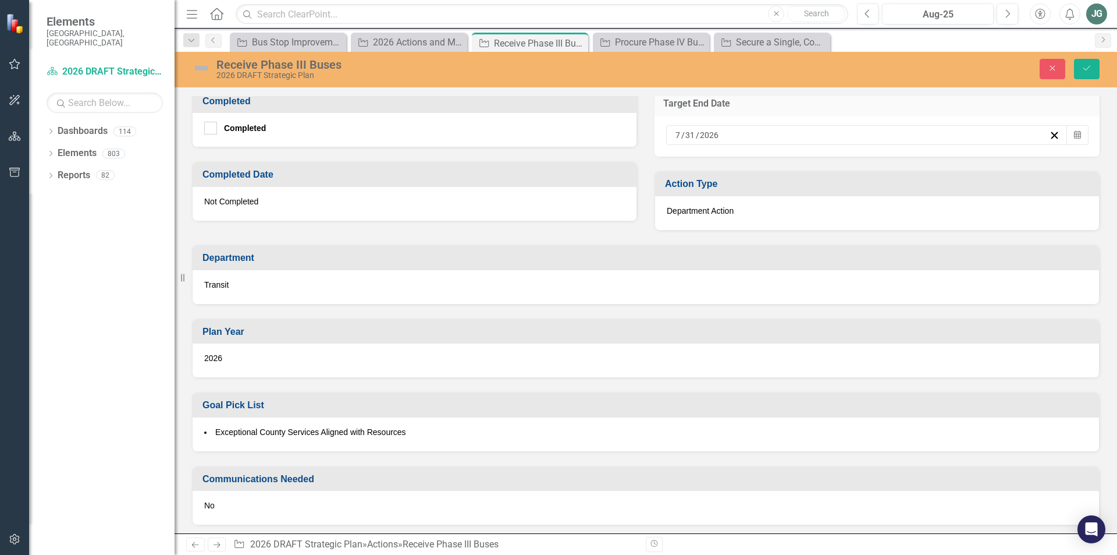
scroll to position [931, 0]
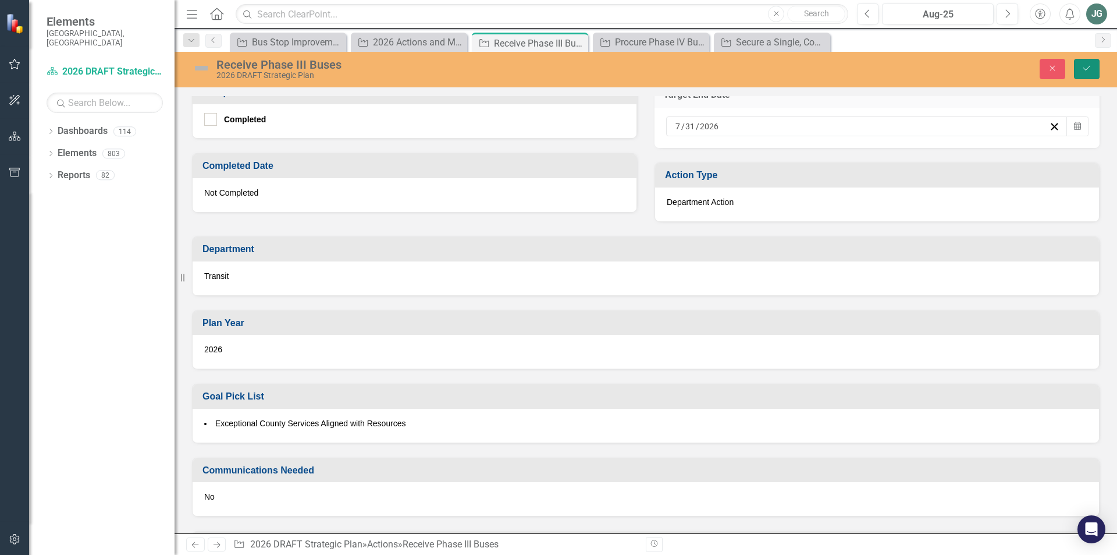
click at [1090, 70] on icon "Save" at bounding box center [1087, 68] width 10 height 8
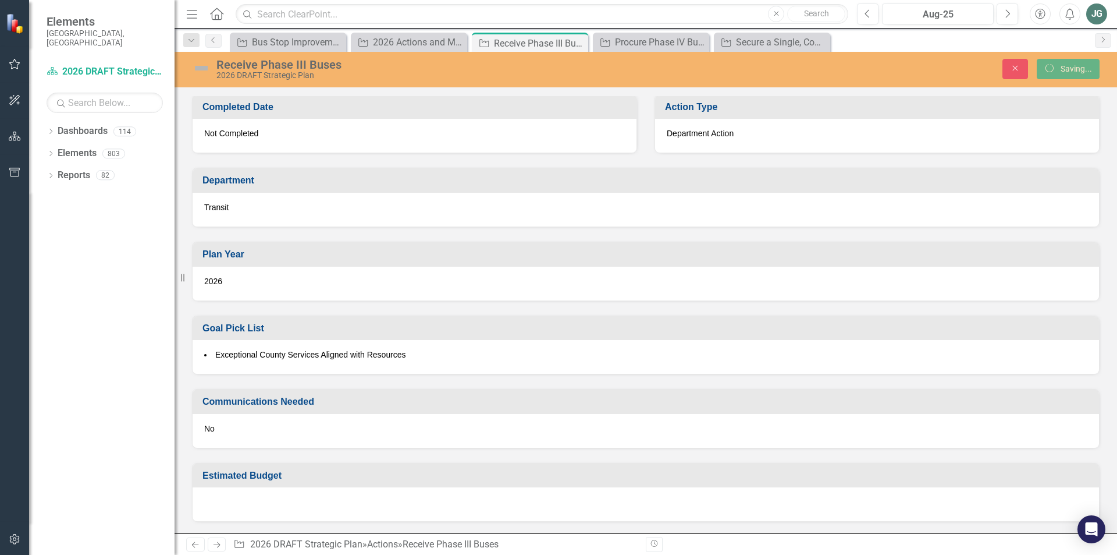
scroll to position [615, 0]
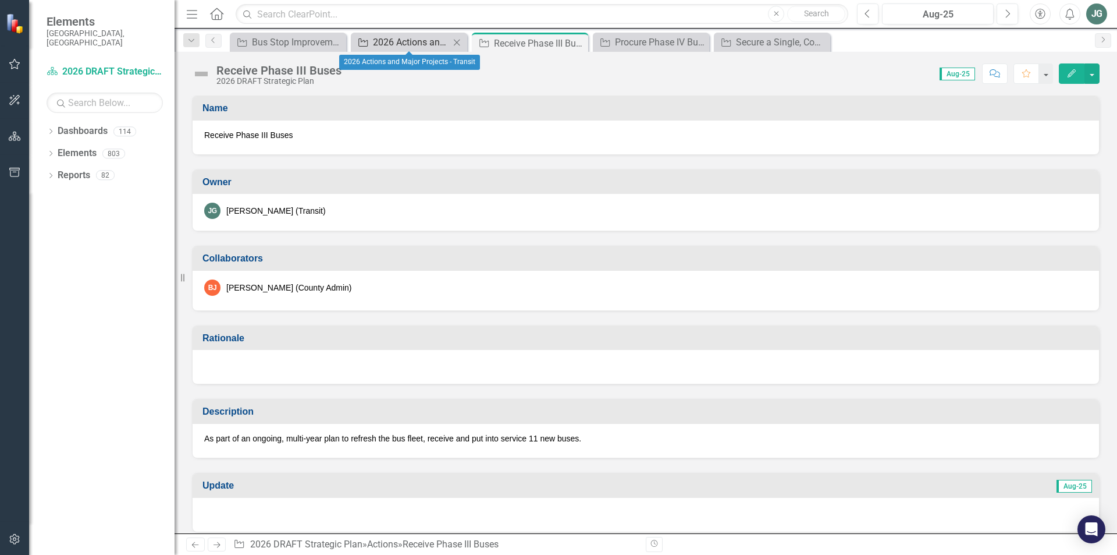
click at [399, 47] on div "2026 Actions and Major Projects - Transit" at bounding box center [411, 42] width 77 height 15
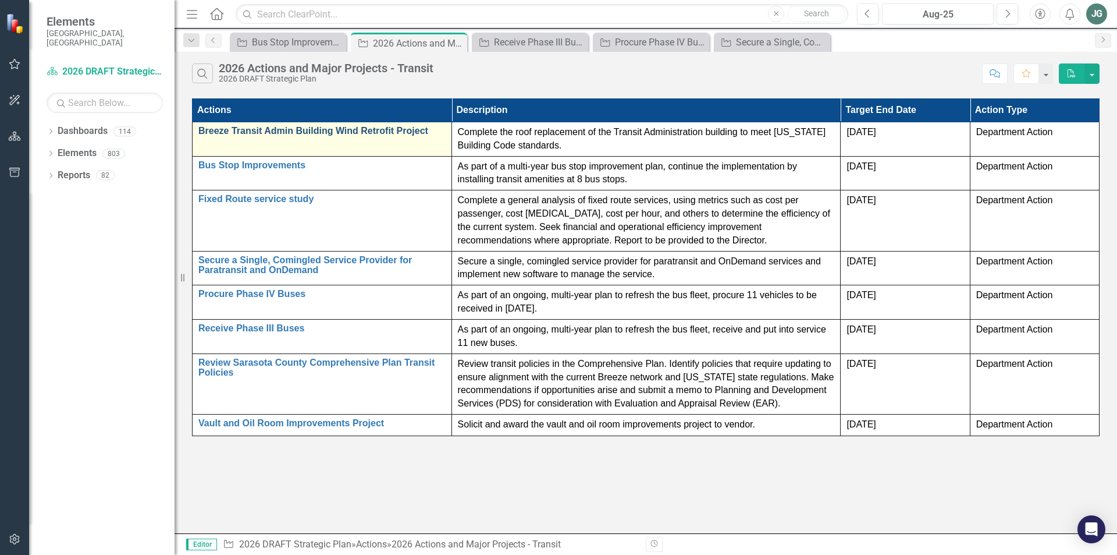
click at [319, 130] on link "Breeze Transit Admin Building Wind Retrofit Project" at bounding box center [321, 131] width 247 height 10
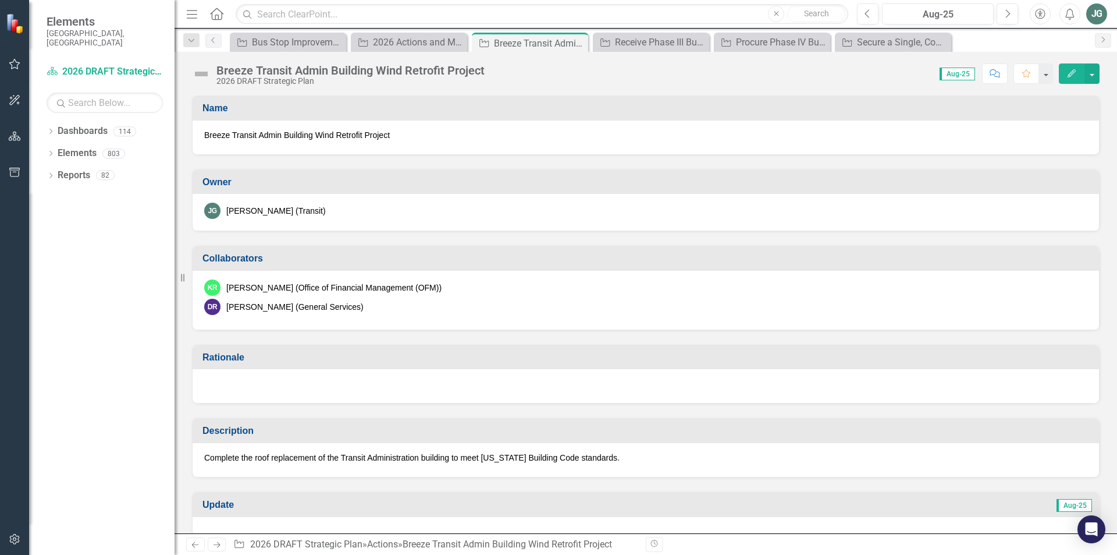
click at [466, 310] on div "[PERSON_NAME] (General Services)" at bounding box center [646, 307] width 884 height 16
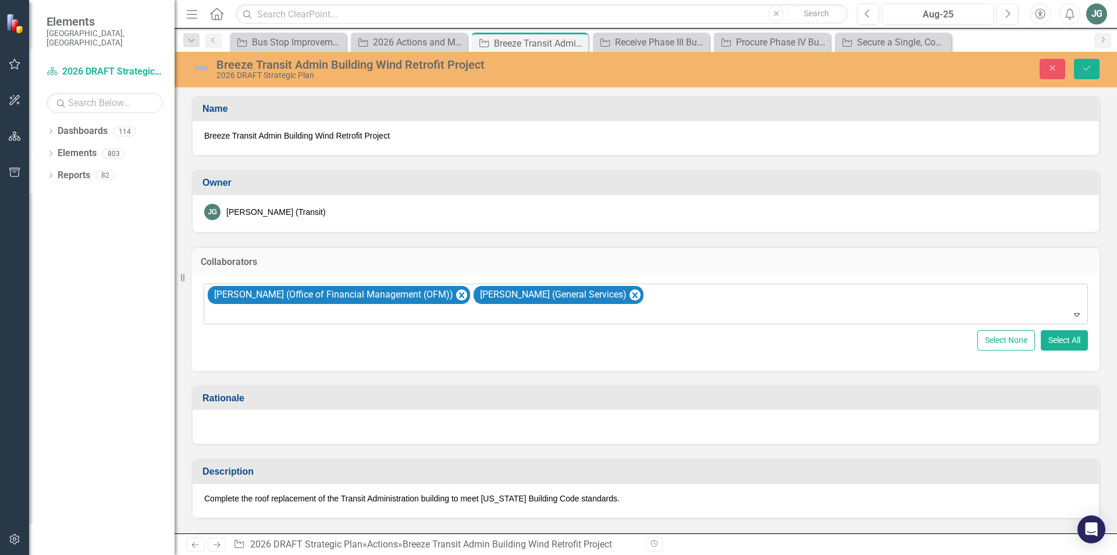
click at [551, 314] on div at bounding box center [646, 315] width 879 height 16
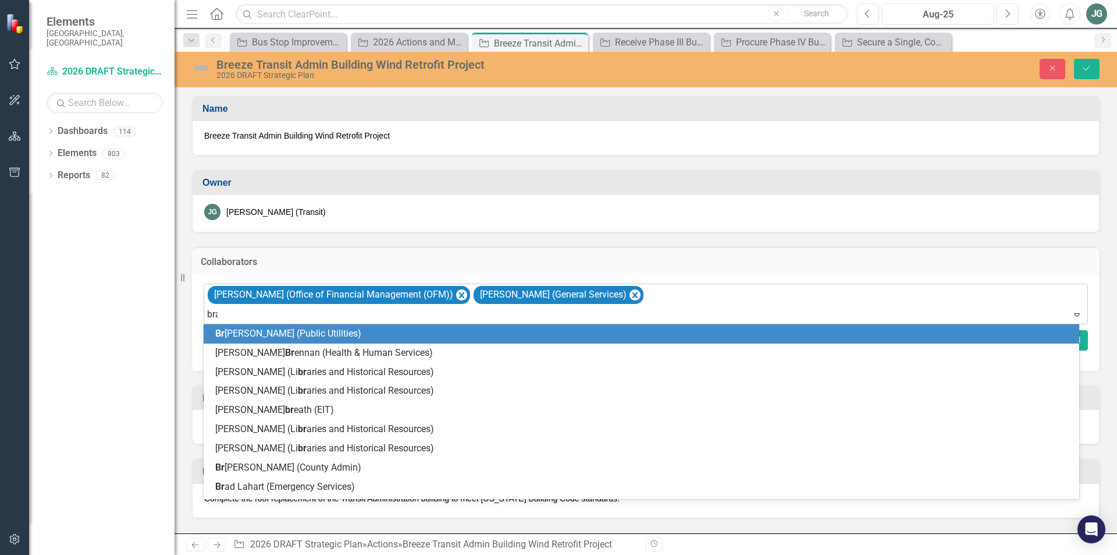
type input "[PERSON_NAME]"
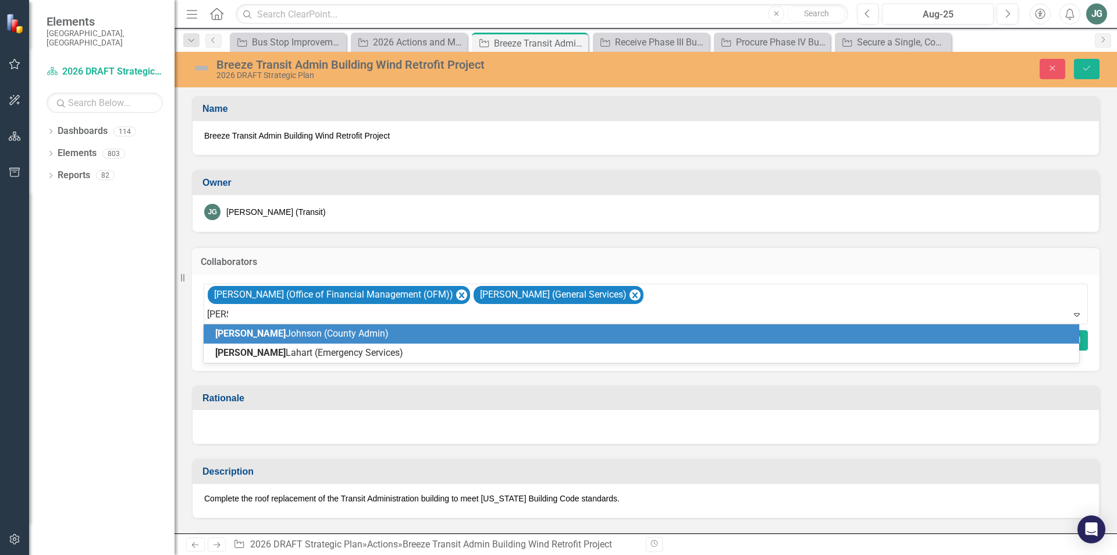
click at [363, 328] on div "[PERSON_NAME] (County Admin)" at bounding box center [643, 333] width 857 height 13
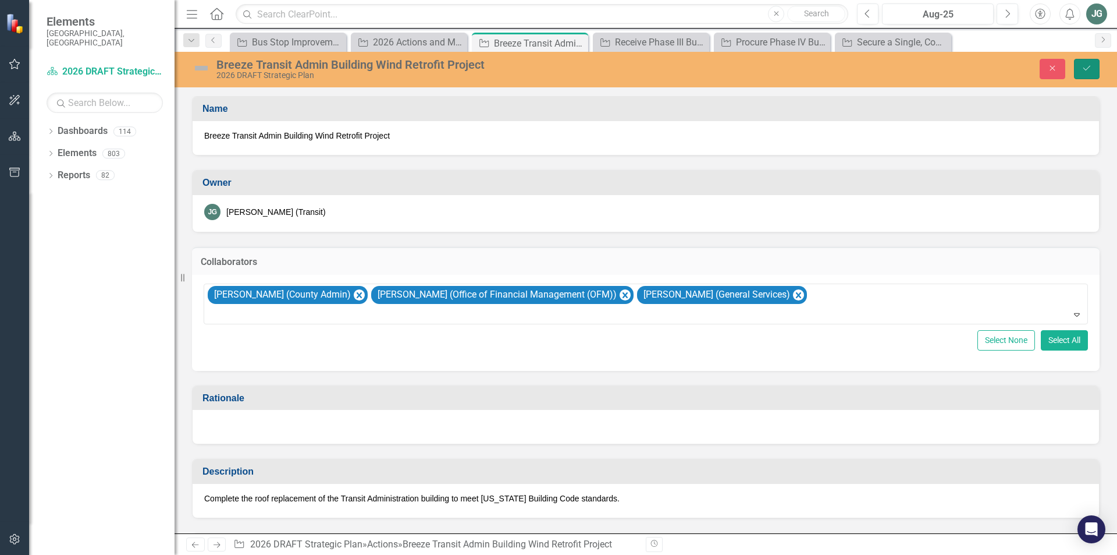
click at [1080, 65] on button "Save" at bounding box center [1087, 69] width 26 height 20
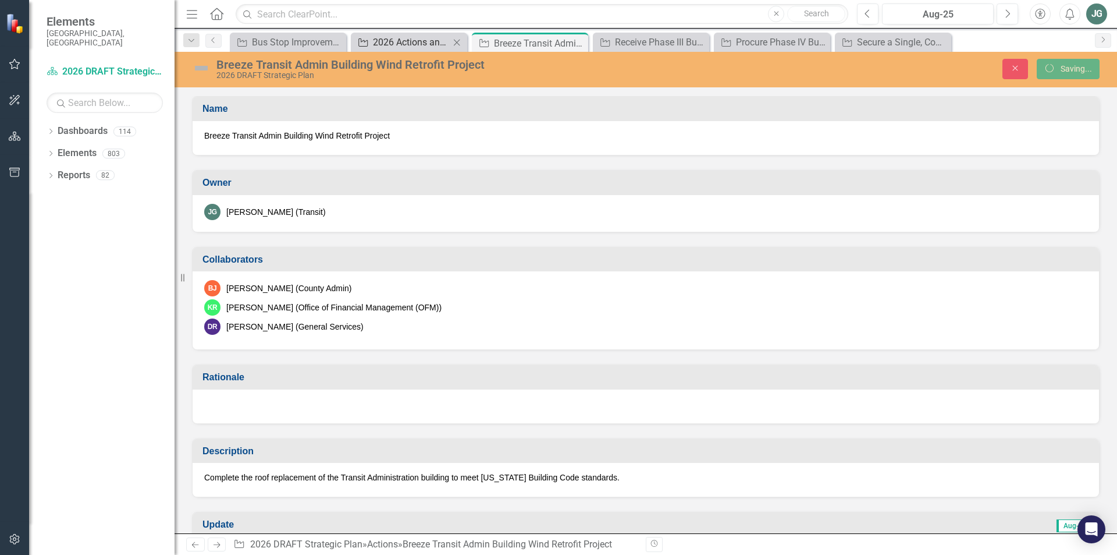
click at [415, 45] on div "2026 Actions and Major Projects - Transit" at bounding box center [411, 42] width 77 height 15
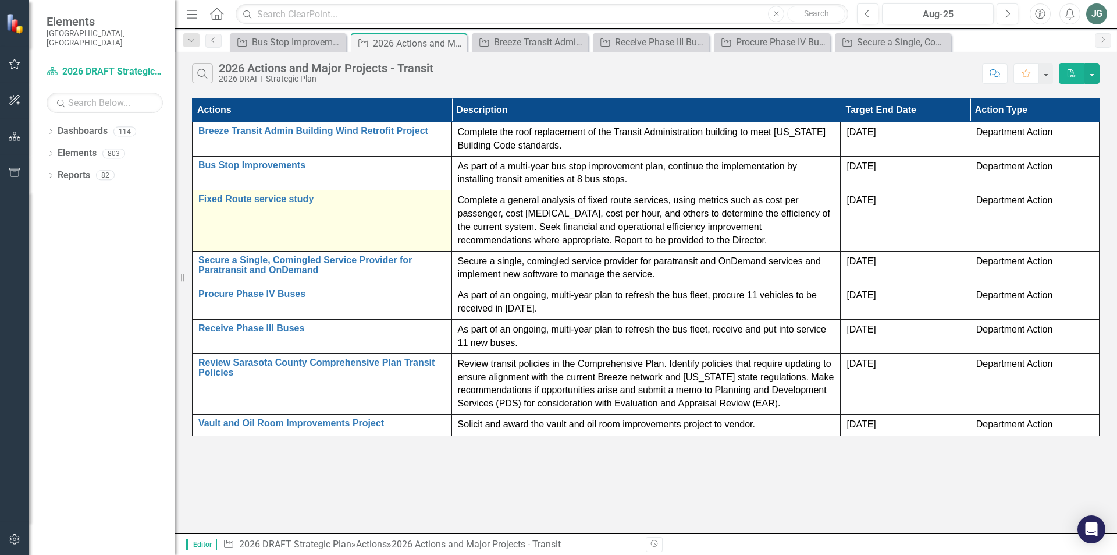
click at [241, 219] on td "Fixed Route service study Edit Edit Action Link Open Element" at bounding box center [323, 220] width 260 height 61
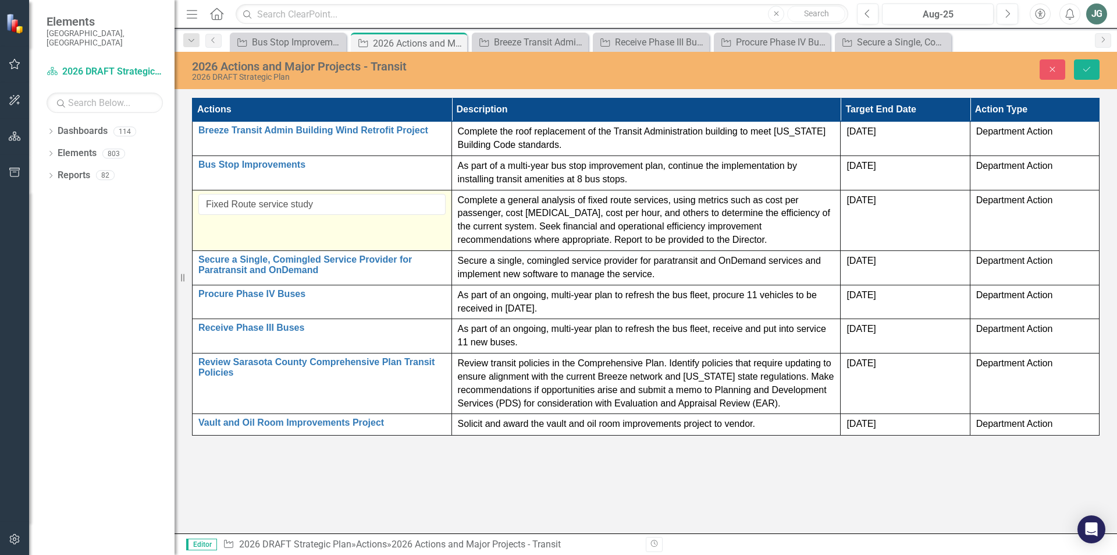
click at [248, 228] on td "Fixed Route service study Edit Edit Action Link Open Element" at bounding box center [323, 220] width 260 height 61
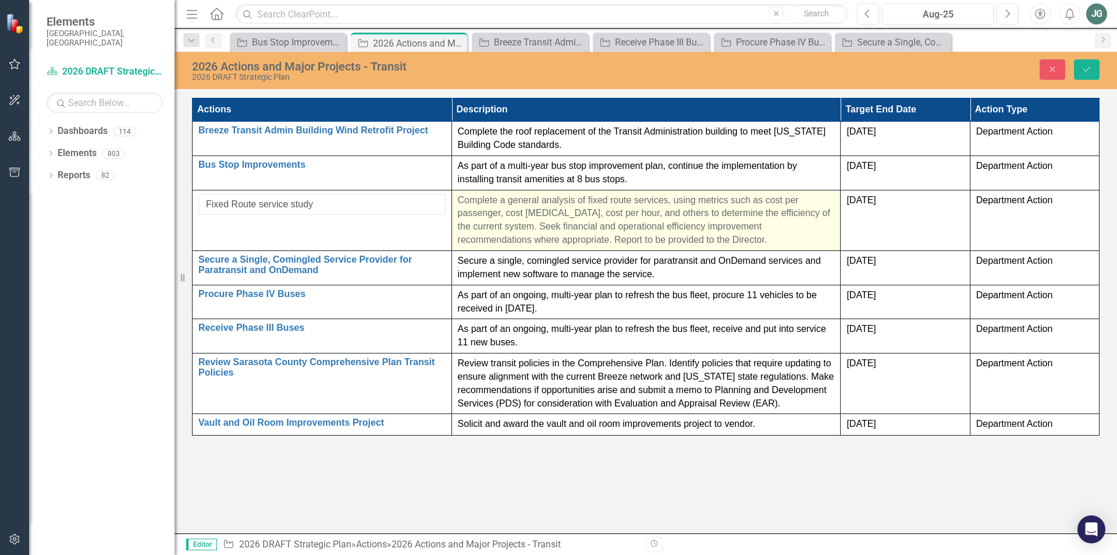
click at [580, 228] on p "Complete a general analysis of fixed route services, using metrics such as cost…" at bounding box center [646, 220] width 377 height 53
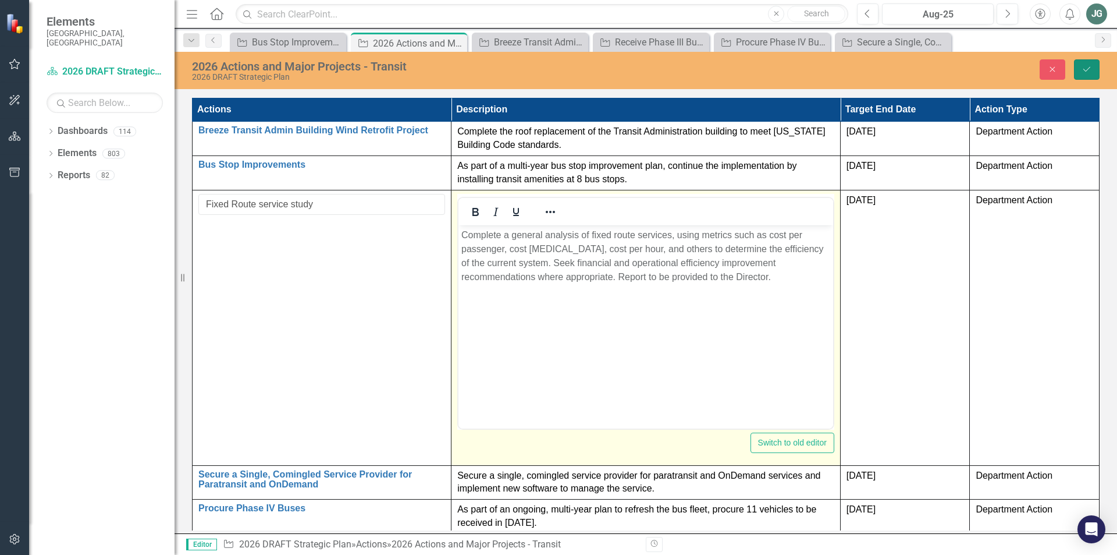
click at [1079, 70] on button "Save" at bounding box center [1087, 69] width 26 height 20
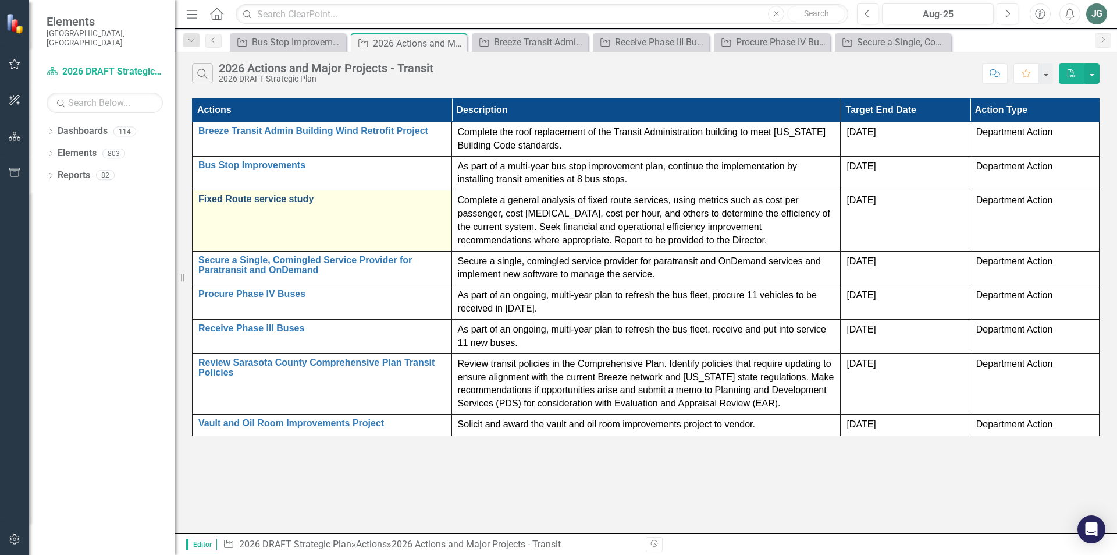
click at [284, 203] on link "Fixed Route service study" at bounding box center [321, 199] width 247 height 10
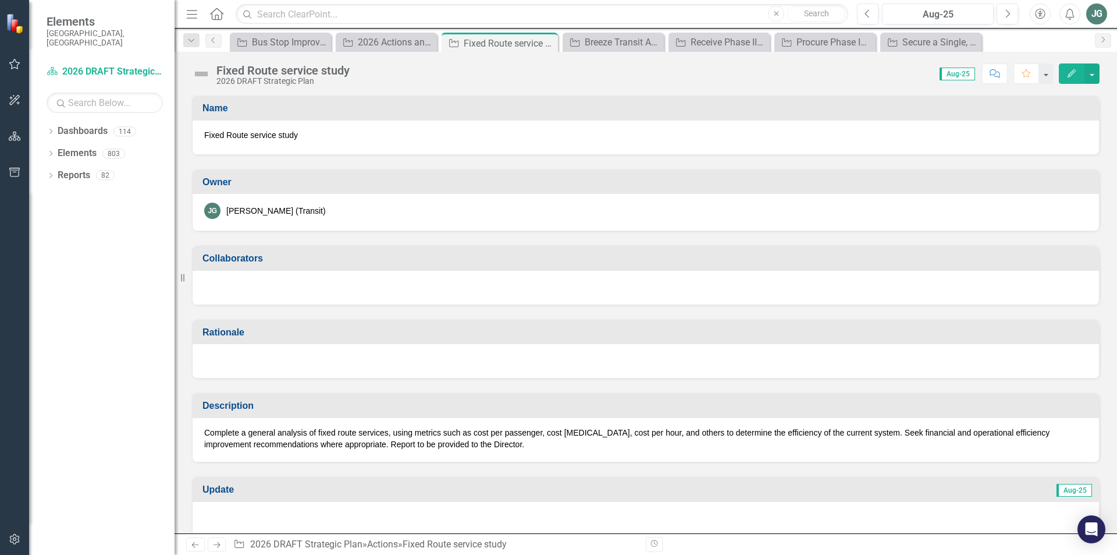
click at [240, 279] on div at bounding box center [646, 288] width 907 height 34
click at [240, 280] on div at bounding box center [646, 288] width 907 height 34
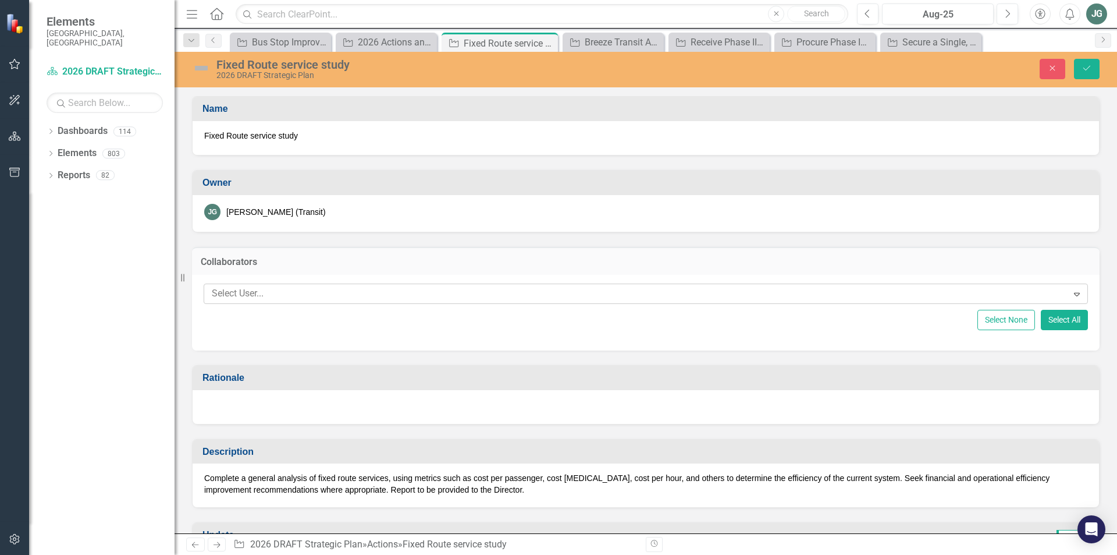
click at [244, 297] on div at bounding box center [637, 294] width 861 height 16
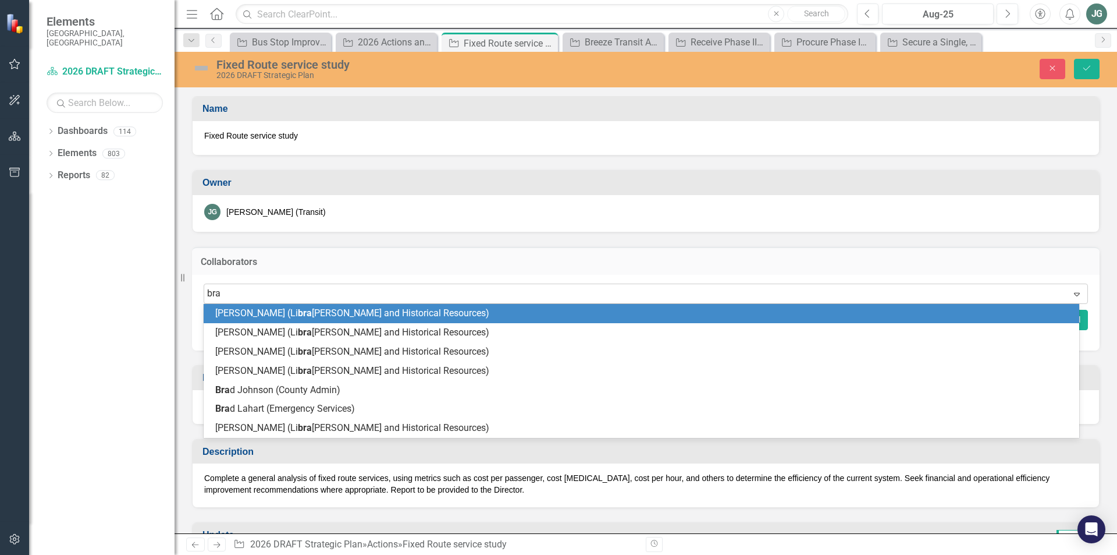
type input "[PERSON_NAME]"
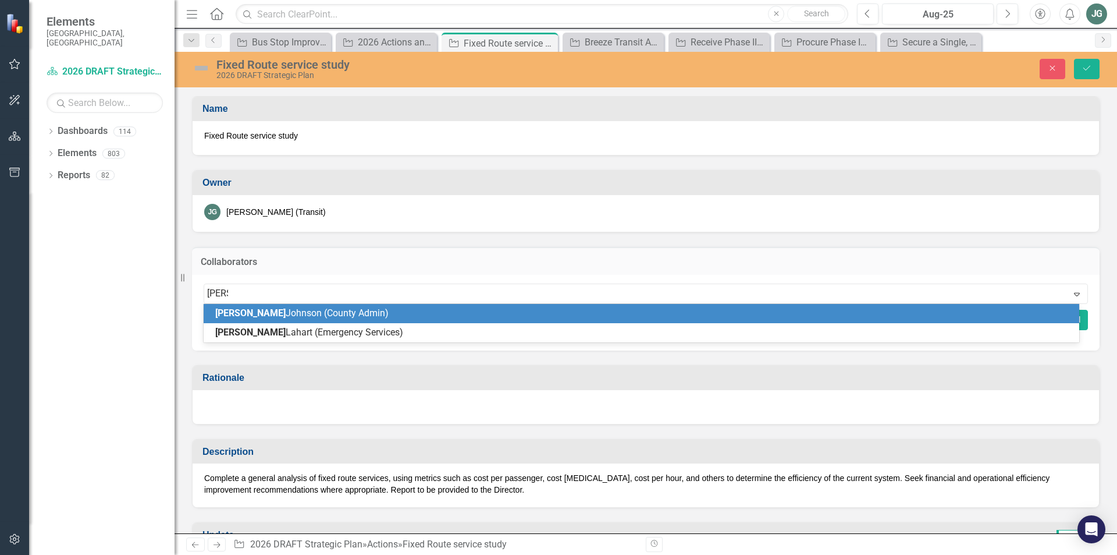
click at [258, 311] on span "[PERSON_NAME] (County Admin)" at bounding box center [301, 312] width 173 height 11
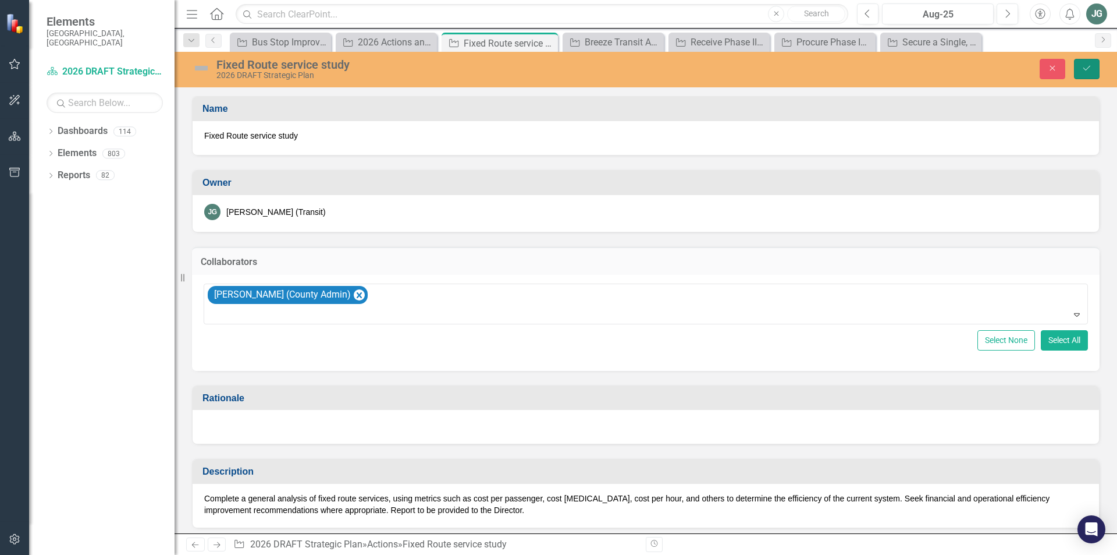
click at [1091, 67] on icon "Save" at bounding box center [1087, 68] width 10 height 8
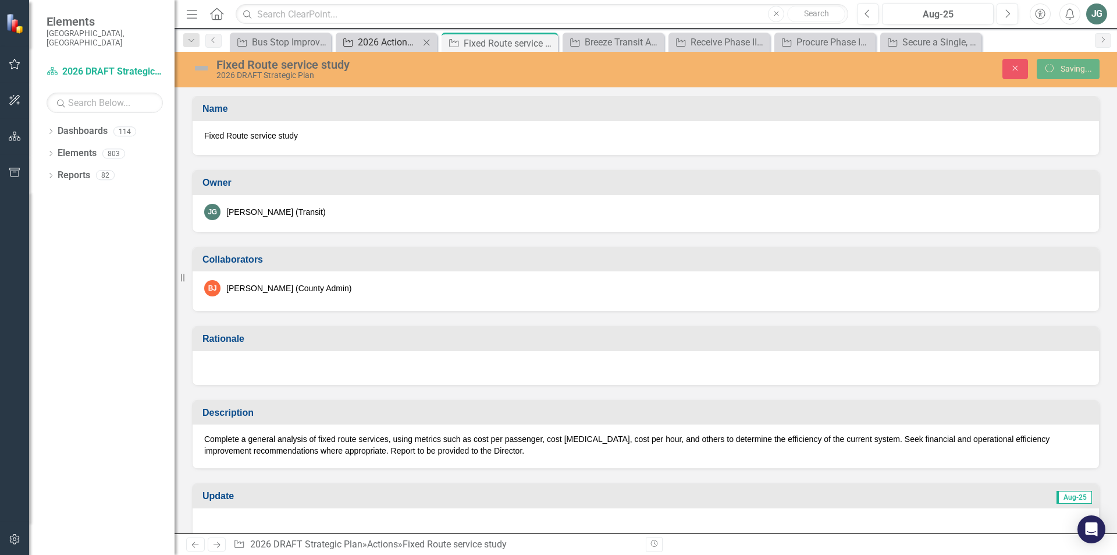
click at [404, 42] on div "2026 Actions and Major Projects - Transit" at bounding box center [389, 42] width 62 height 15
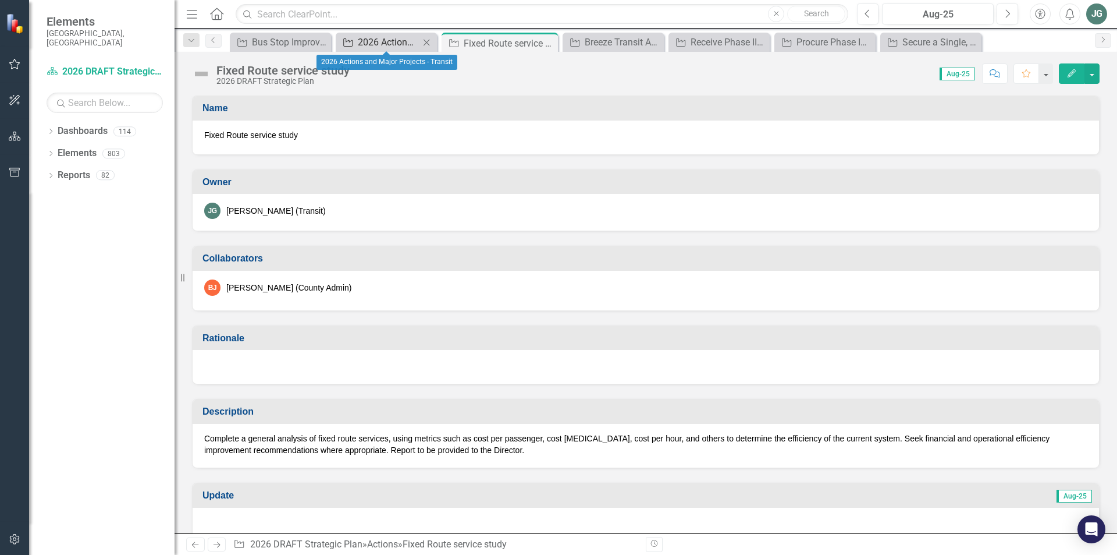
click at [385, 45] on div "2026 Actions and Major Projects - Transit" at bounding box center [389, 42] width 62 height 15
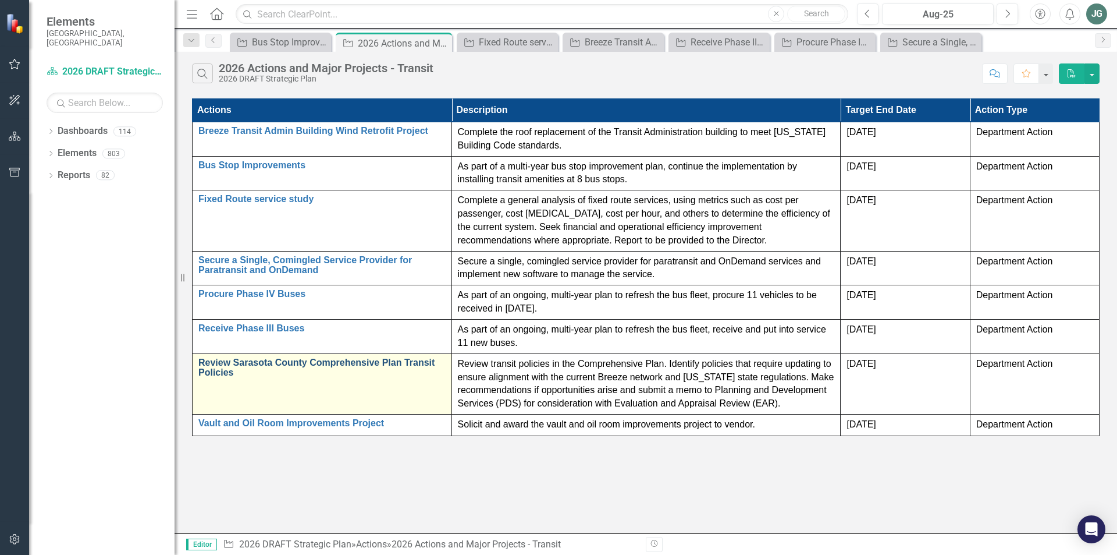
click at [204, 364] on link "Review Sarasota County Comprehensive Plan Transit Policies" at bounding box center [321, 367] width 247 height 20
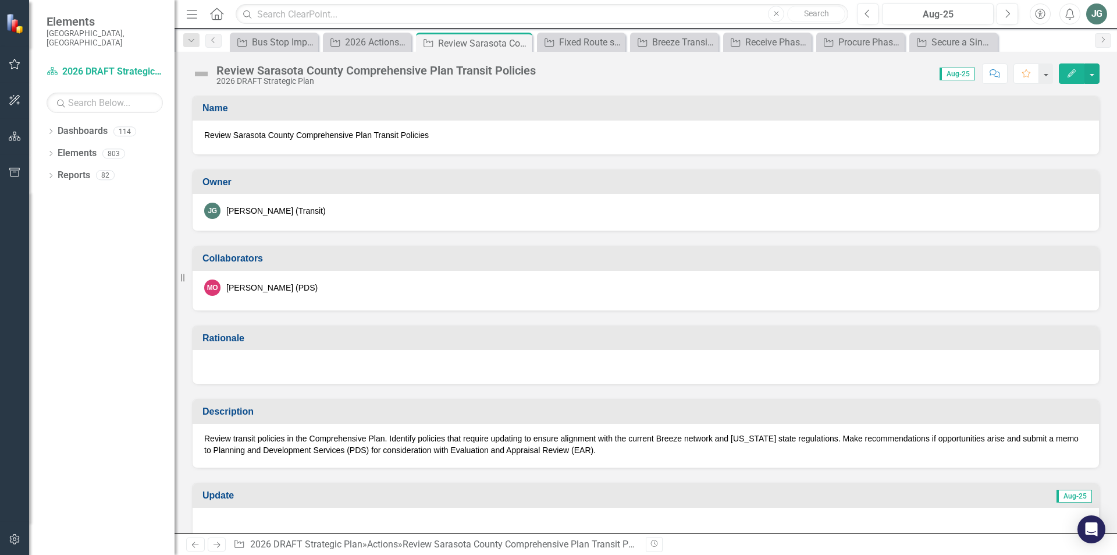
click at [253, 297] on div "MO [PERSON_NAME] (PDS)" at bounding box center [646, 291] width 907 height 40
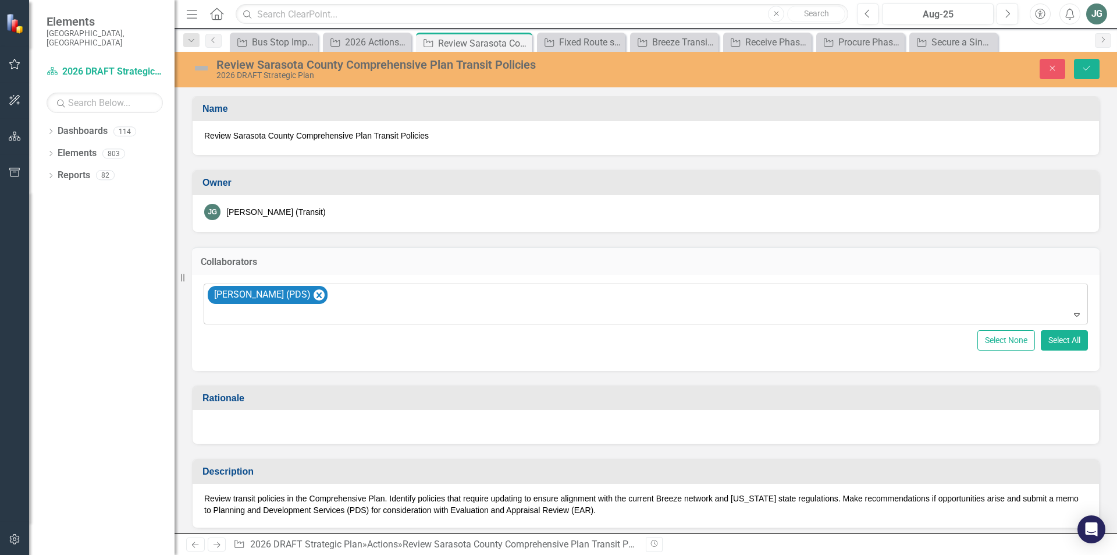
click at [247, 311] on div at bounding box center [646, 315] width 879 height 16
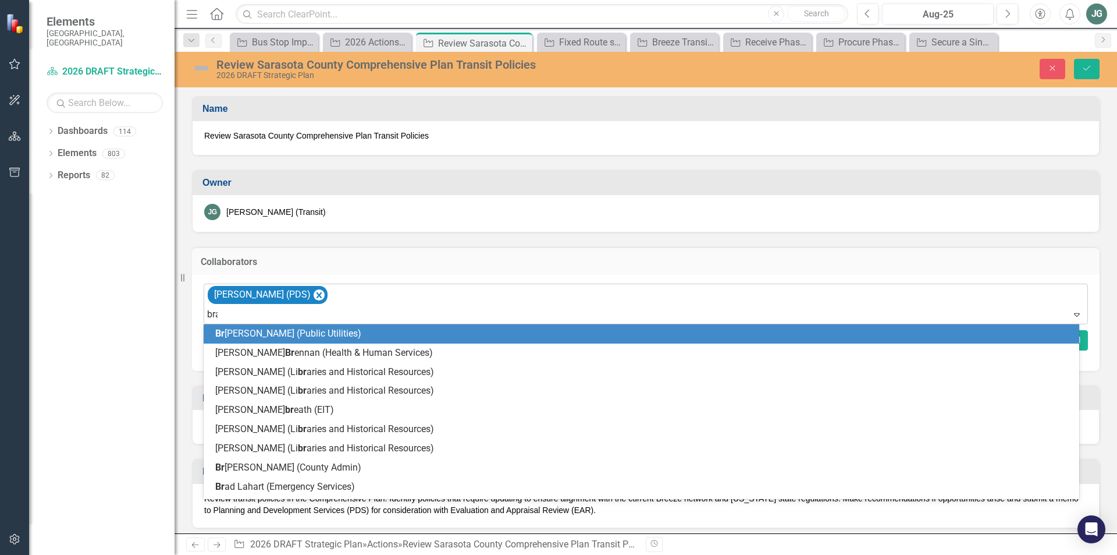
type input "[PERSON_NAME]"
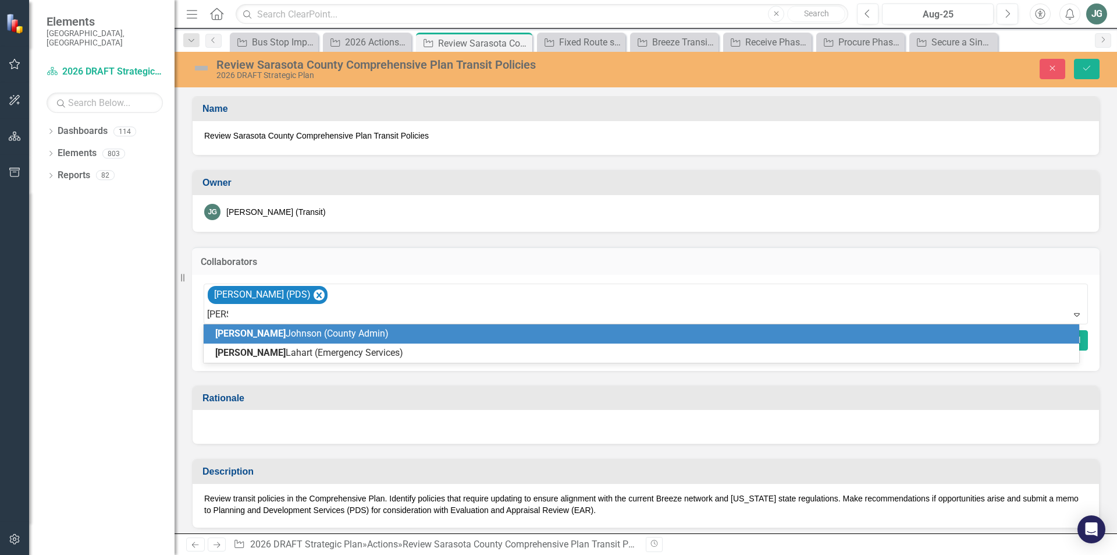
click at [256, 332] on span "[PERSON_NAME] (County Admin)" at bounding box center [301, 333] width 173 height 11
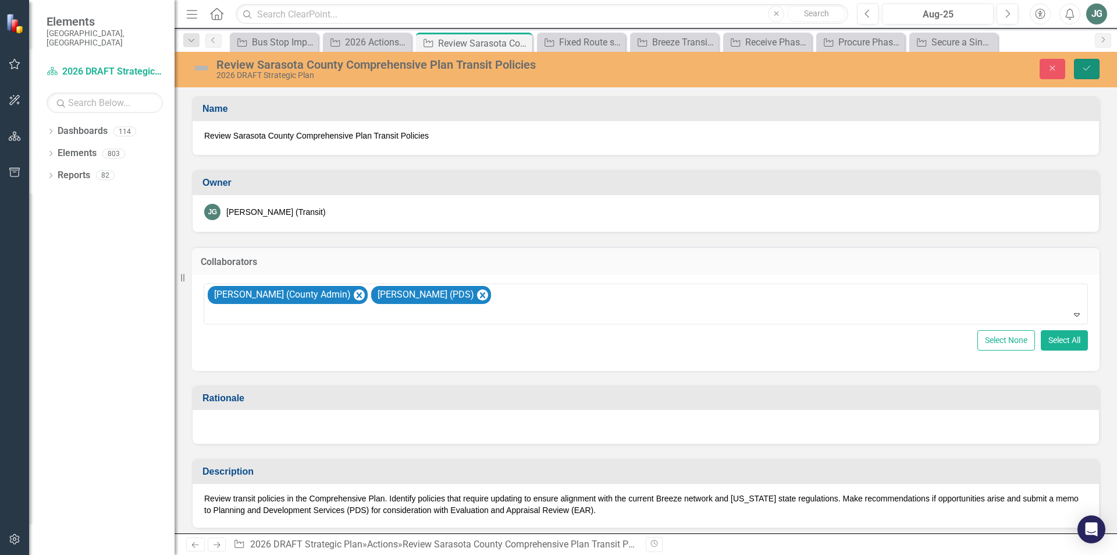
click at [1081, 71] on button "Save" at bounding box center [1087, 69] width 26 height 20
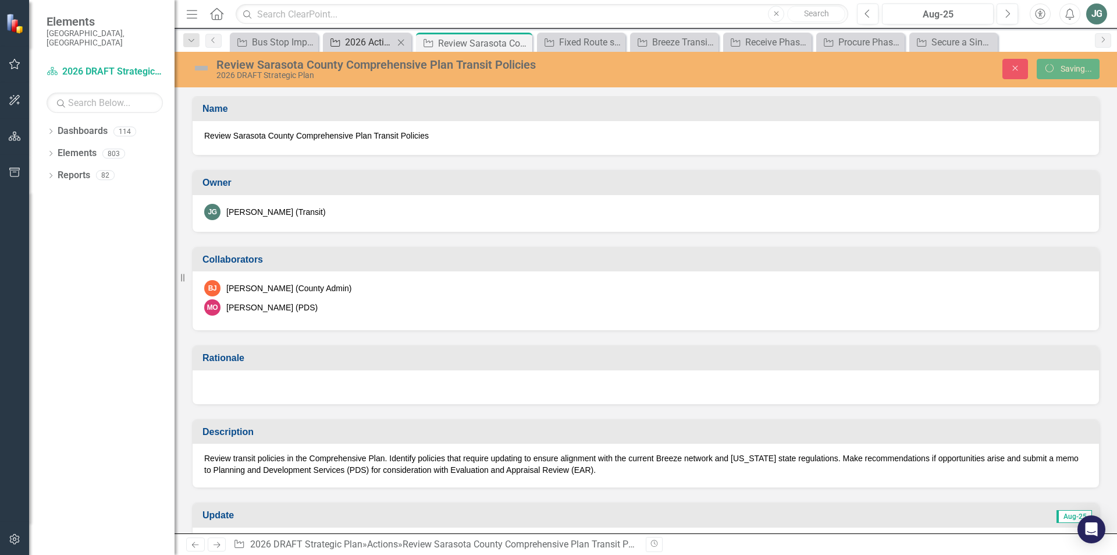
click at [364, 38] on div "2026 Actions and Major Projects - Transit" at bounding box center [369, 42] width 49 height 15
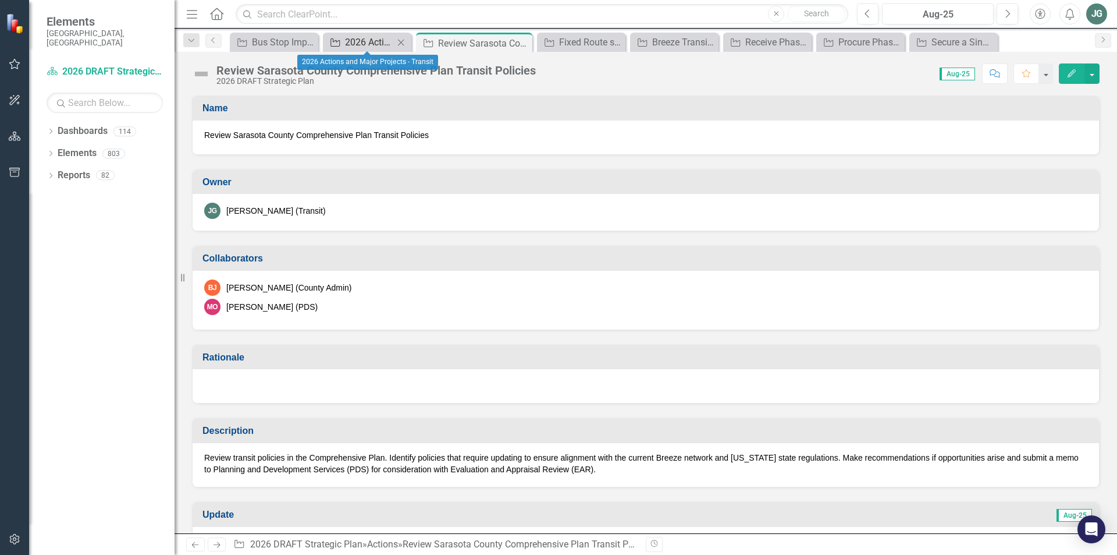
click at [354, 38] on div "2026 Actions and Major Projects - Transit" at bounding box center [369, 42] width 49 height 15
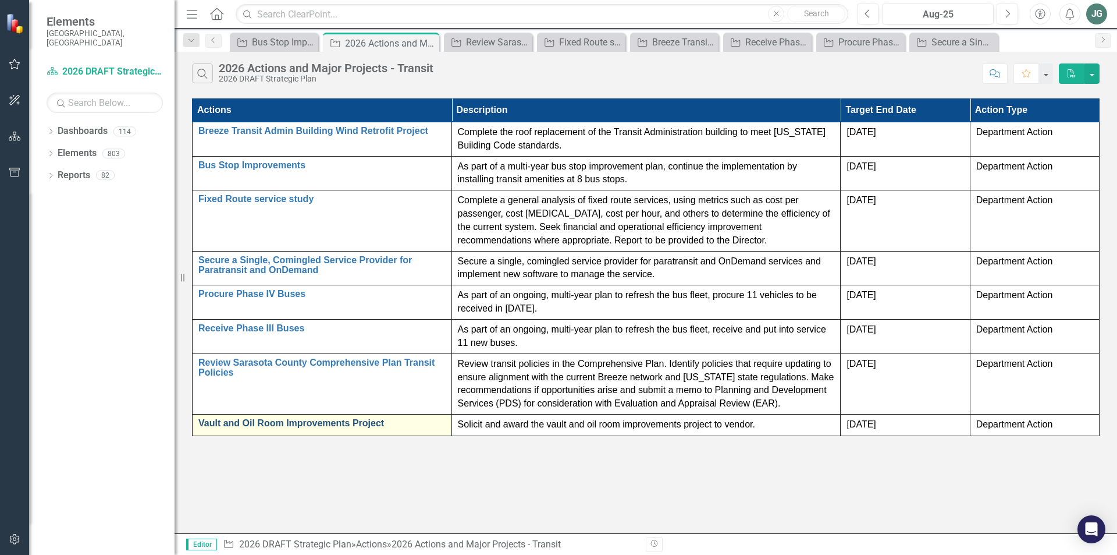
click at [303, 425] on link "Vault and Oil Room Improvements Project" at bounding box center [321, 423] width 247 height 10
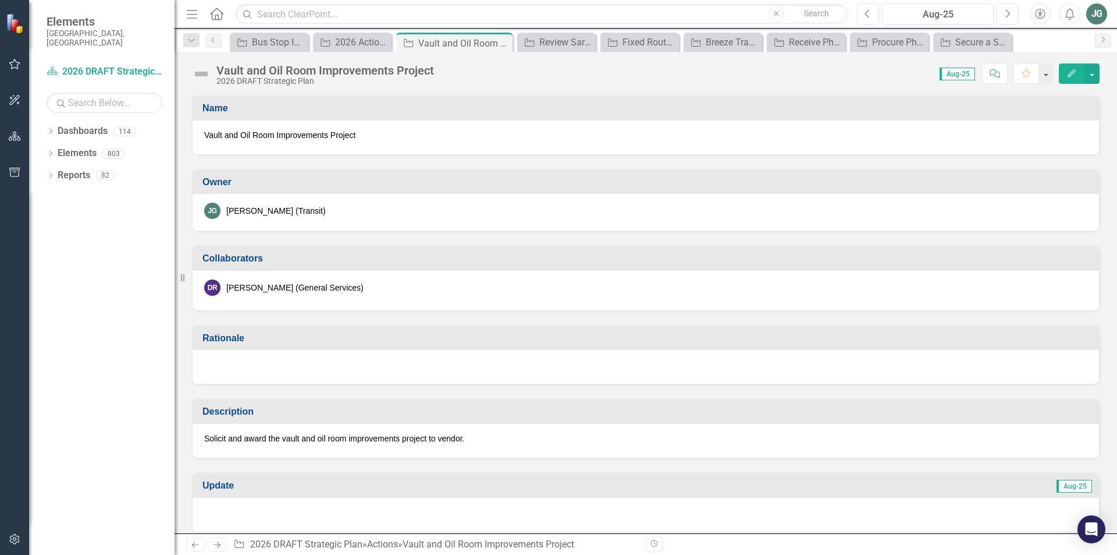
click at [266, 291] on div "[PERSON_NAME] (General Services)" at bounding box center [294, 288] width 137 height 12
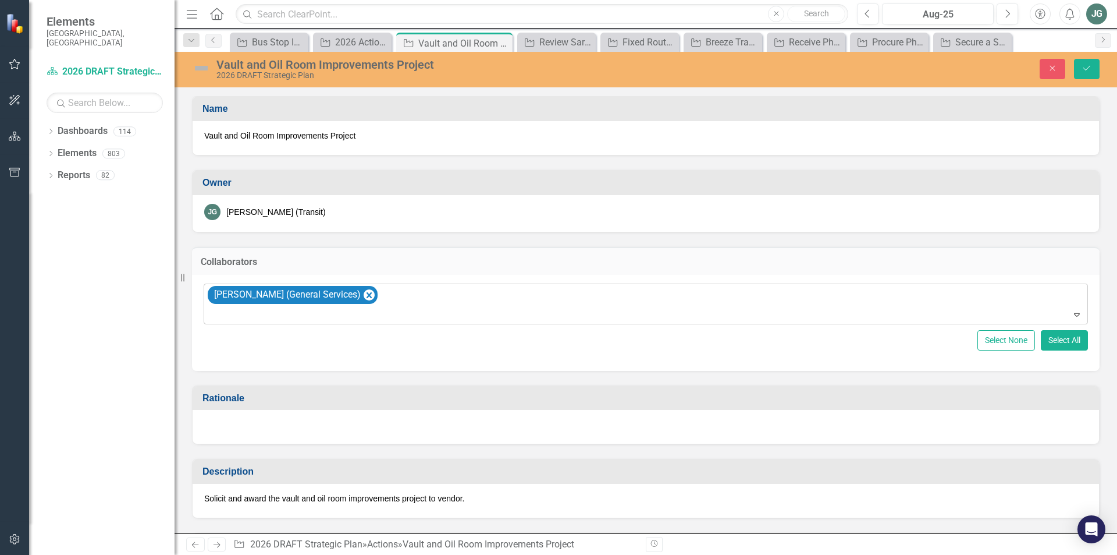
click at [256, 310] on div at bounding box center [646, 315] width 879 height 16
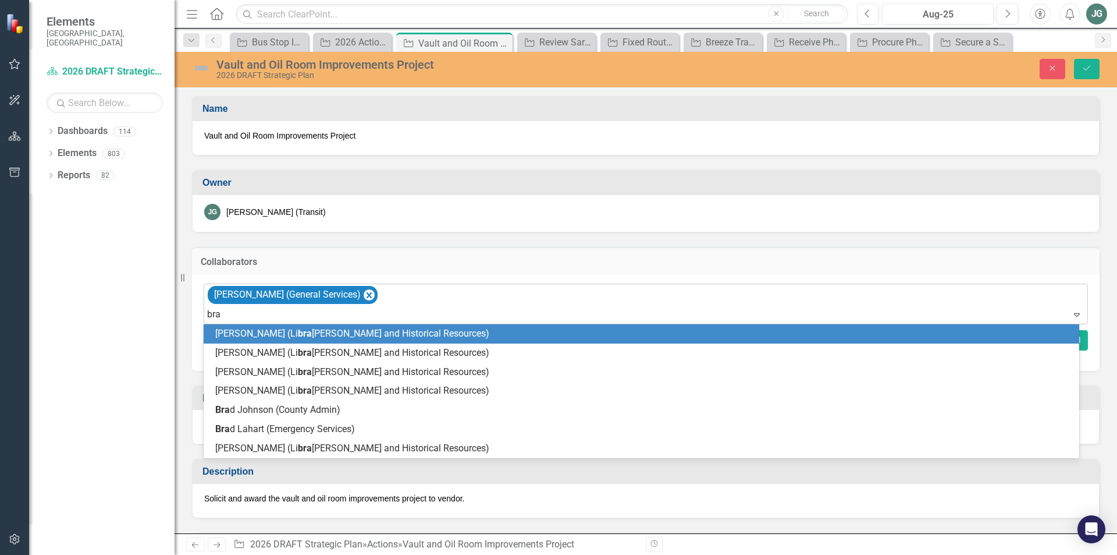
type input "[PERSON_NAME]"
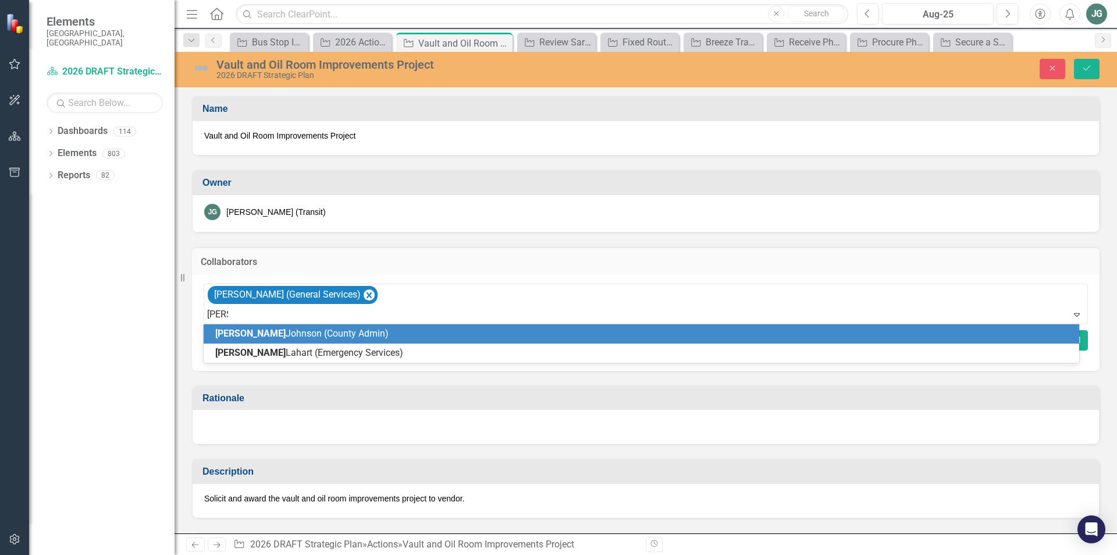
click at [262, 335] on span "[PERSON_NAME] (County Admin)" at bounding box center [301, 333] width 173 height 11
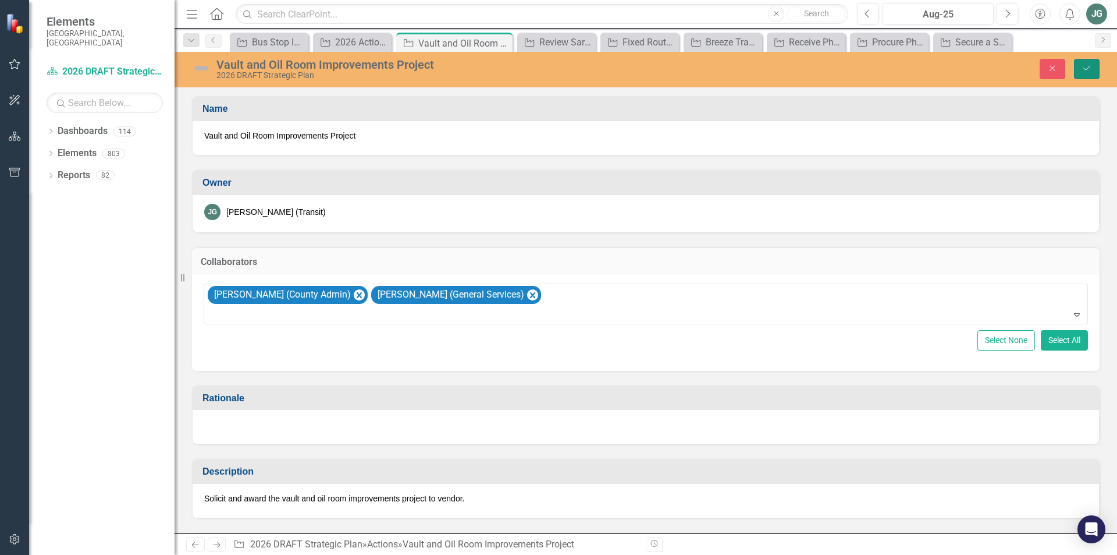
click at [1090, 63] on button "Save" at bounding box center [1087, 69] width 26 height 20
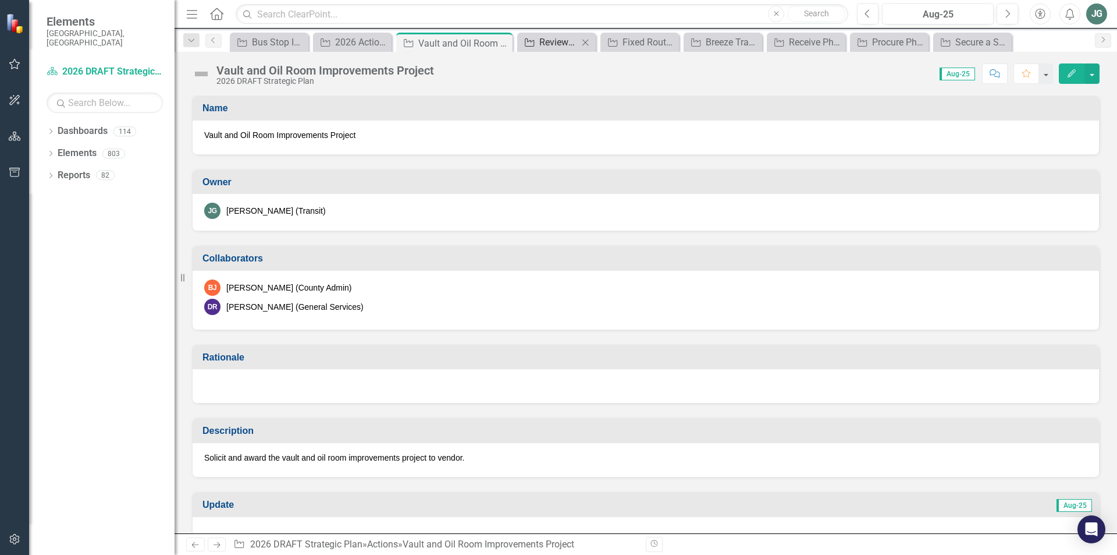
click at [550, 41] on div "Review Sarasota County Comprehensive Plan Transit Policies" at bounding box center [559, 42] width 39 height 15
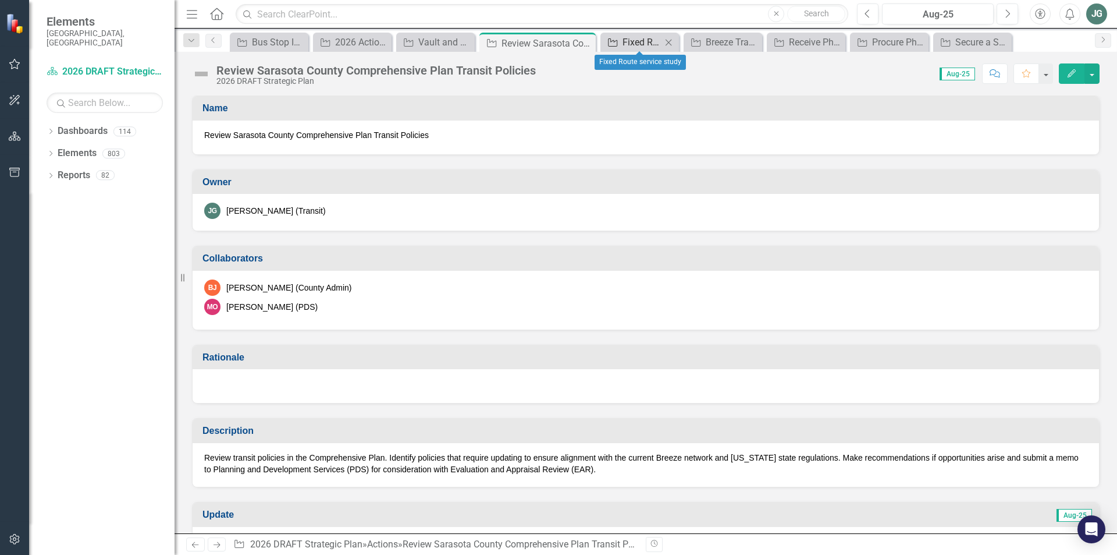
click at [626, 41] on div "Fixed Route service study" at bounding box center [642, 42] width 39 height 15
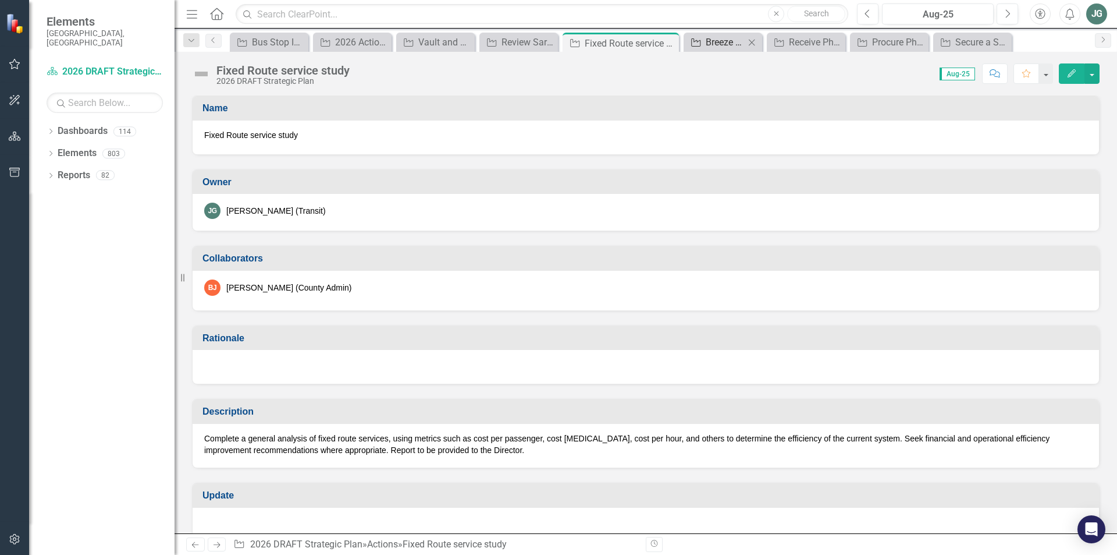
click at [739, 45] on div "Breeze Transit Admin Building Wind Retrofit Project" at bounding box center [725, 42] width 39 height 15
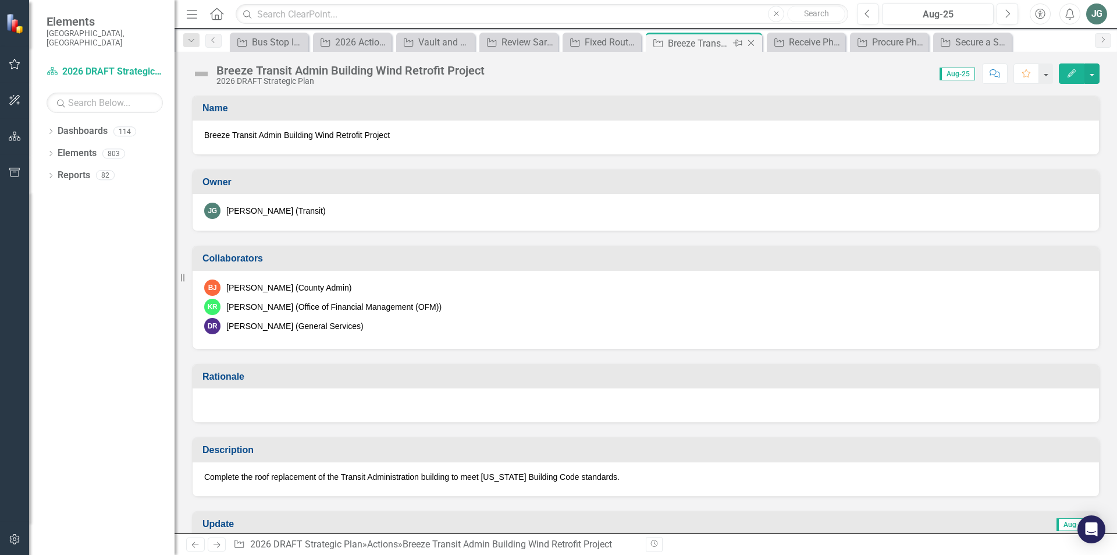
click at [702, 39] on div "Breeze Transit Admin Building Wind Retrofit Project" at bounding box center [699, 43] width 62 height 15
click at [810, 42] on div "Receive Phase III Buses" at bounding box center [808, 42] width 39 height 15
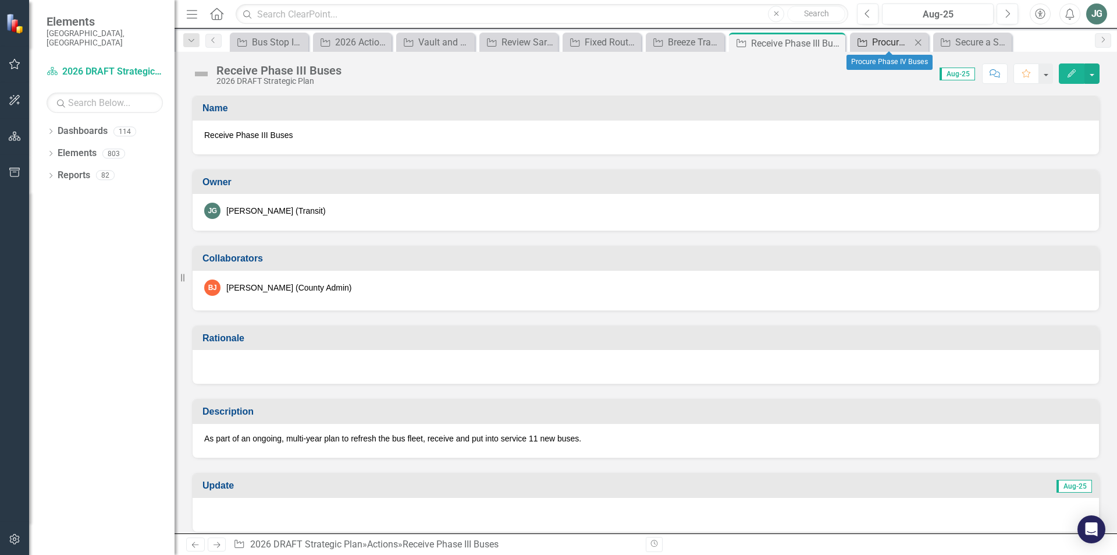
click at [893, 40] on div "Procure Phase IV Buses" at bounding box center [891, 42] width 39 height 15
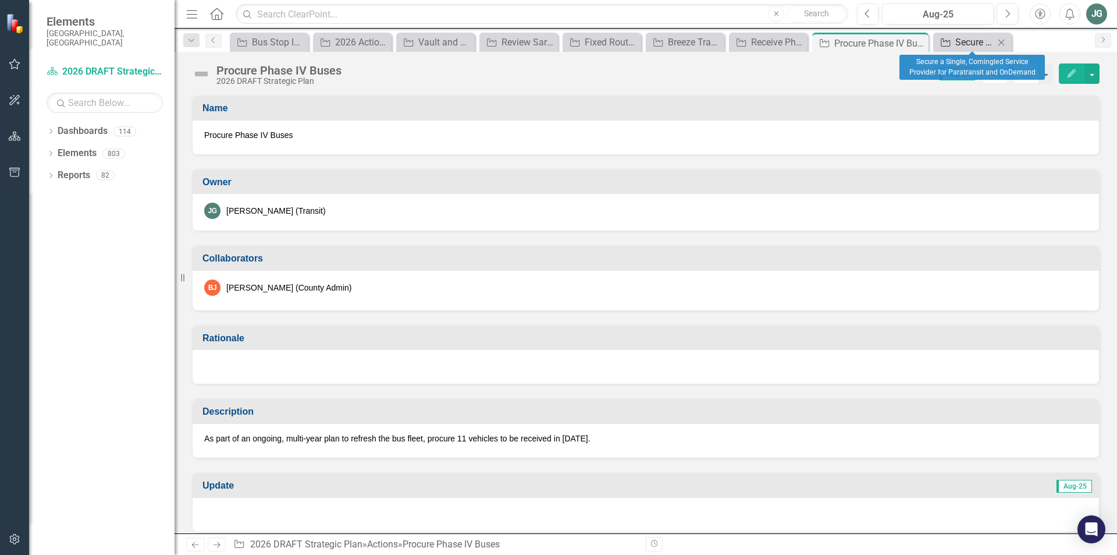
click at [969, 40] on div "Secure a Single, Comingled Service Provider for Paratransit and OnDemand" at bounding box center [975, 42] width 39 height 15
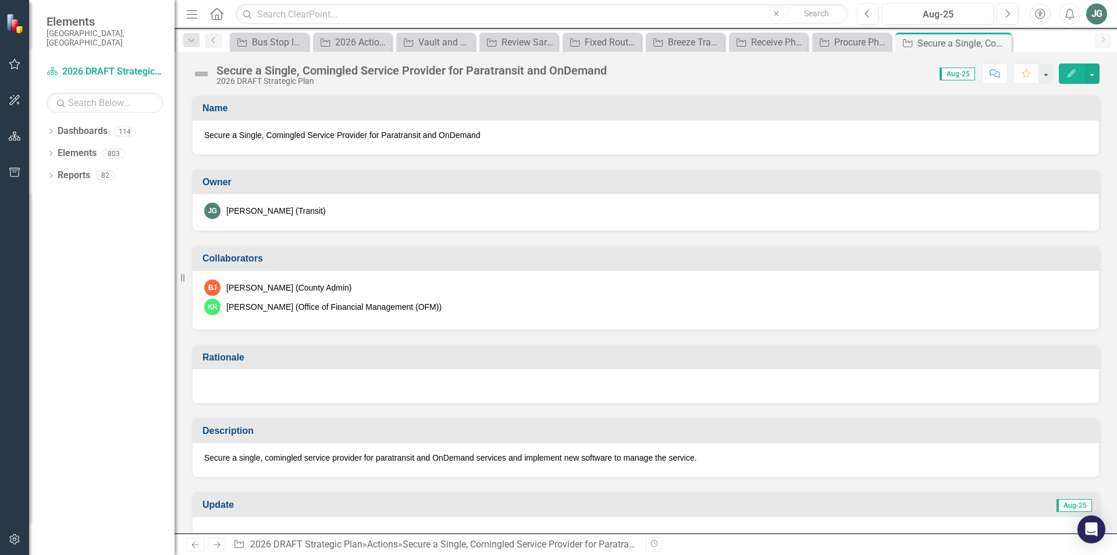
click at [1095, 11] on div "JG" at bounding box center [1097, 13] width 21 height 21
click at [1066, 143] on link "Logout Log Out" at bounding box center [1061, 147] width 92 height 22
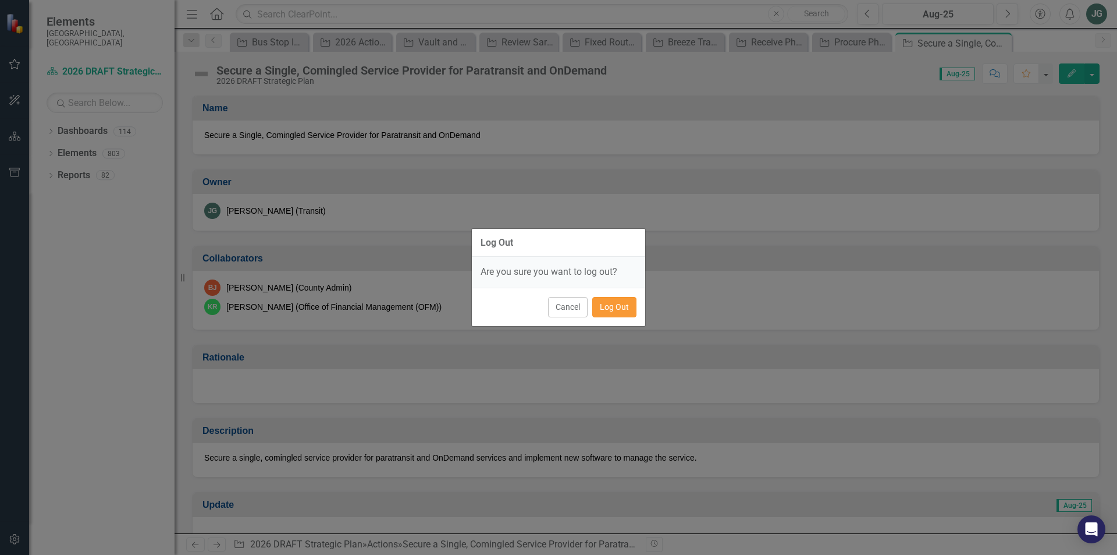
click at [612, 307] on button "Log Out" at bounding box center [615, 307] width 44 height 20
